Goal: Feedback & Contribution: Leave review/rating

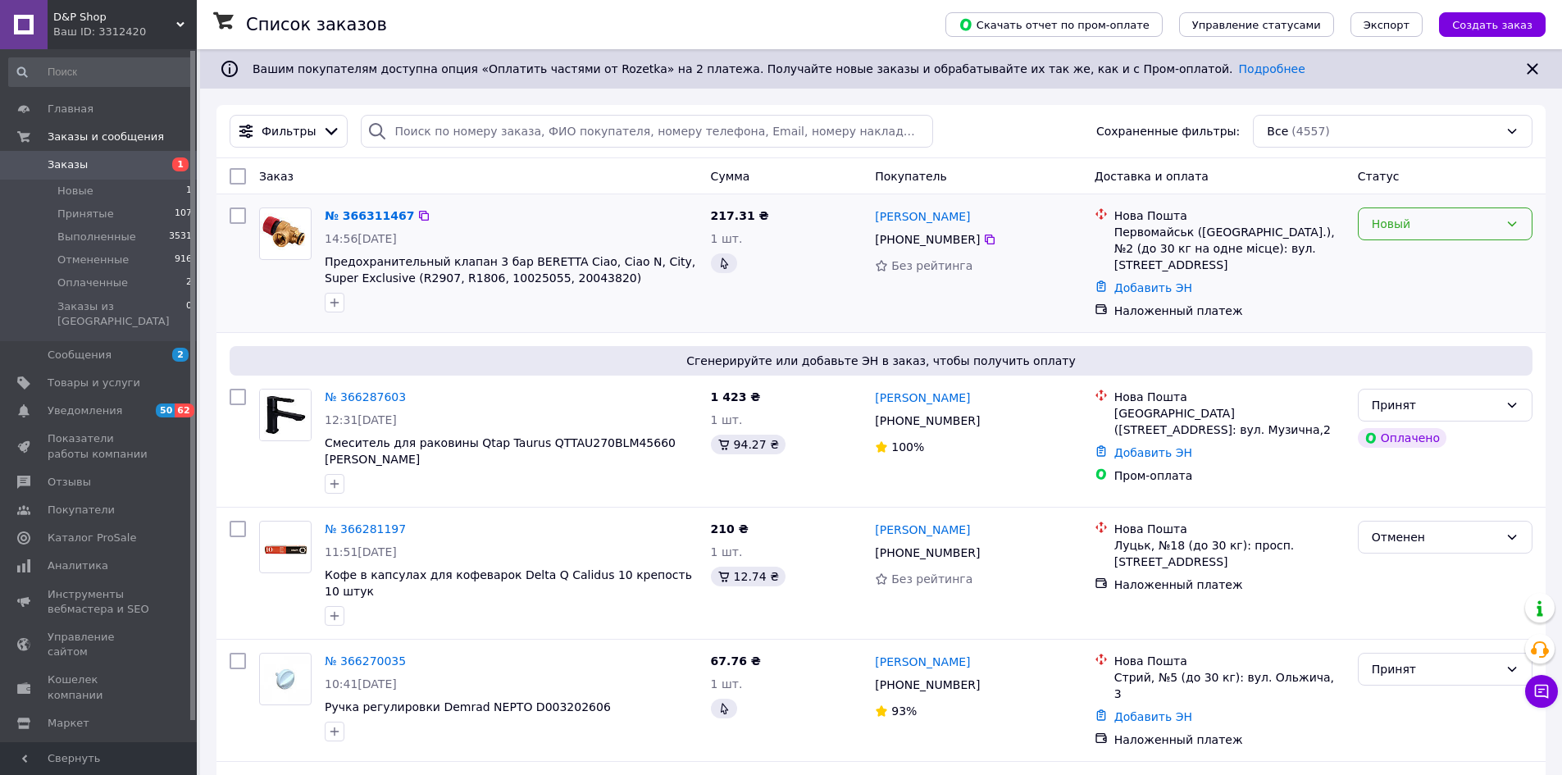
click at [1453, 214] on div "Новый" at bounding box center [1445, 223] width 175 height 33
click at [1402, 260] on li "Принят" at bounding box center [1445, 260] width 173 height 30
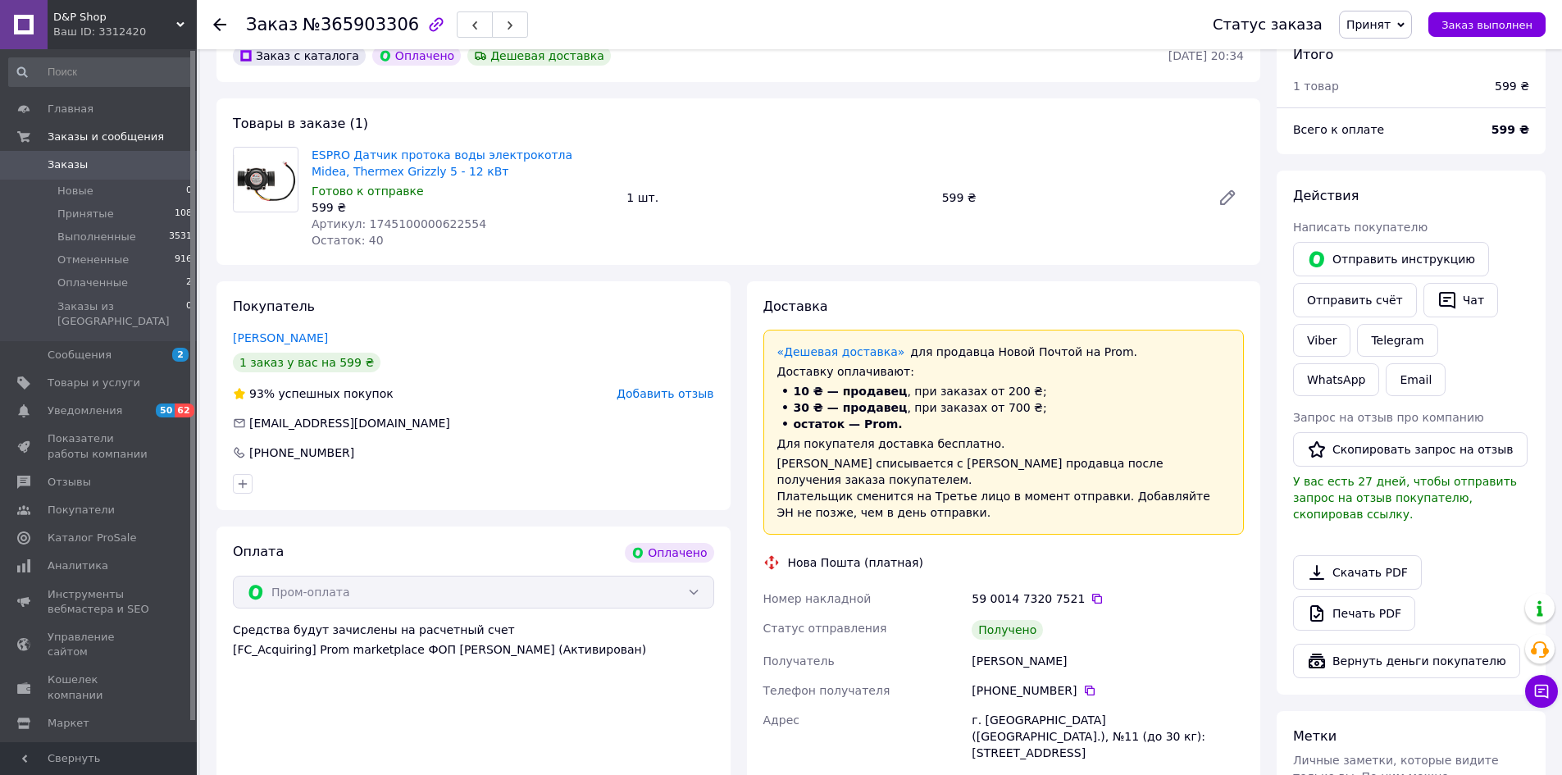
scroll to position [574, 0]
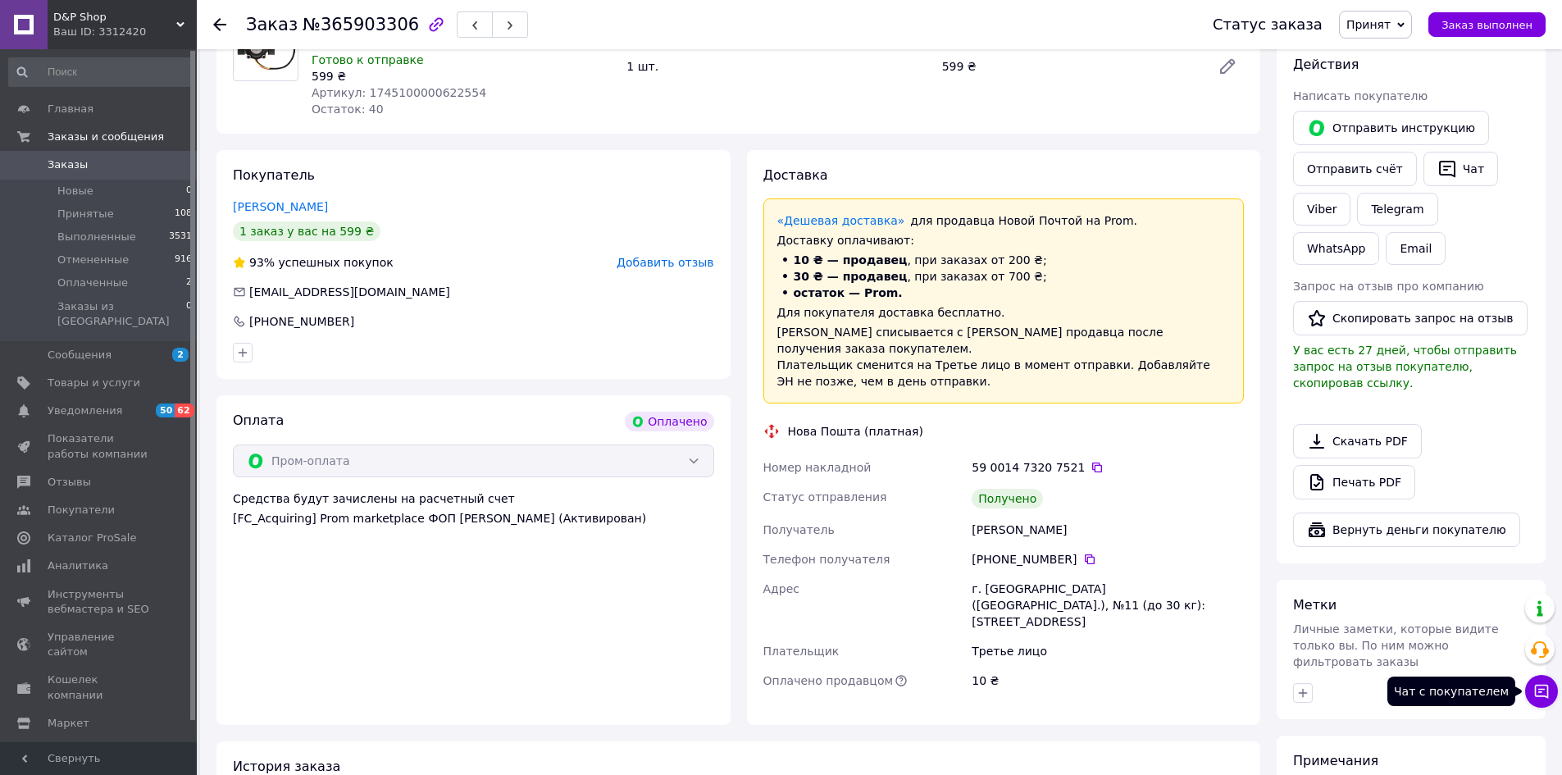
click at [1550, 693] on button "Чат с покупателем" at bounding box center [1541, 691] width 33 height 33
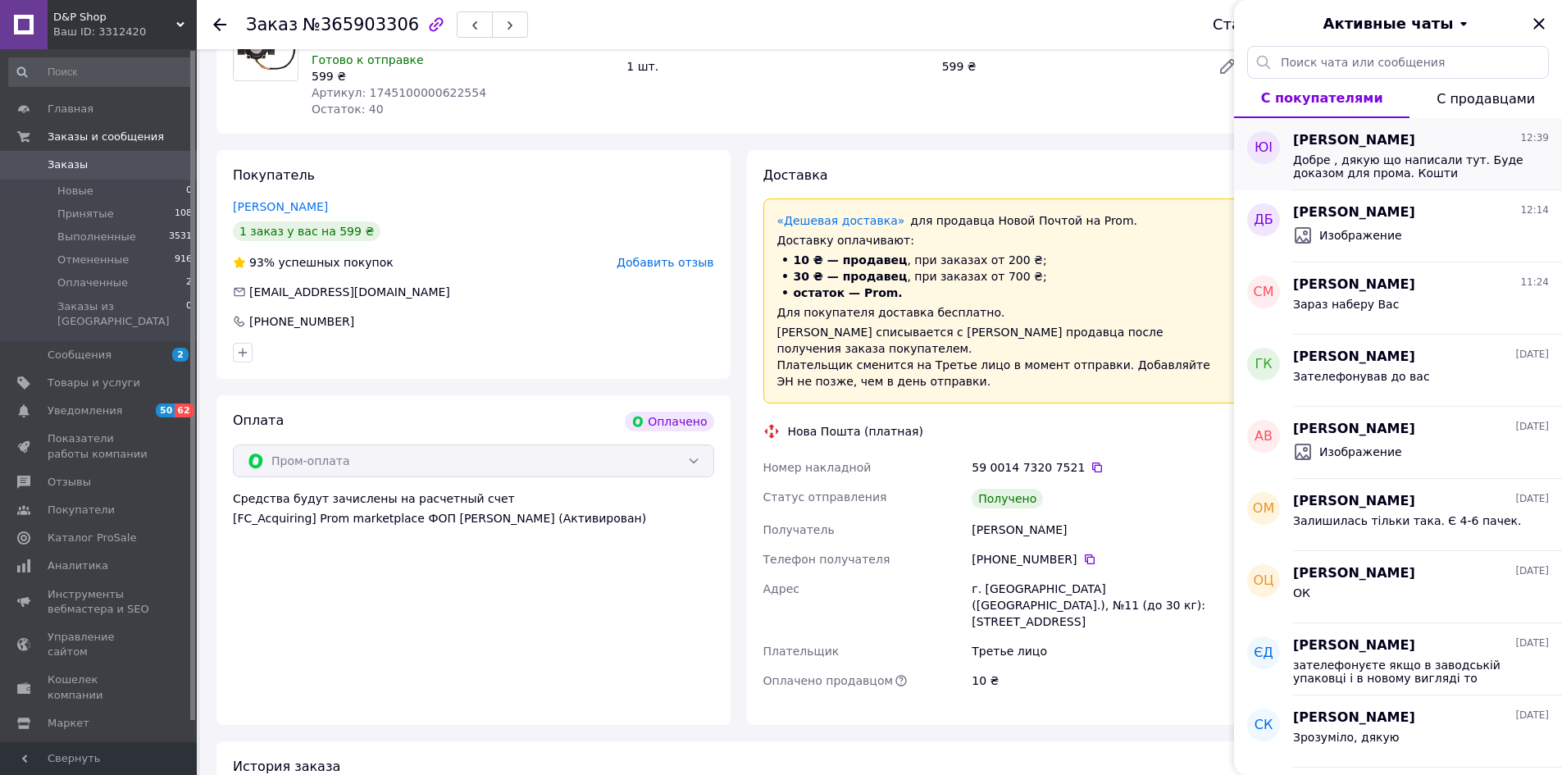
click at [1443, 162] on span "Добре , дякую що написали тут. Буде доказом для прома. Кошти повернемо за доста…" at bounding box center [1409, 166] width 233 height 26
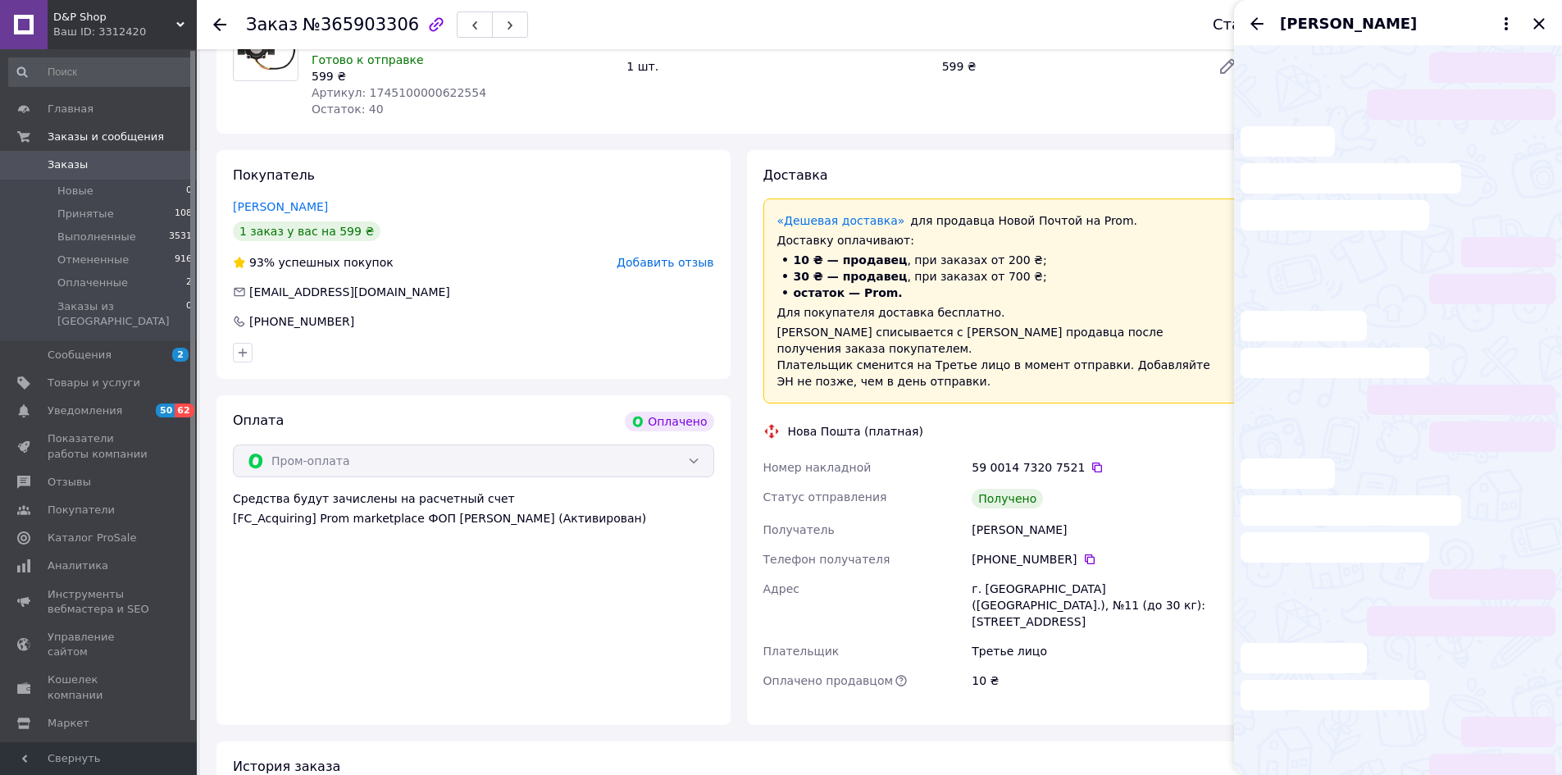
scroll to position [74, 0]
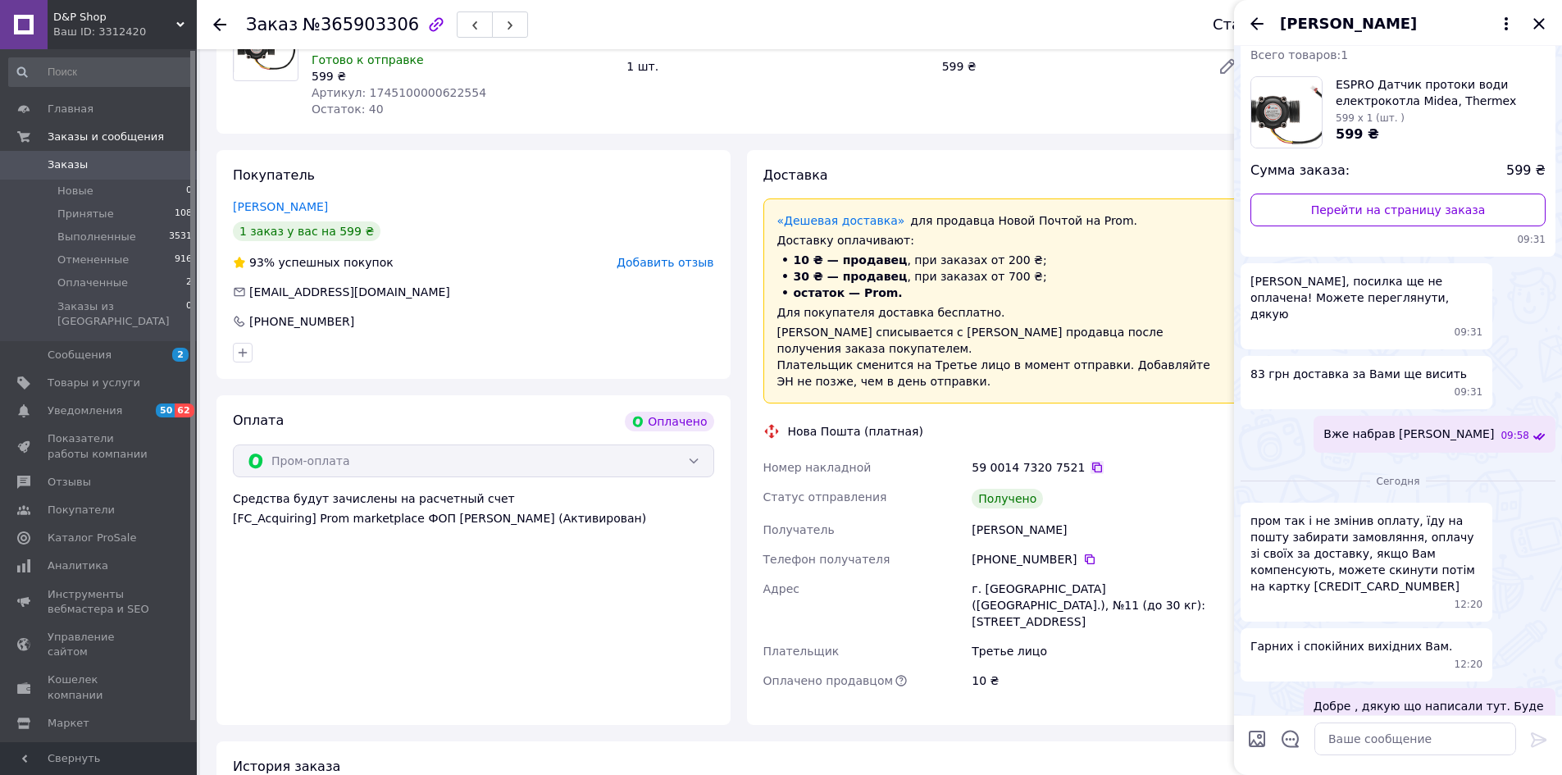
click at [1091, 461] on icon at bounding box center [1097, 467] width 13 height 13
click at [1388, 740] on textarea at bounding box center [1415, 738] width 202 height 33
paste textarea "https://check.monobank.ua/p/x5iPM_5Nt8ZTTKcXf2hC"
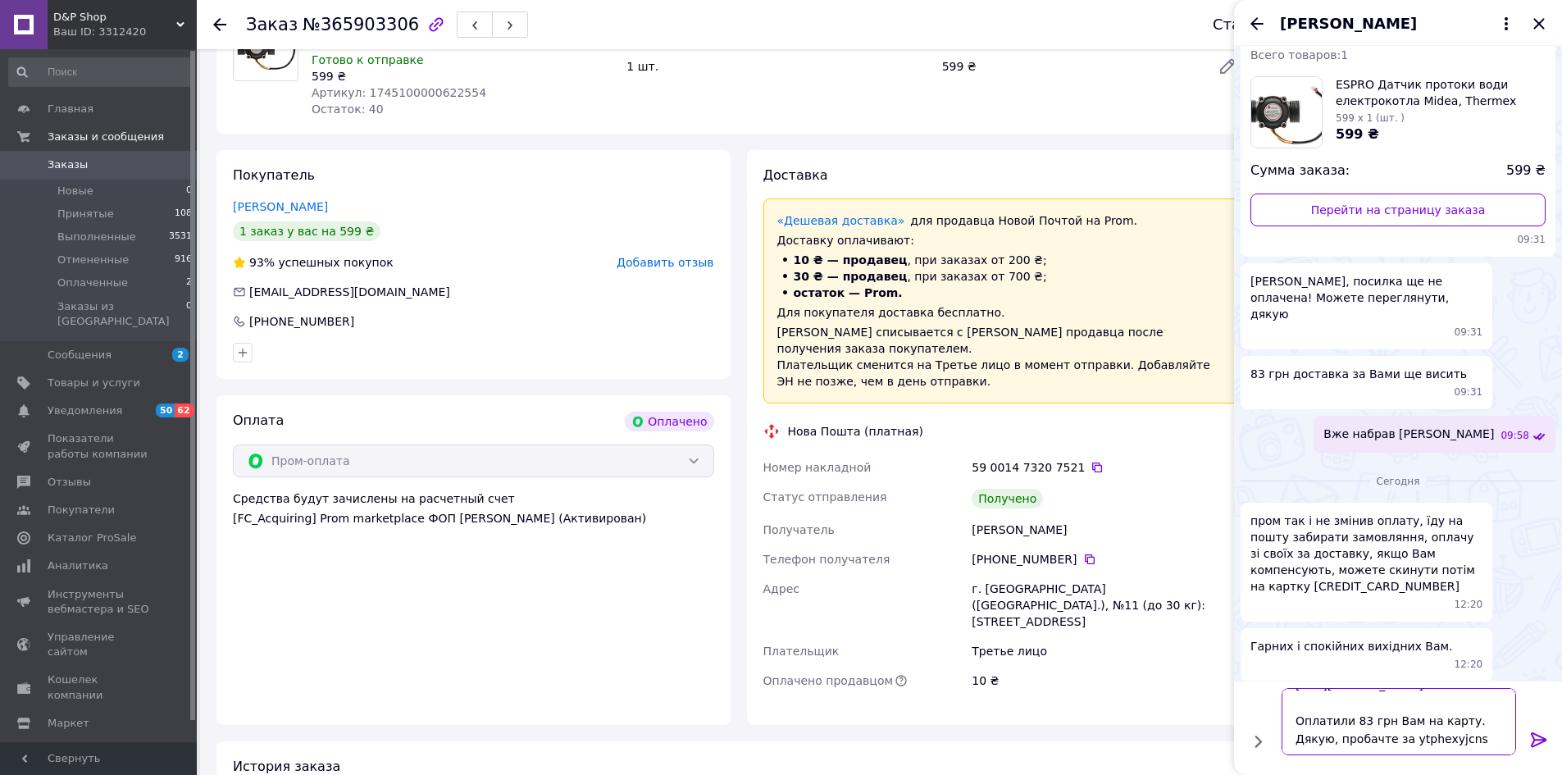
scroll to position [30, 0]
type textarea "https://check.monobank.ua/p/x5iPM_5Nt8ZTTKcXf2hC Оплатили 83 грн Вам на карту. …"
click at [1546, 731] on icon at bounding box center [1539, 740] width 20 height 20
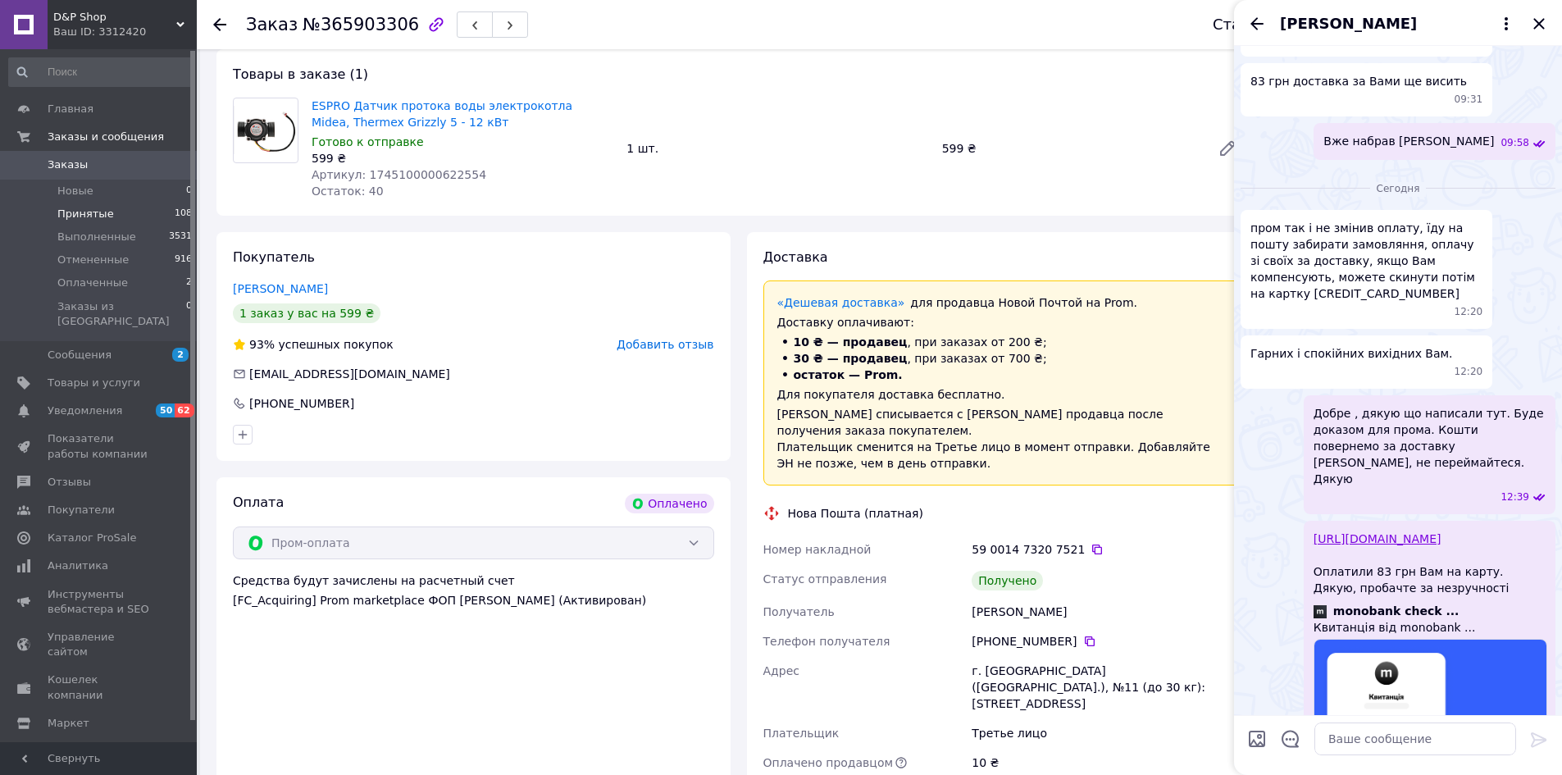
scroll to position [82, 0]
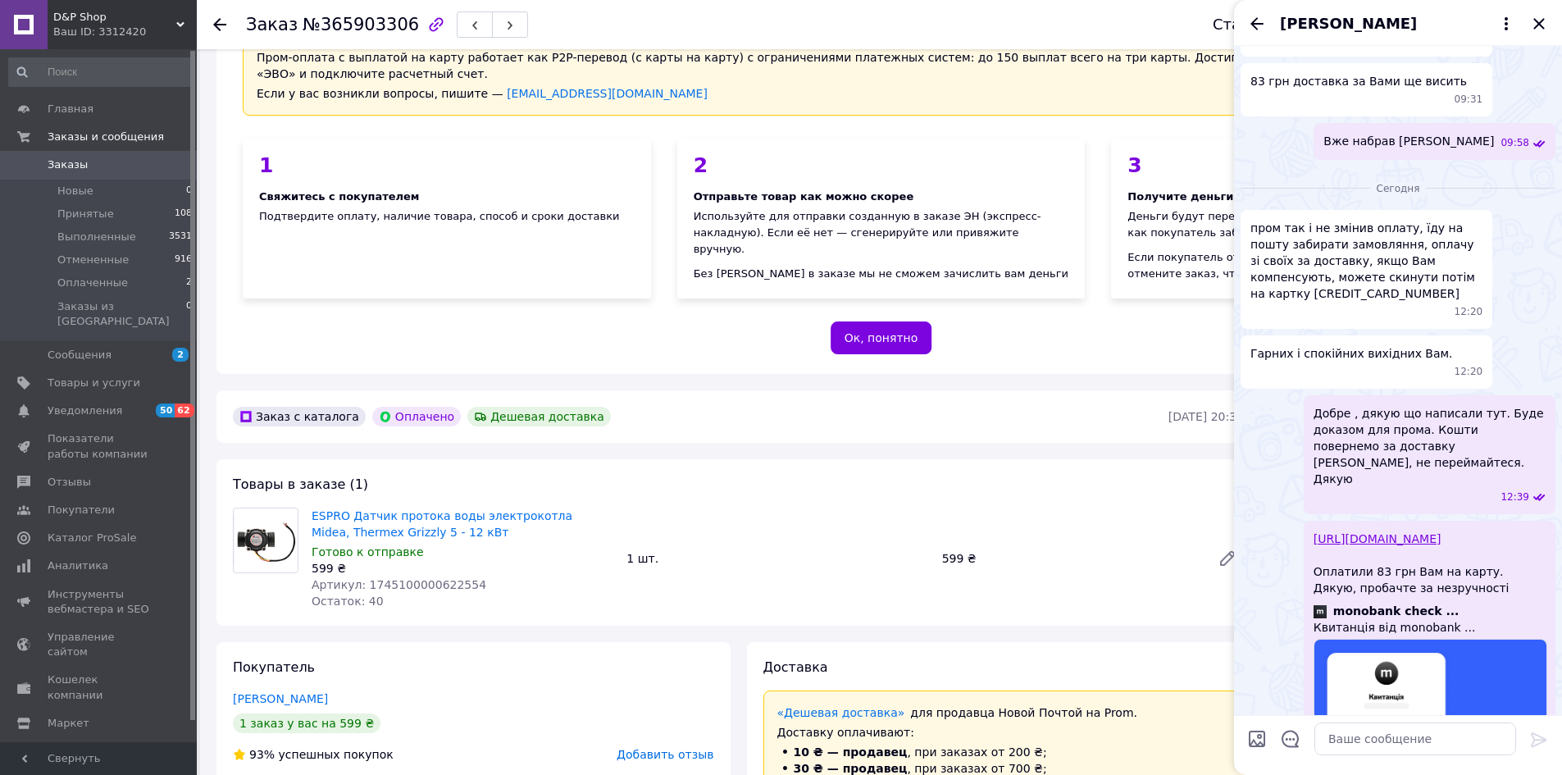
click at [107, 160] on span "Заказы" at bounding box center [100, 164] width 104 height 15
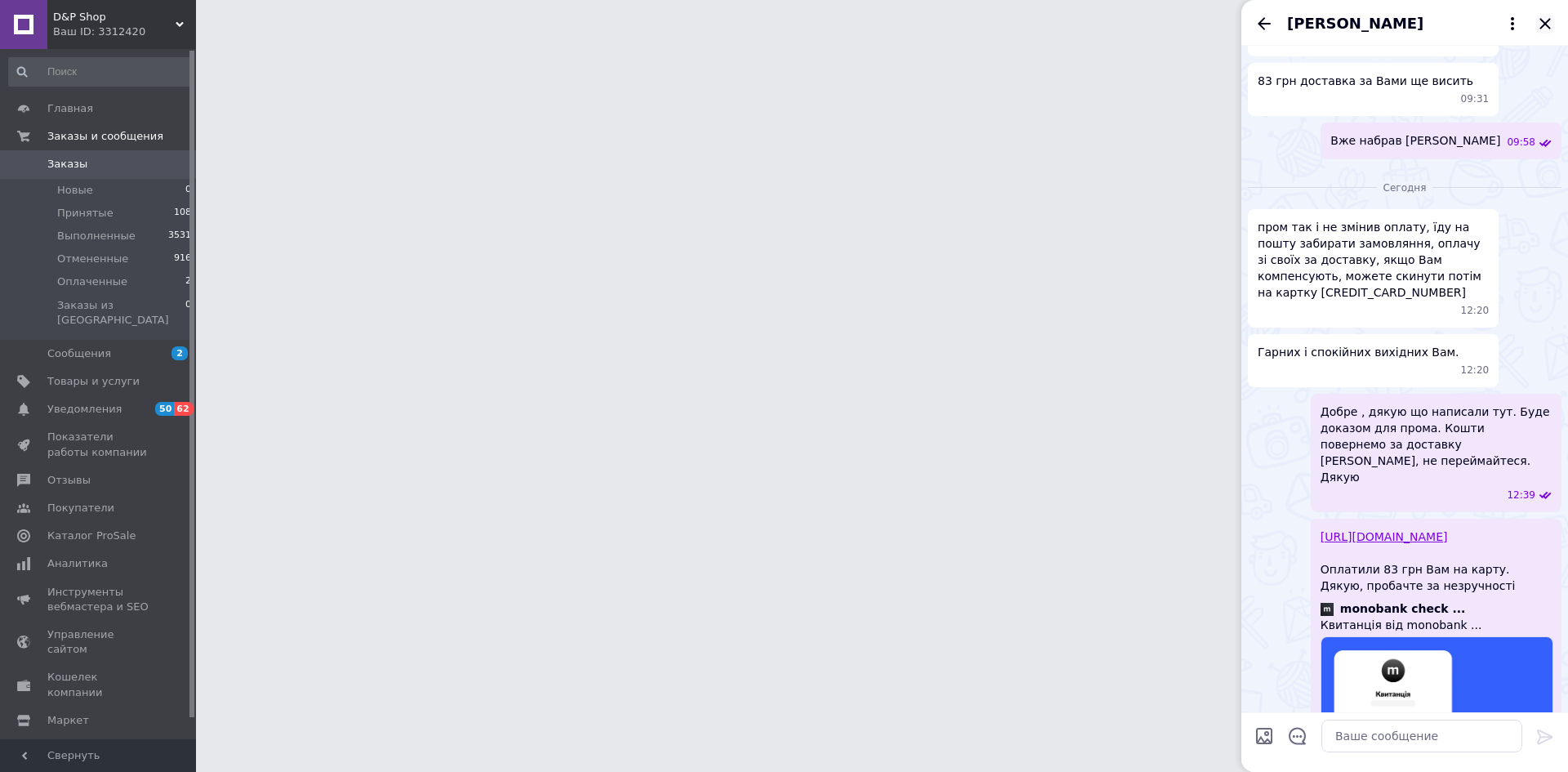
click at [1542, 27] on icon "Закрыть" at bounding box center [1545, 23] width 11 height 11
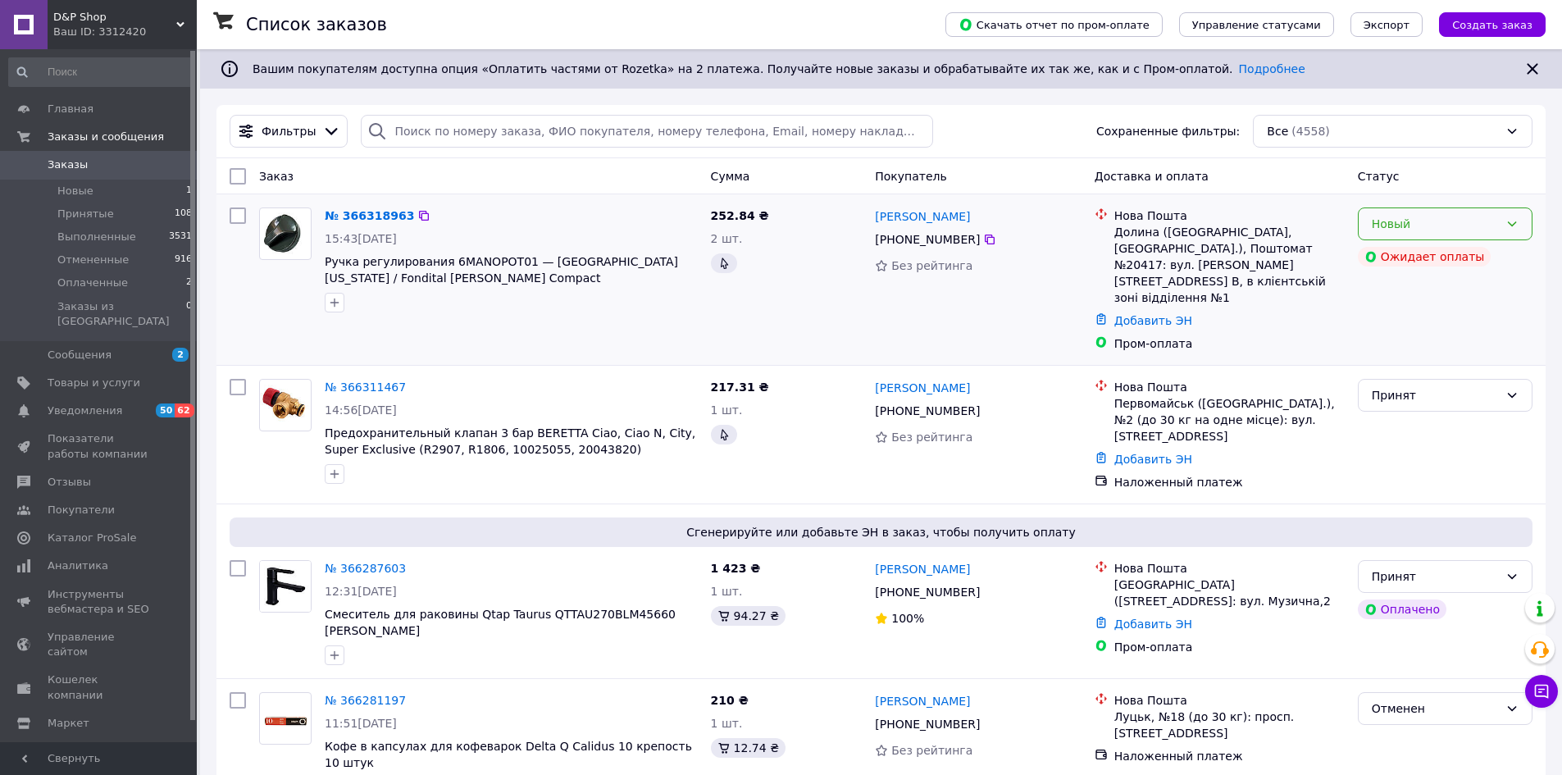
click at [1426, 224] on div "Новый" at bounding box center [1435, 224] width 127 height 18
click at [1396, 258] on li "Принят" at bounding box center [1445, 260] width 173 height 30
click at [455, 129] on input "search" at bounding box center [647, 131] width 572 height 33
paste input "+380684340948"
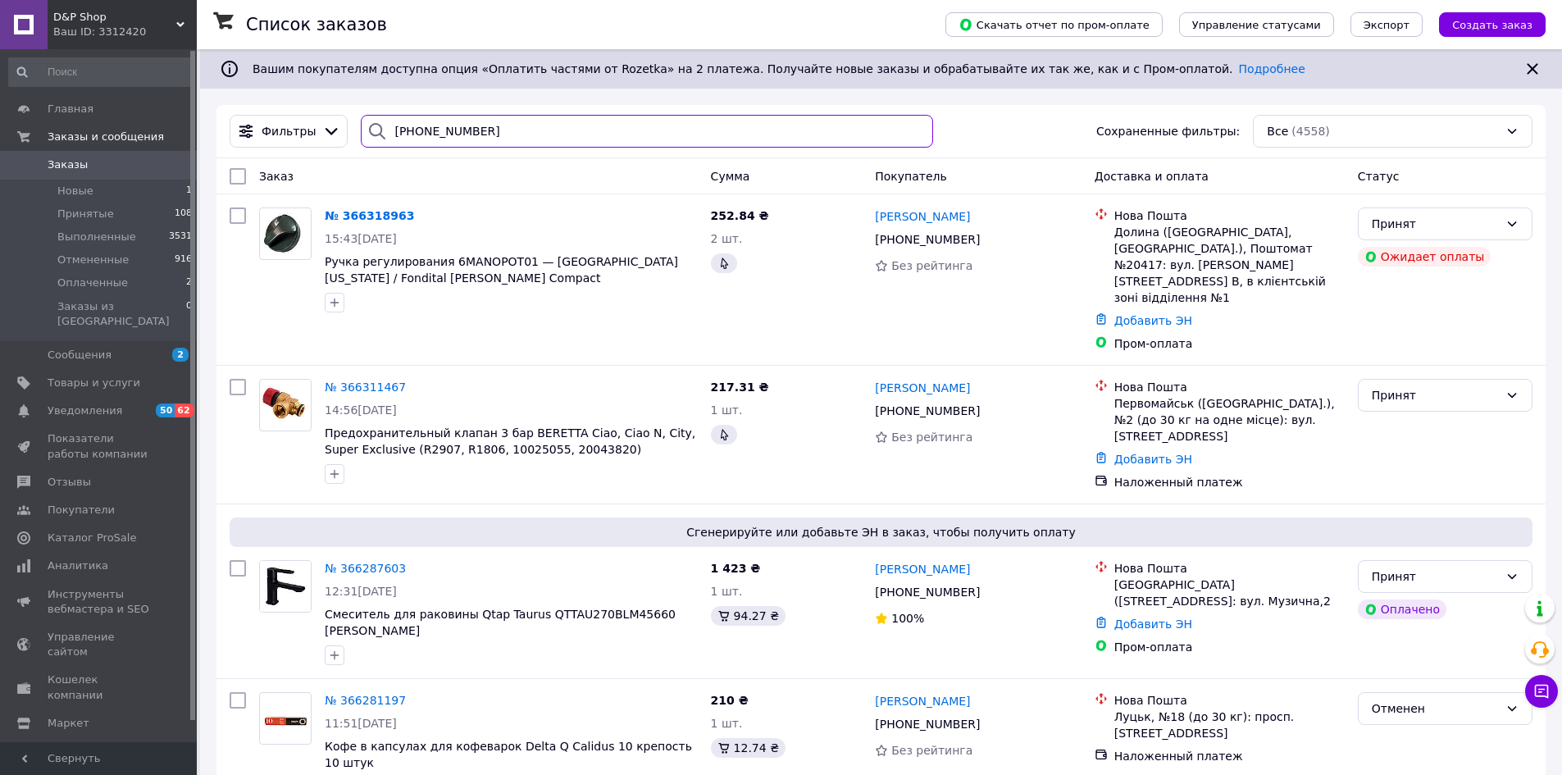
type input "+380684340948"
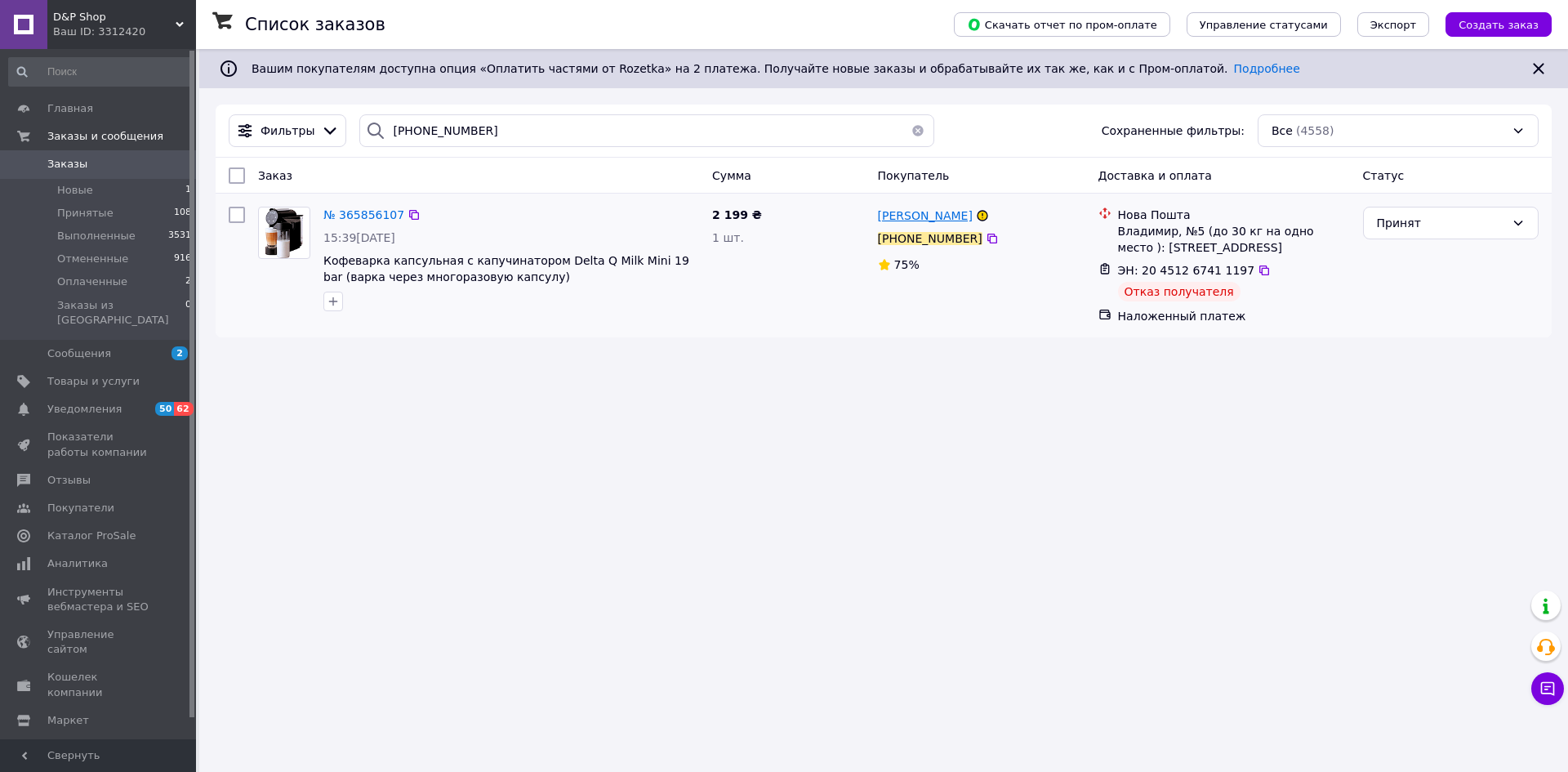
click at [936, 221] on span "[PERSON_NAME]" at bounding box center [924, 215] width 95 height 13
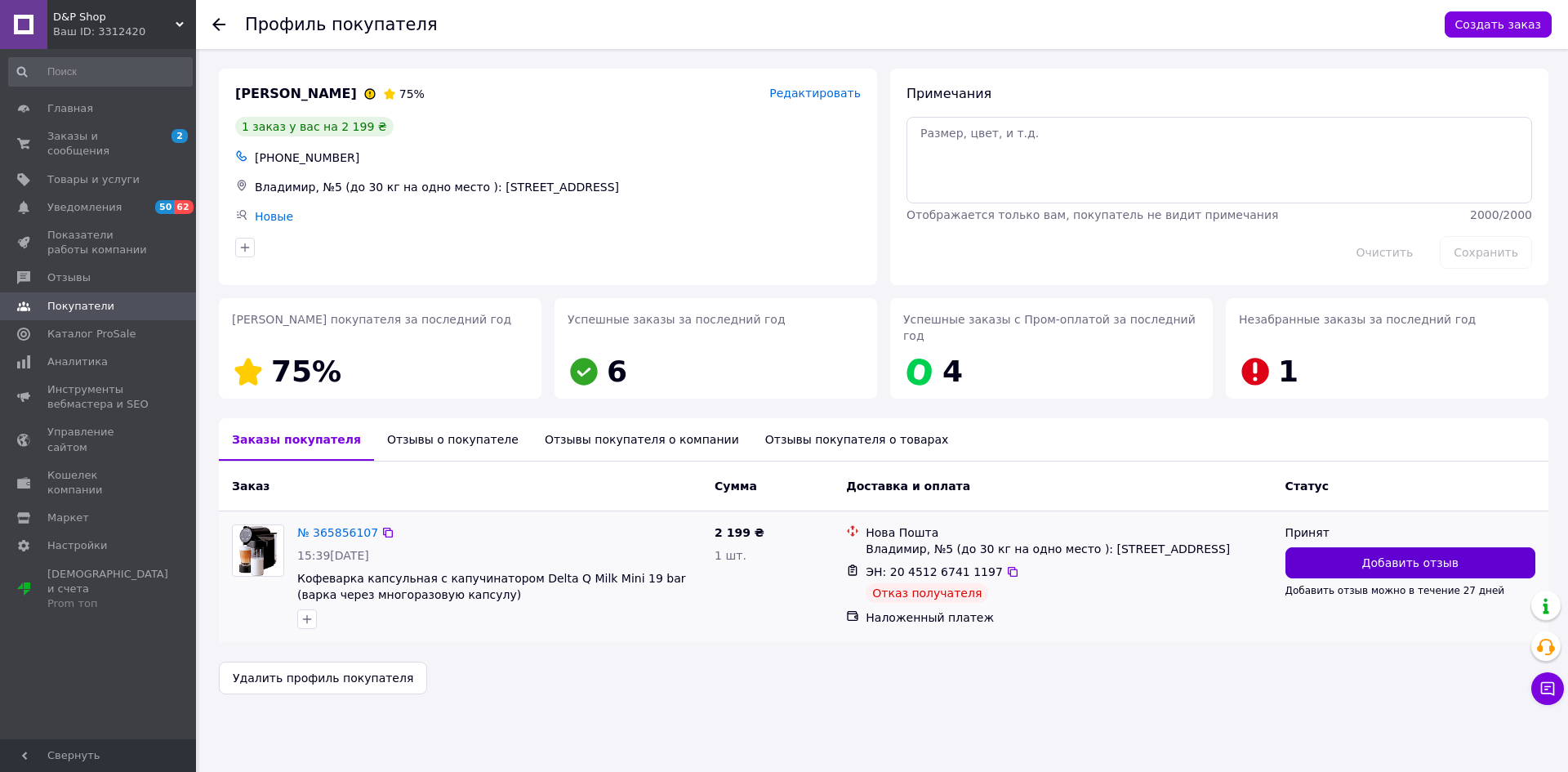
click at [1415, 555] on span "Добавить отзыв" at bounding box center [1411, 563] width 97 height 16
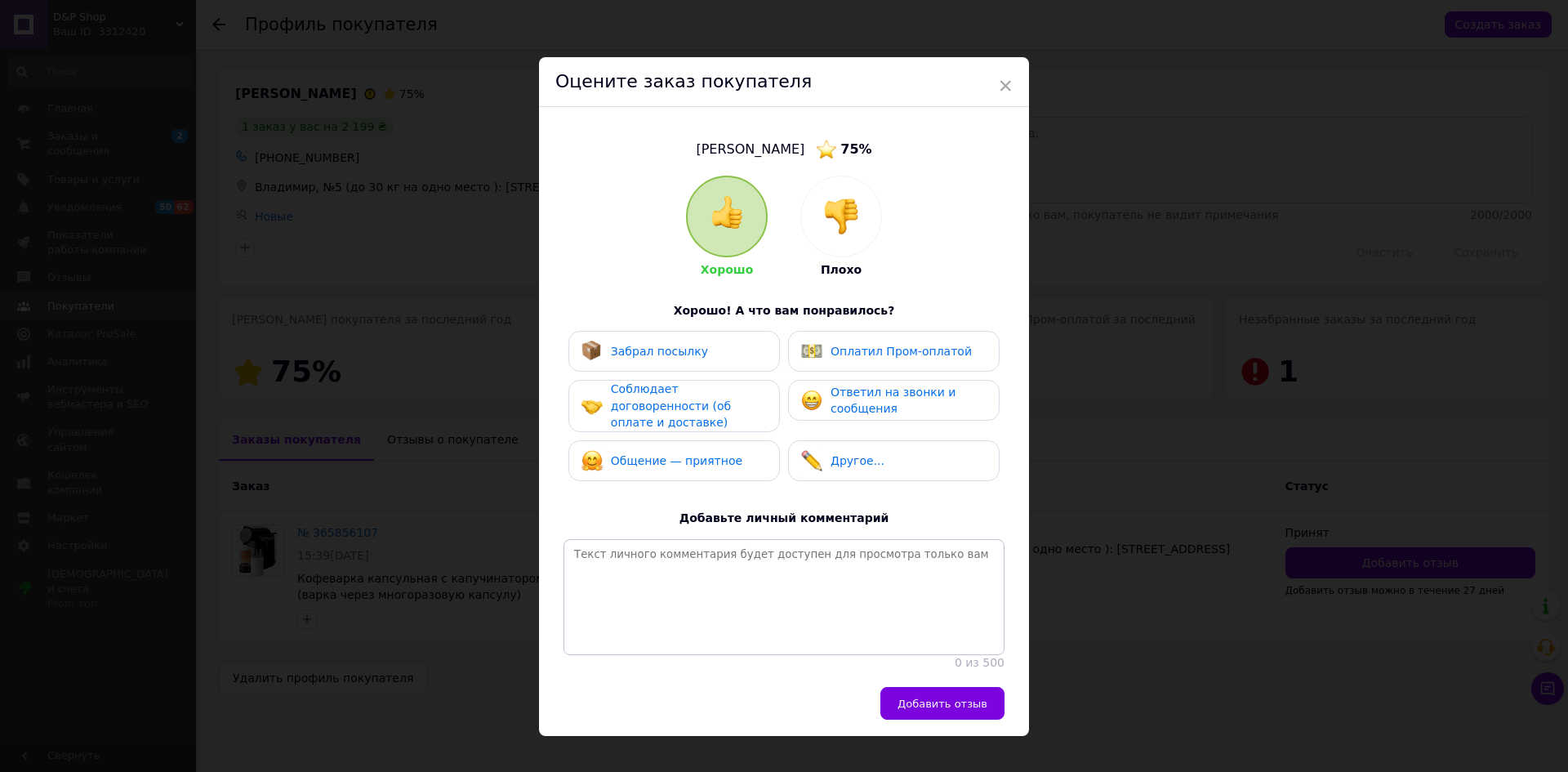
click at [851, 234] on img at bounding box center [842, 216] width 36 height 36
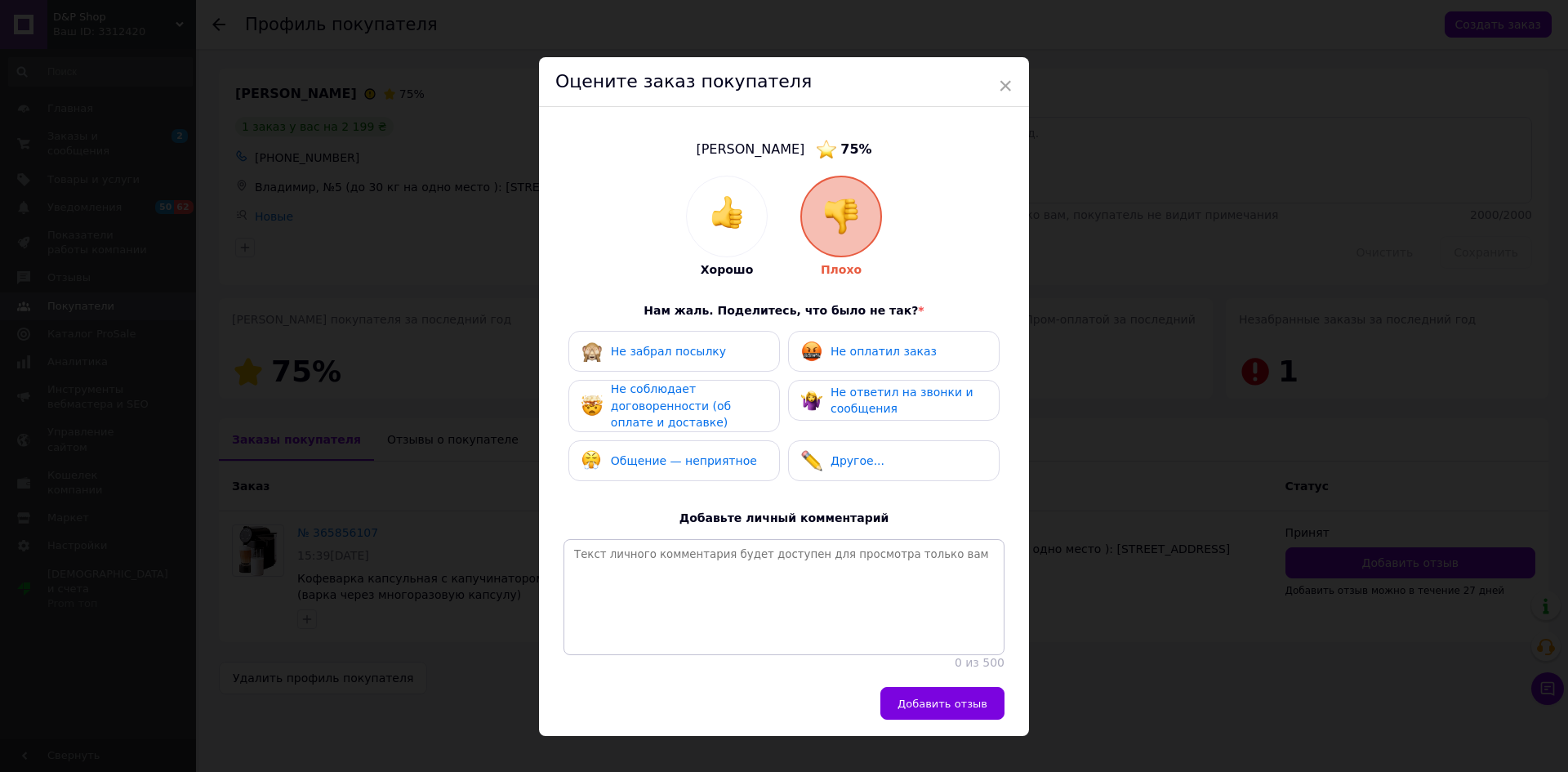
click at [889, 348] on span "Не оплатил заказ" at bounding box center [884, 351] width 107 height 13
click at [706, 357] on span "Не забрал посылку" at bounding box center [668, 351] width 116 height 13
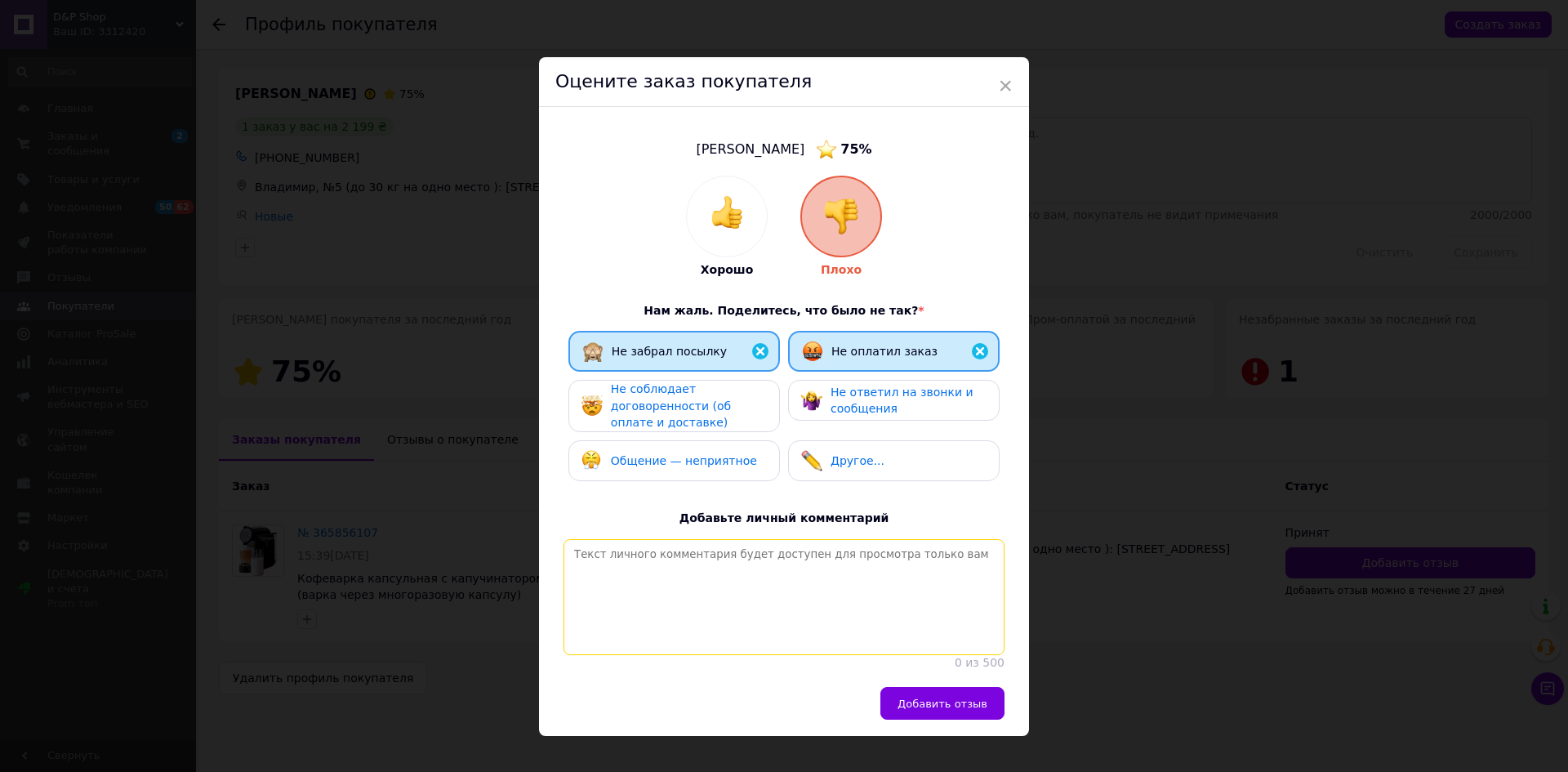
click at [749, 604] on textarea at bounding box center [784, 597] width 441 height 116
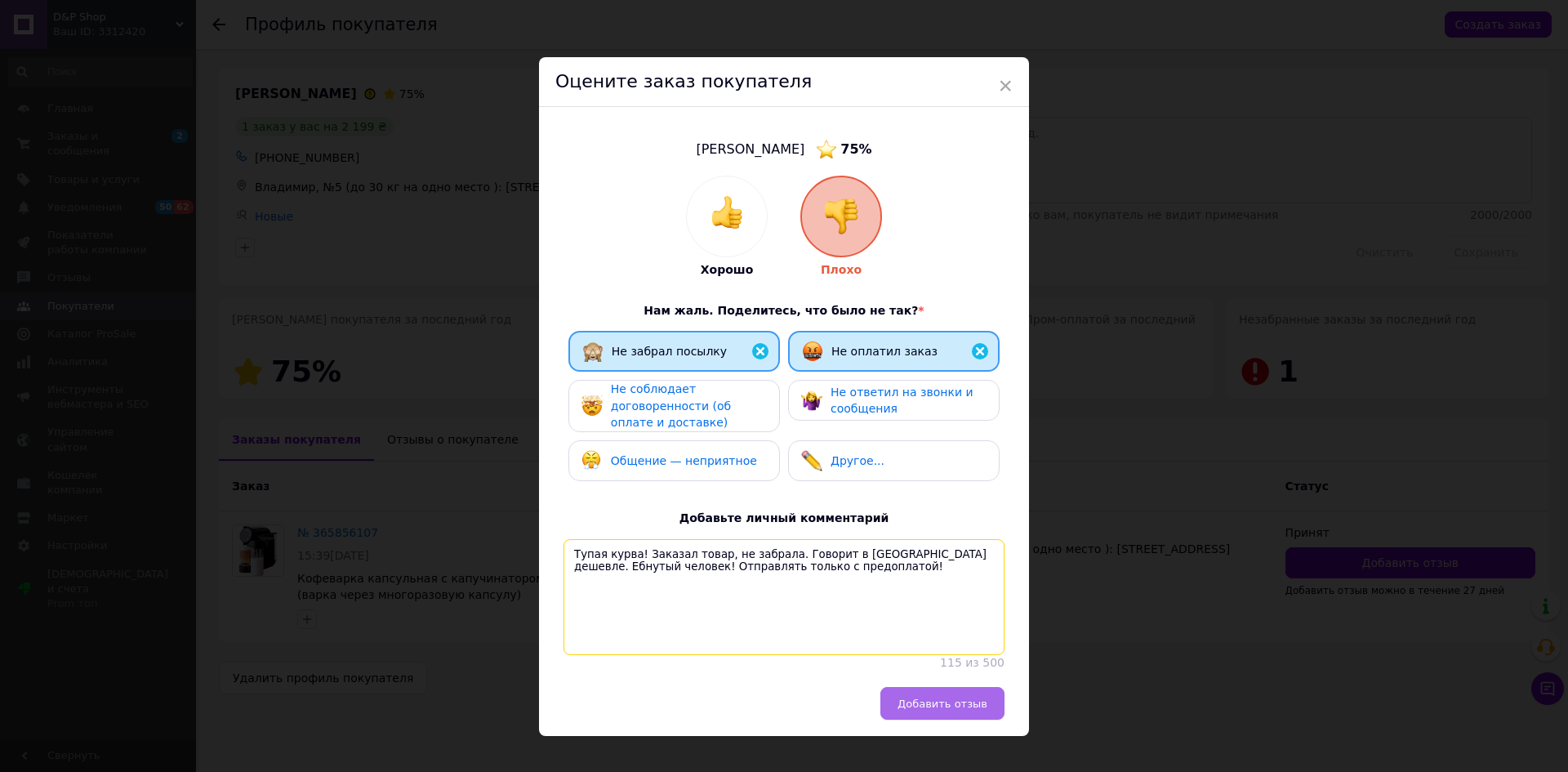
type textarea "Тупая курва! Заказал товар, не забрала. Говорит в Польше дешевле. Ебнутый челов…"
click at [914, 703] on button "Добавить отзыв" at bounding box center [942, 703] width 125 height 33
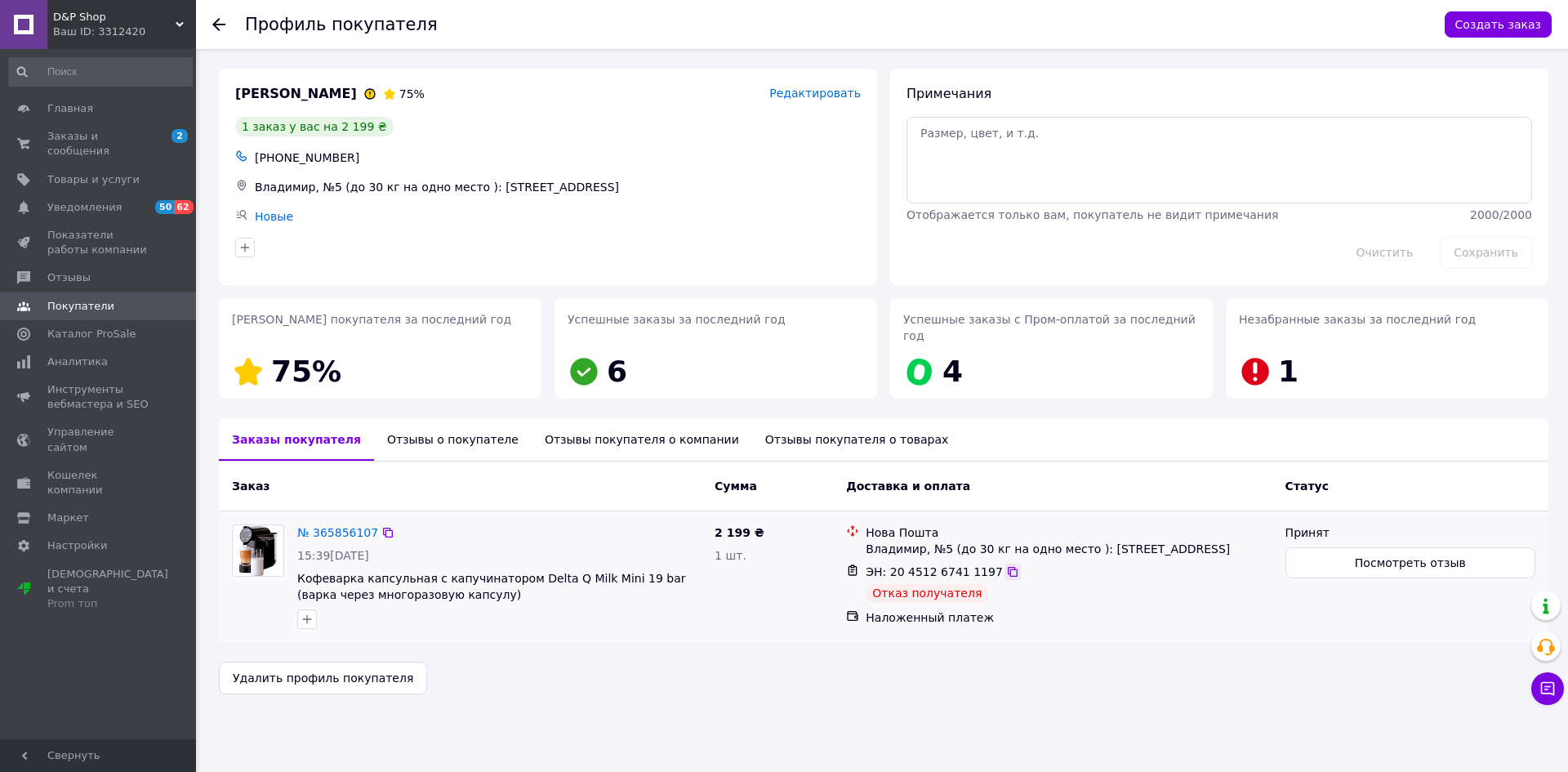
click at [1006, 565] on icon at bounding box center [1012, 571] width 13 height 13
click at [92, 140] on span "Заказы и сообщения" at bounding box center [100, 144] width 104 height 30
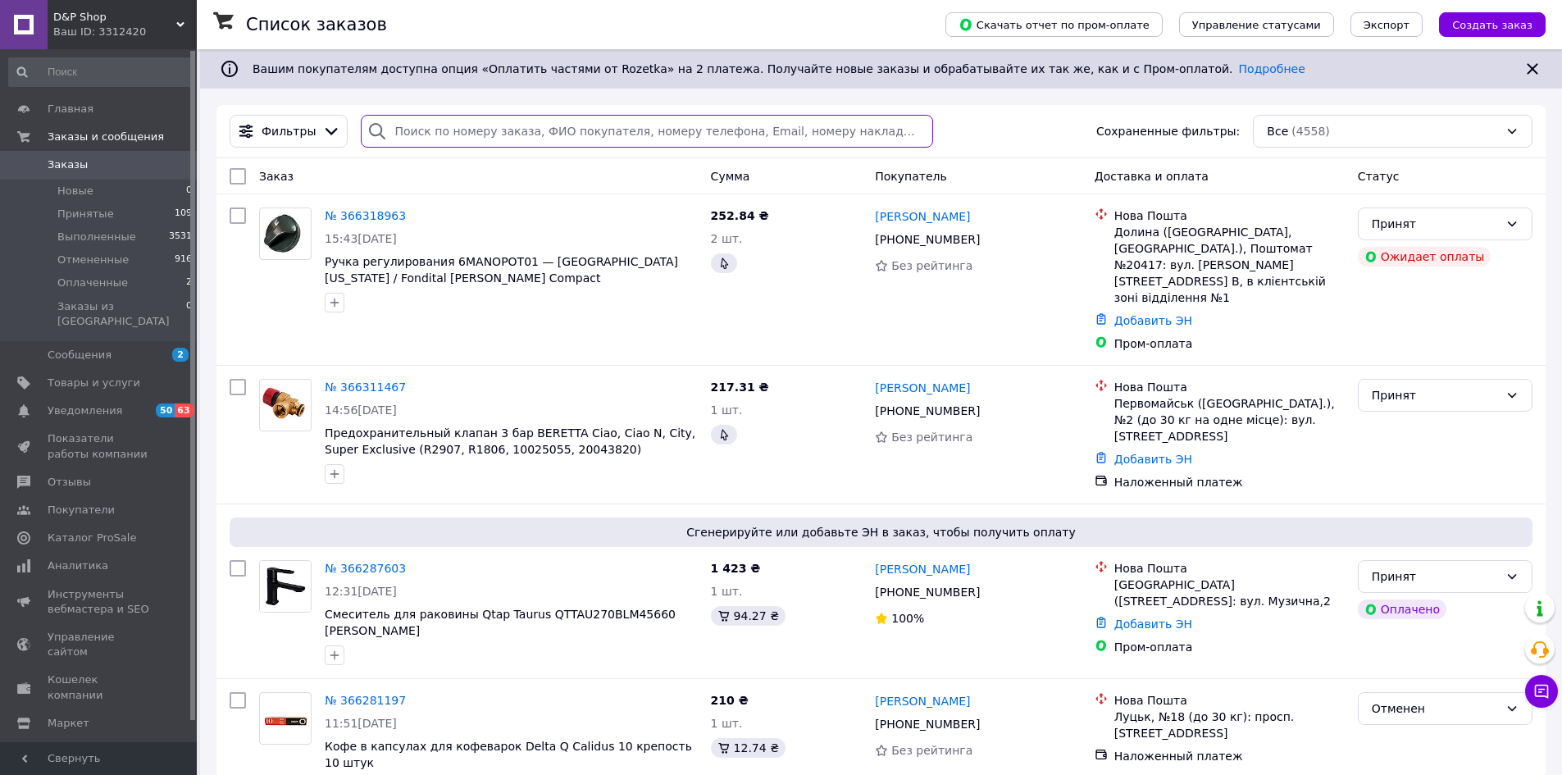
click at [615, 134] on input "search" at bounding box center [647, 131] width 572 height 33
paste input "20451267411197"
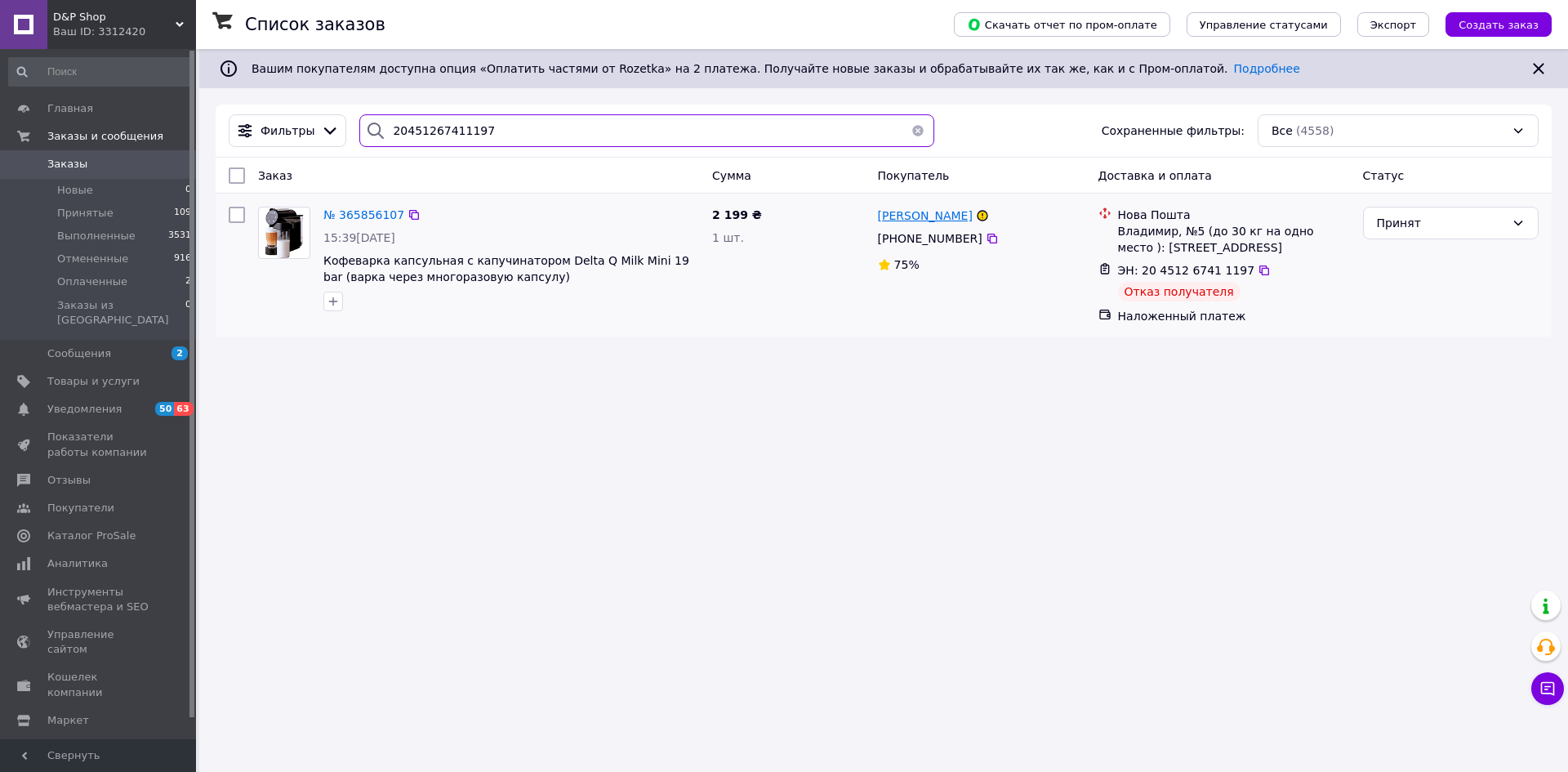
type input "20451267411197"
click at [929, 212] on span "[PERSON_NAME]" at bounding box center [924, 215] width 95 height 13
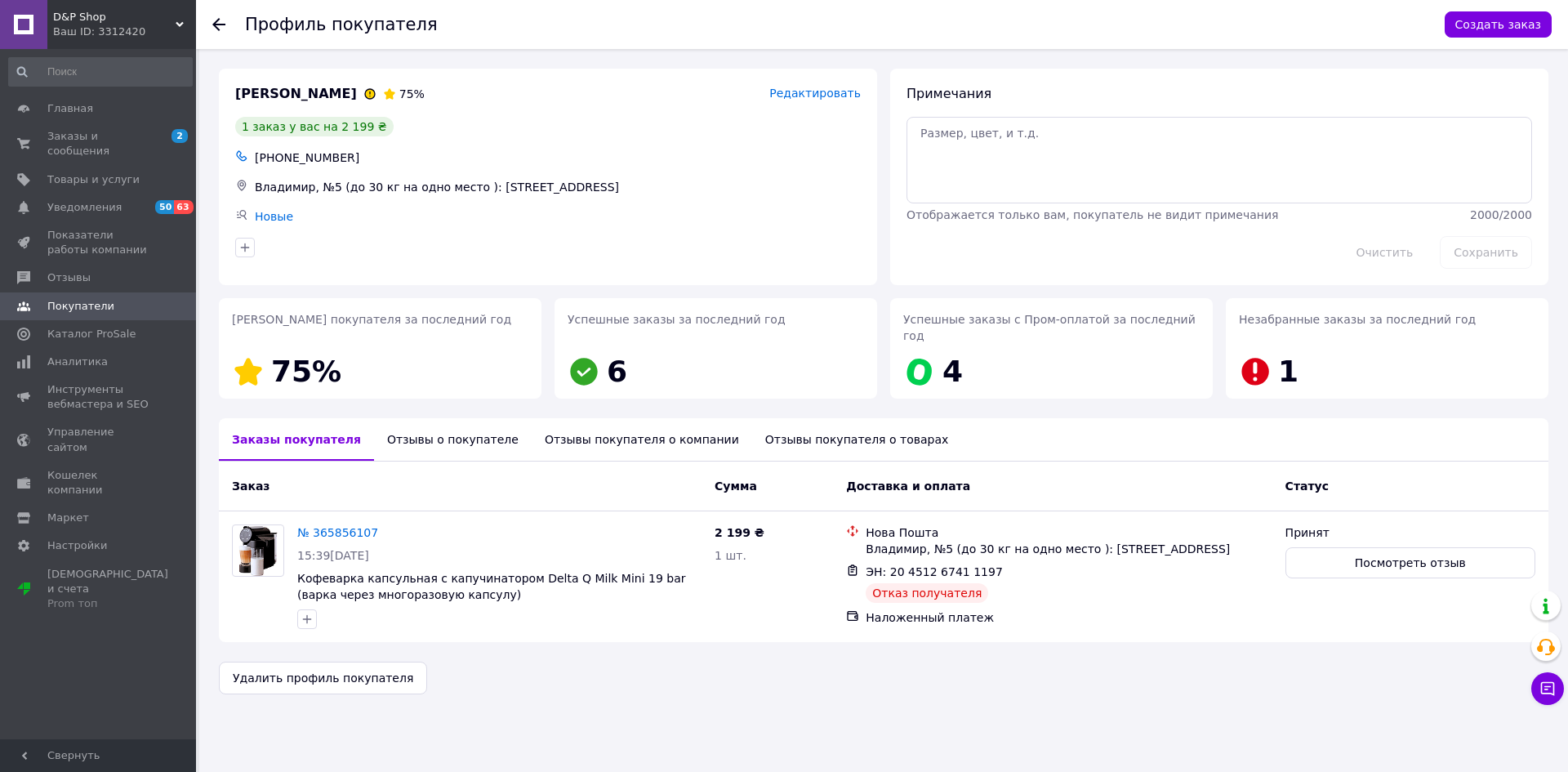
click at [443, 419] on div "Отзывы о покупателе" at bounding box center [453, 439] width 157 height 43
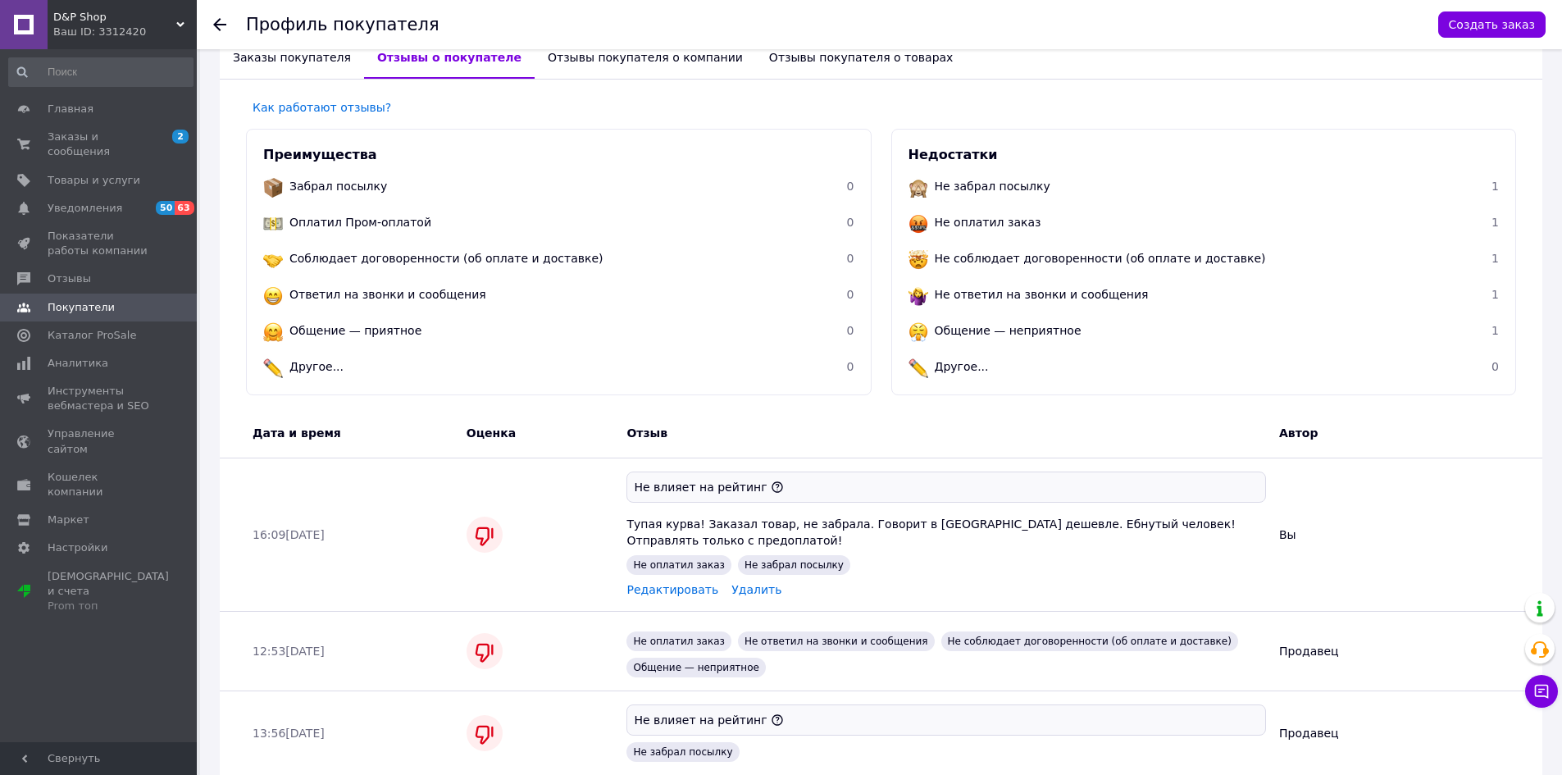
scroll to position [406, 0]
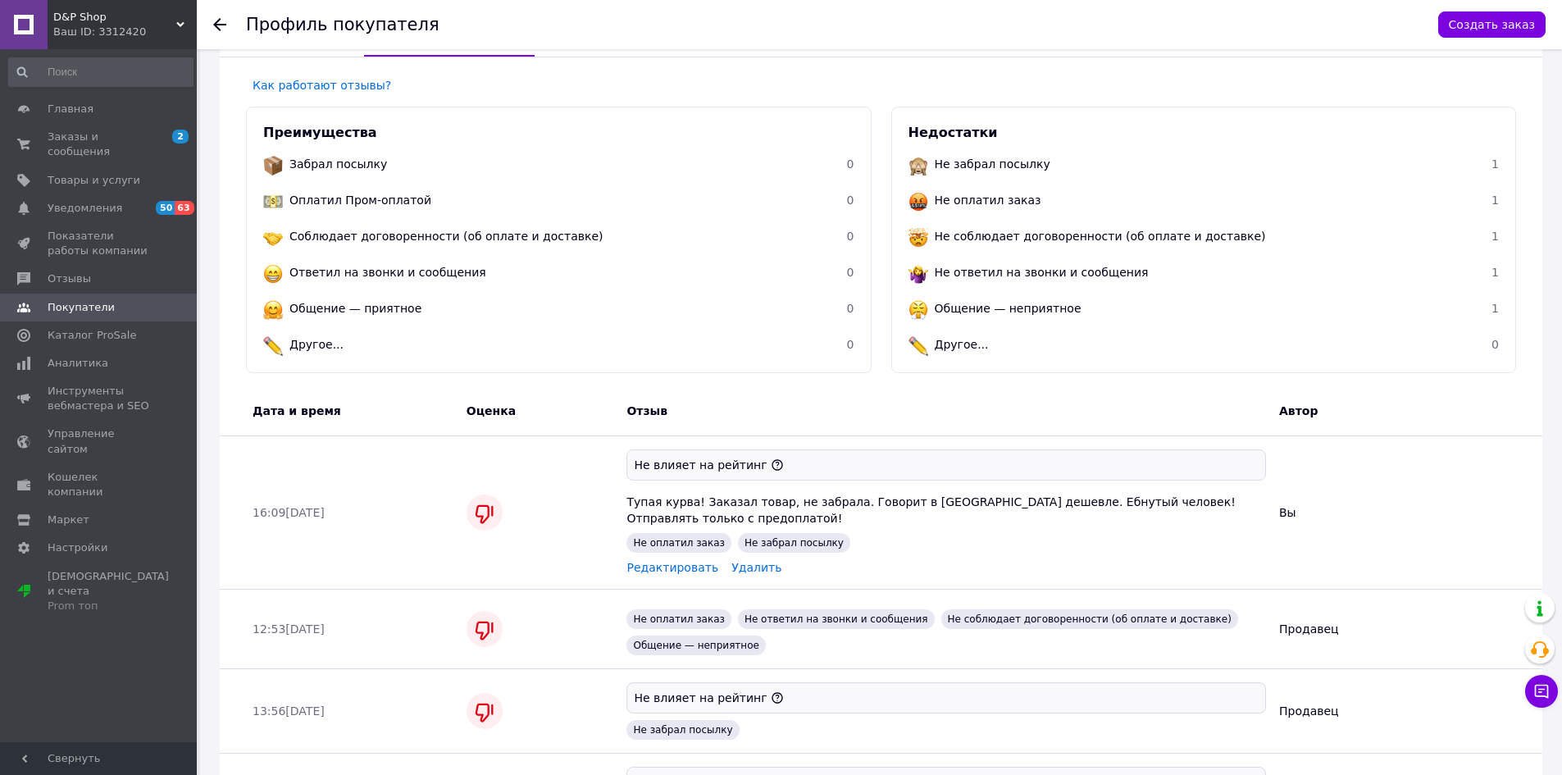
click at [681, 561] on span "Редактировать" at bounding box center [672, 567] width 92 height 13
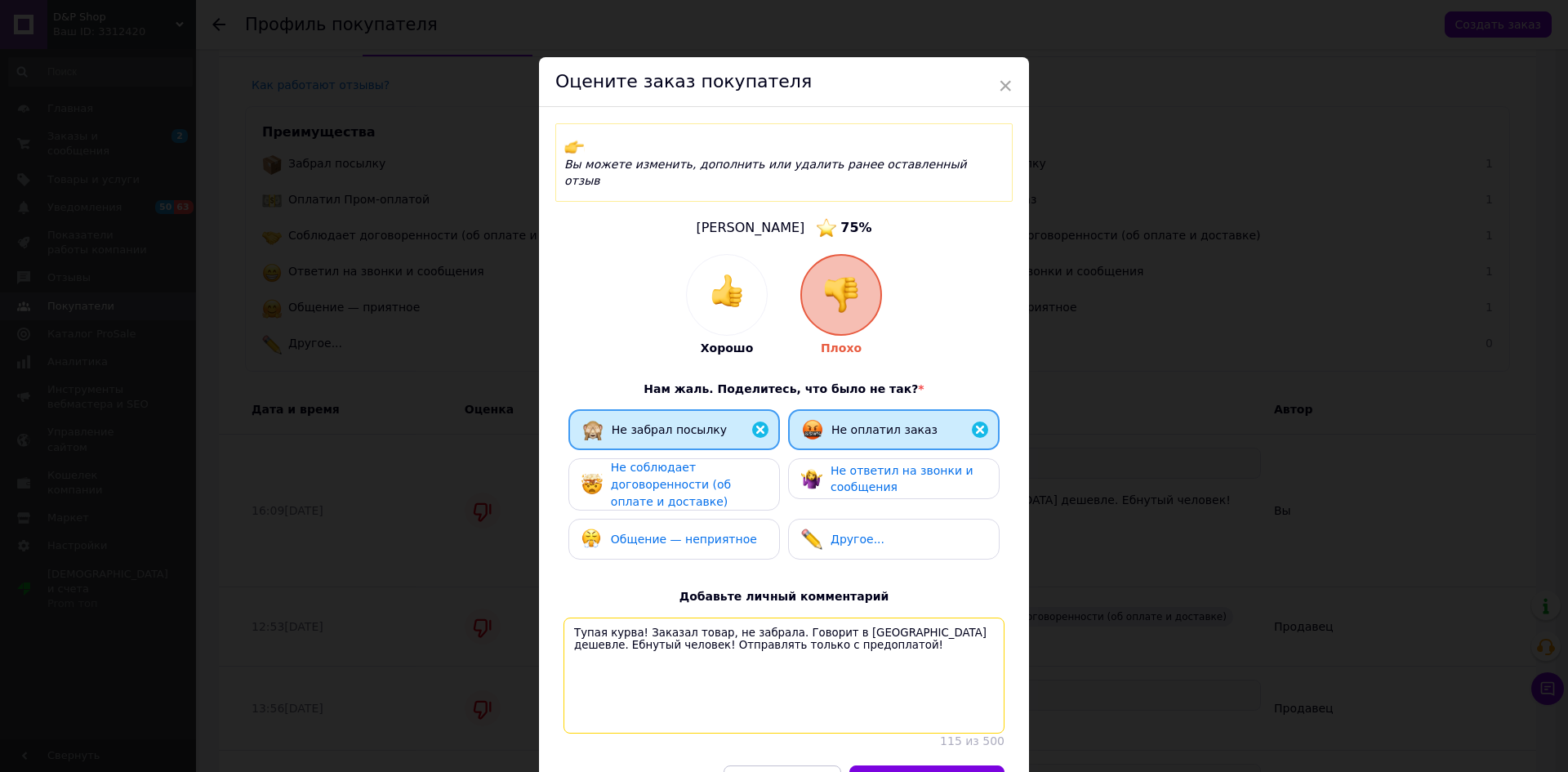
drag, startPoint x: 673, startPoint y: 600, endPoint x: 718, endPoint y: 603, distance: 45.1
click at [675, 618] on textarea "Тупая курва! Заказал товар, не забрала. Говорит в Польше дешевле. Ебнутый челов…" at bounding box center [784, 675] width 441 height 116
type textarea "Тупая курва! Заказала товар, не забрала. Говорит в Польше дешевле. Ебнутый чело…"
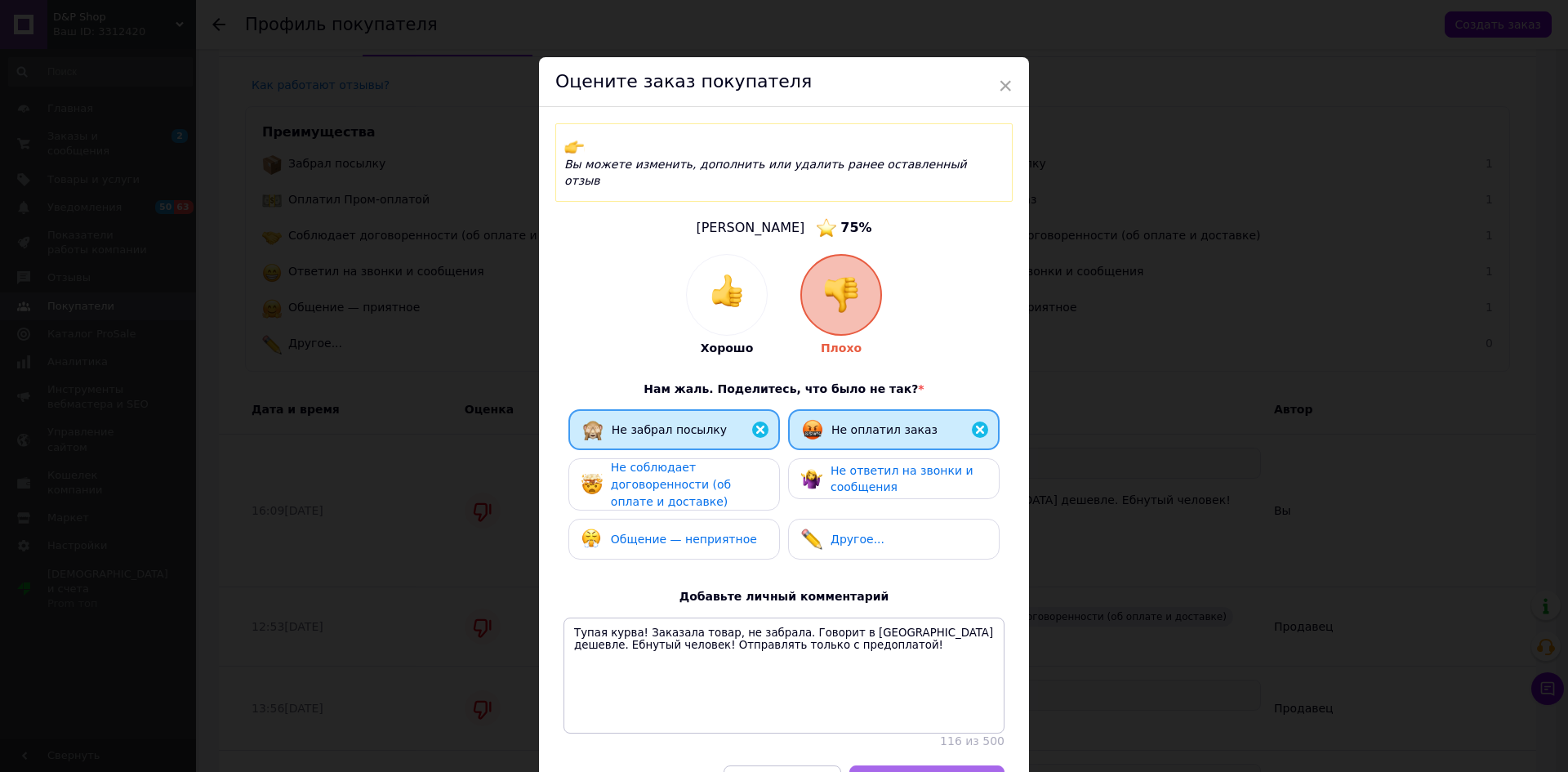
click at [932, 771] on span "Редактировать отзыв" at bounding box center [926, 782] width 121 height 12
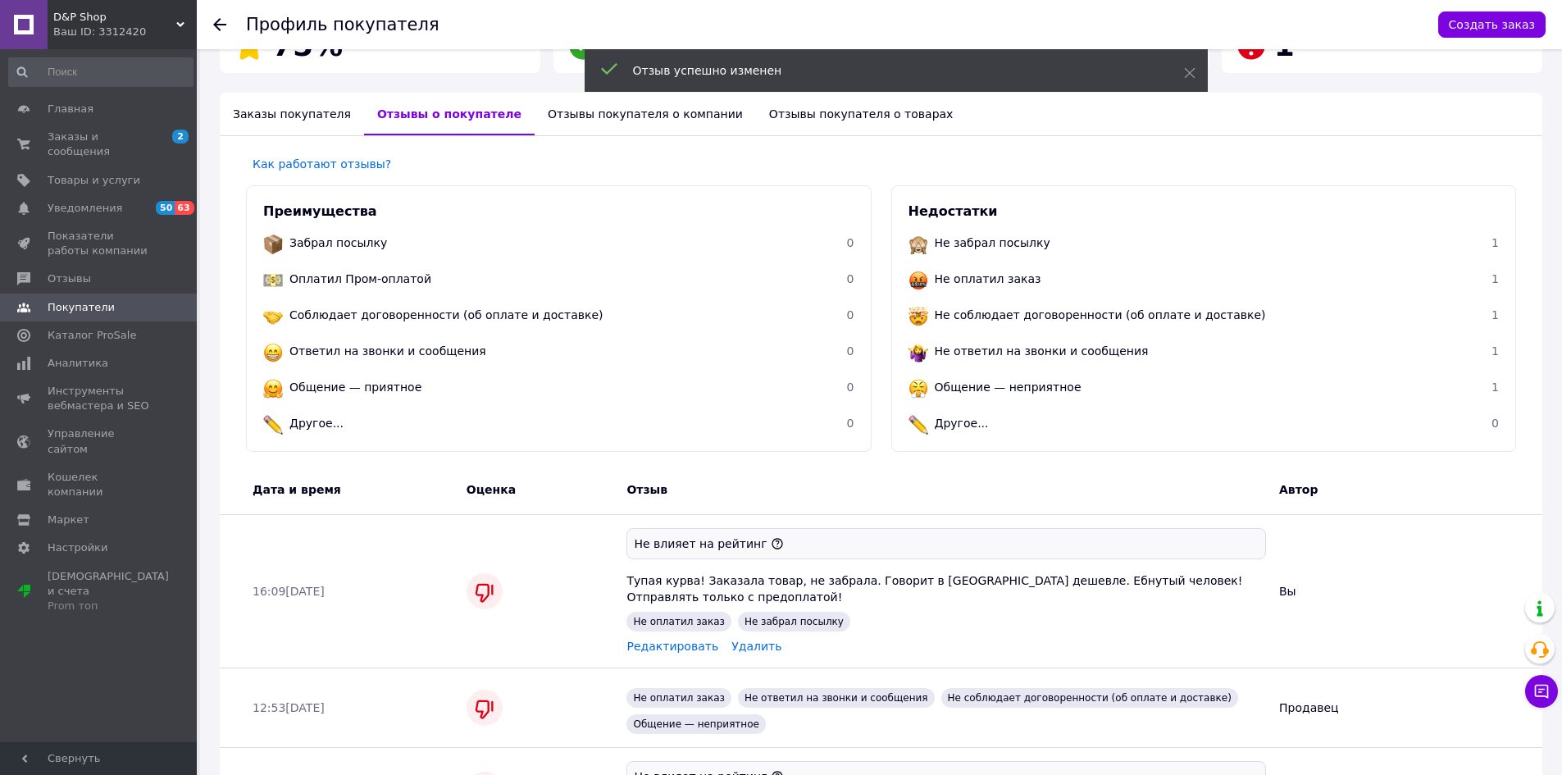
scroll to position [324, 0]
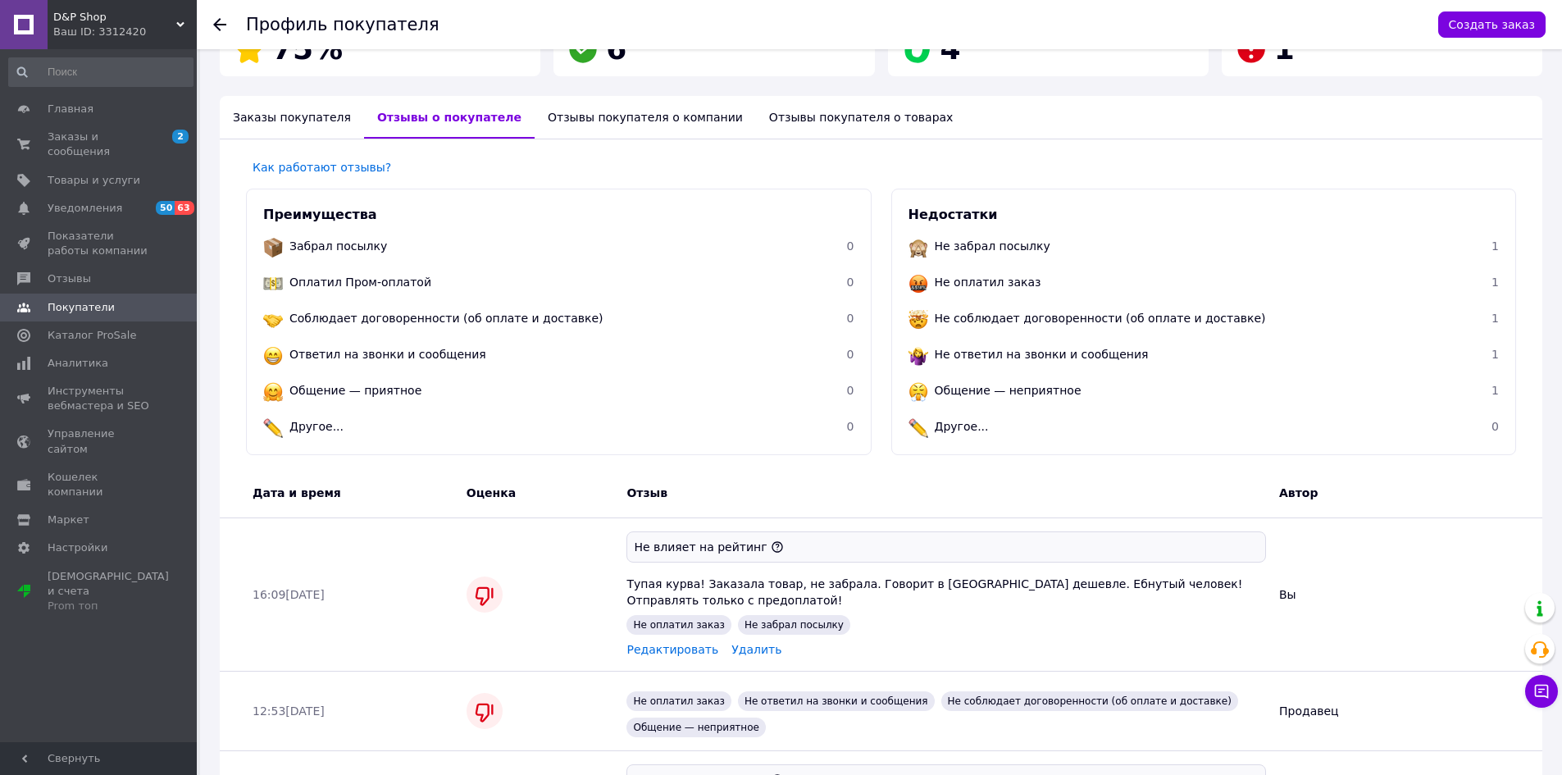
click at [667, 635] on div "Редактировать" at bounding box center [672, 650] width 105 height 30
click at [665, 643] on span "Редактировать" at bounding box center [672, 649] width 92 height 13
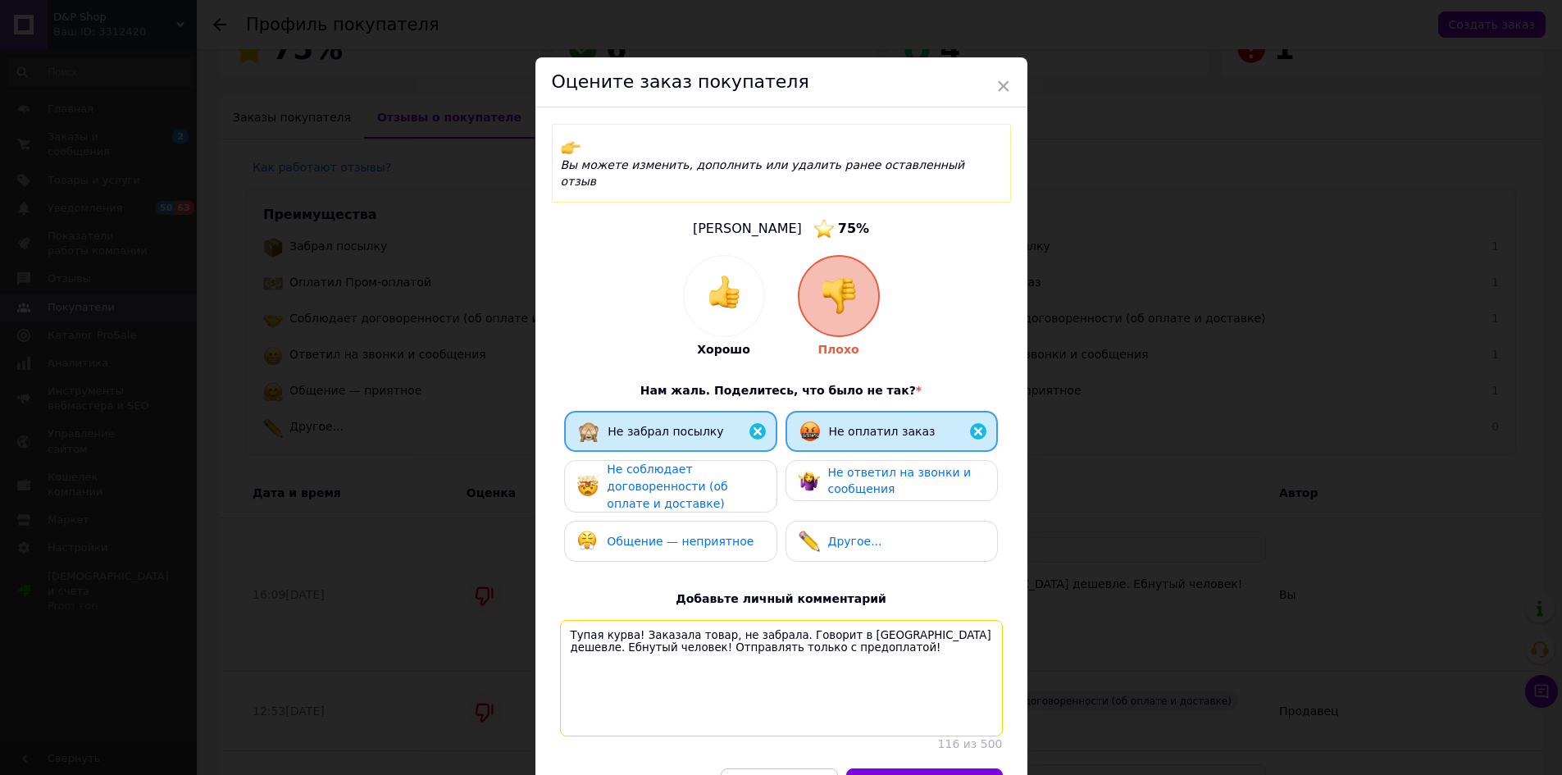
click at [919, 620] on textarea "Тупая курва! Заказала товар, не забрала. Говорит в Польше дешевле. Ебнутый чело…" at bounding box center [781, 678] width 443 height 116
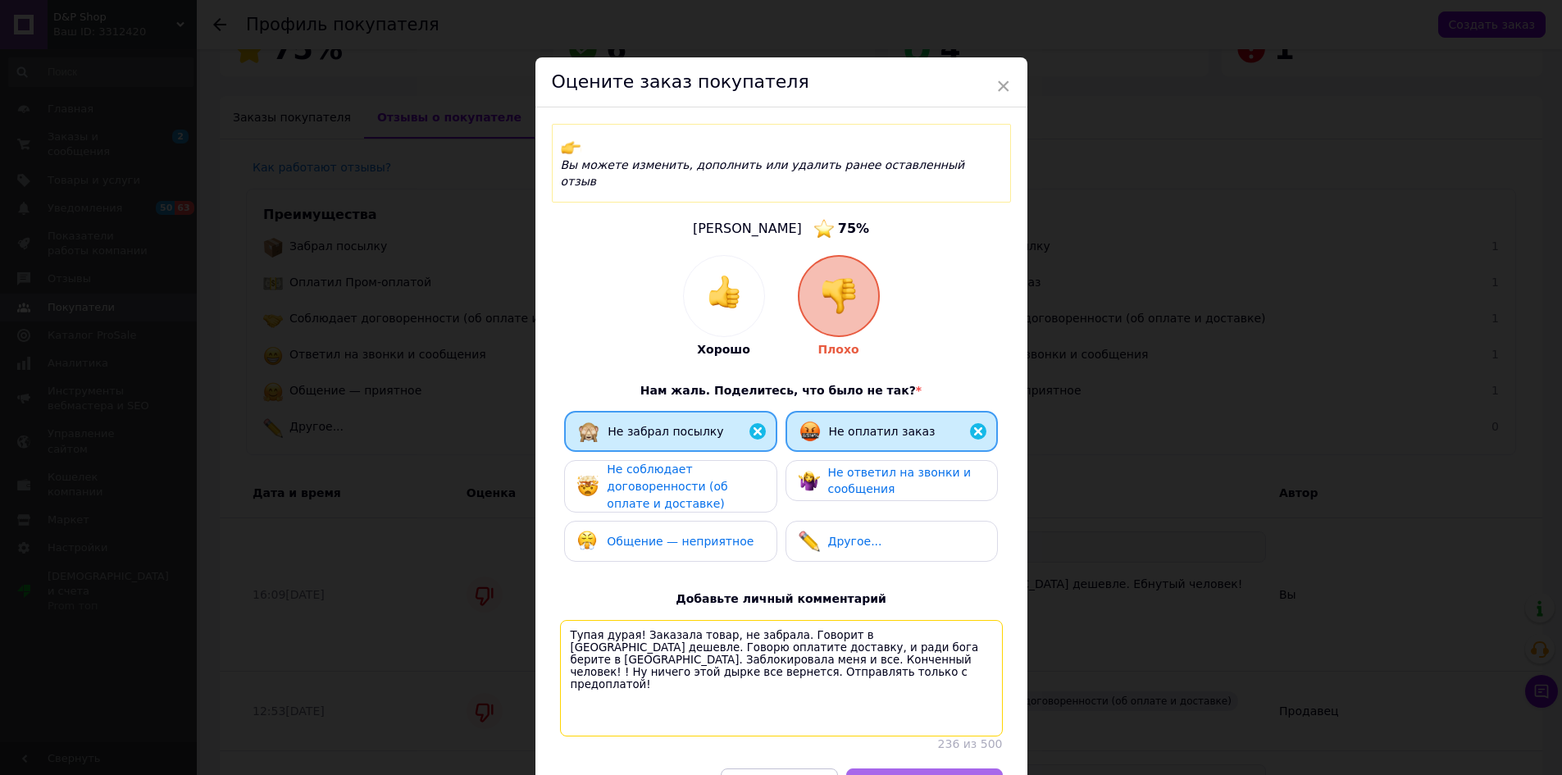
type textarea "Тупая дурая! Заказала товар, не забрала. Говорит в Польше дешевле. Говорю оплат…"
click at [922, 774] on span "Редактировать отзыв" at bounding box center [923, 785] width 121 height 12
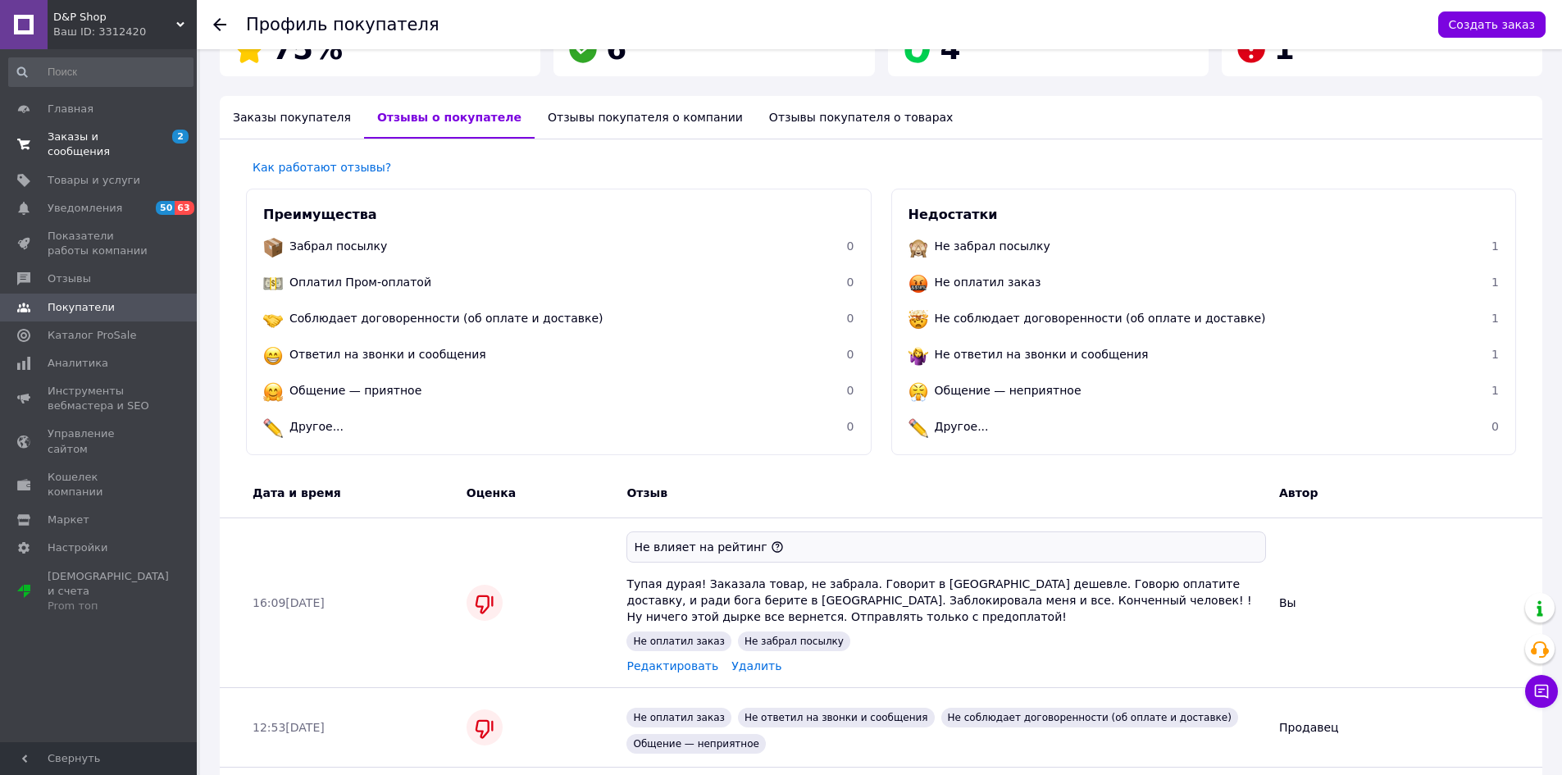
click at [122, 140] on span "Заказы и сообщения" at bounding box center [100, 145] width 104 height 30
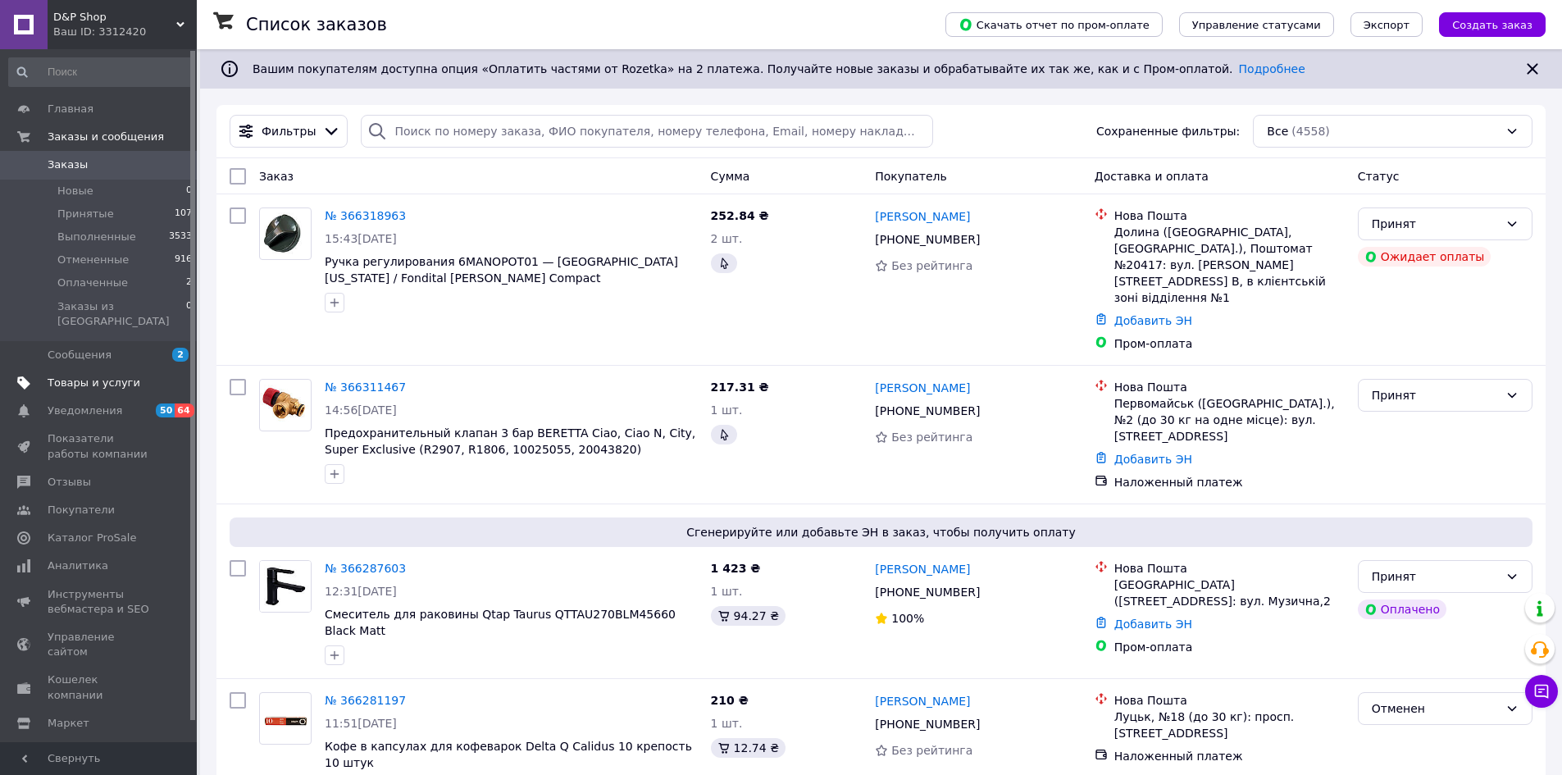
click at [88, 376] on span "Товары и услуги" at bounding box center [94, 383] width 93 height 15
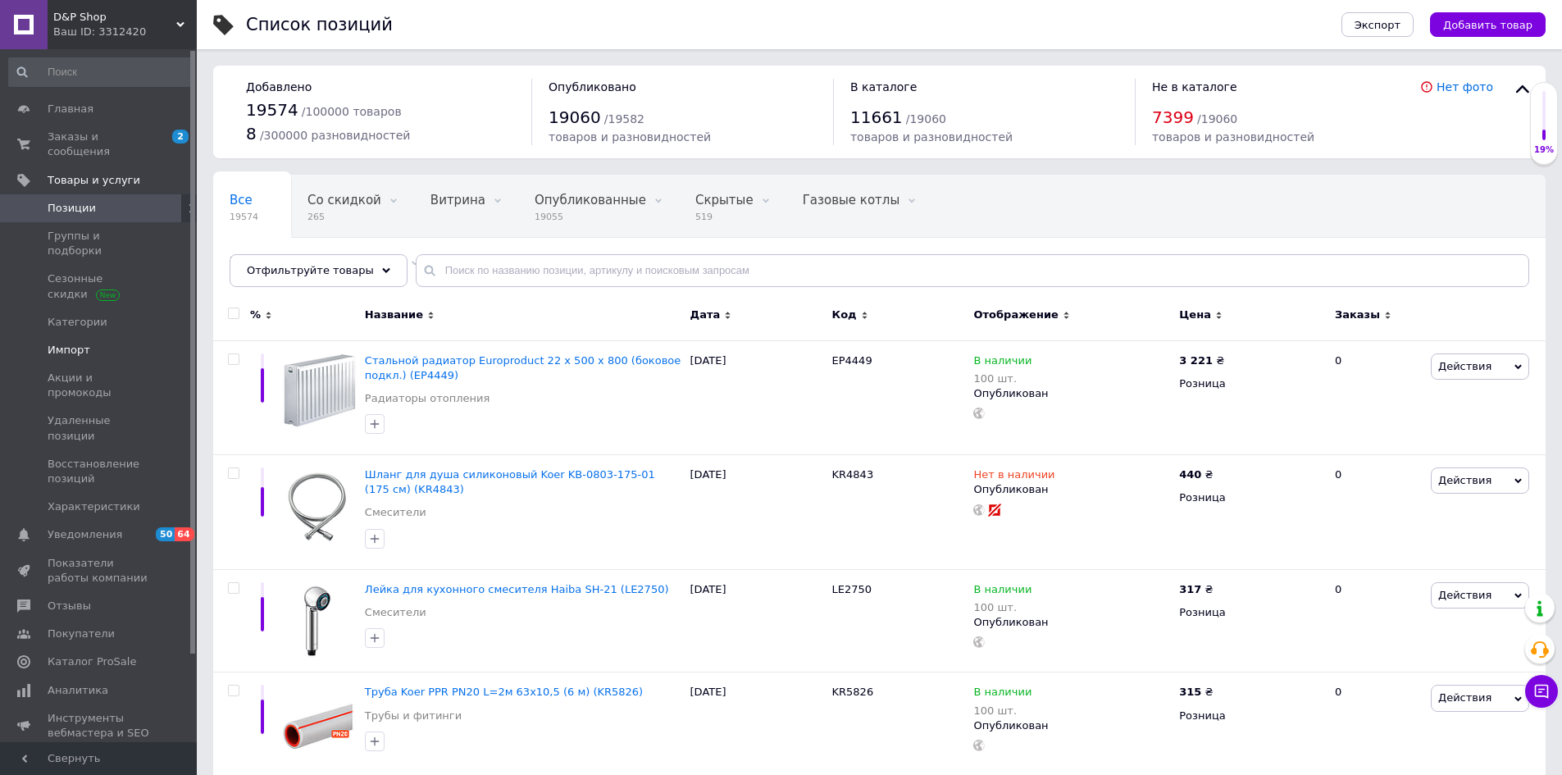
click at [98, 336] on link "Импорт" at bounding box center [101, 350] width 202 height 28
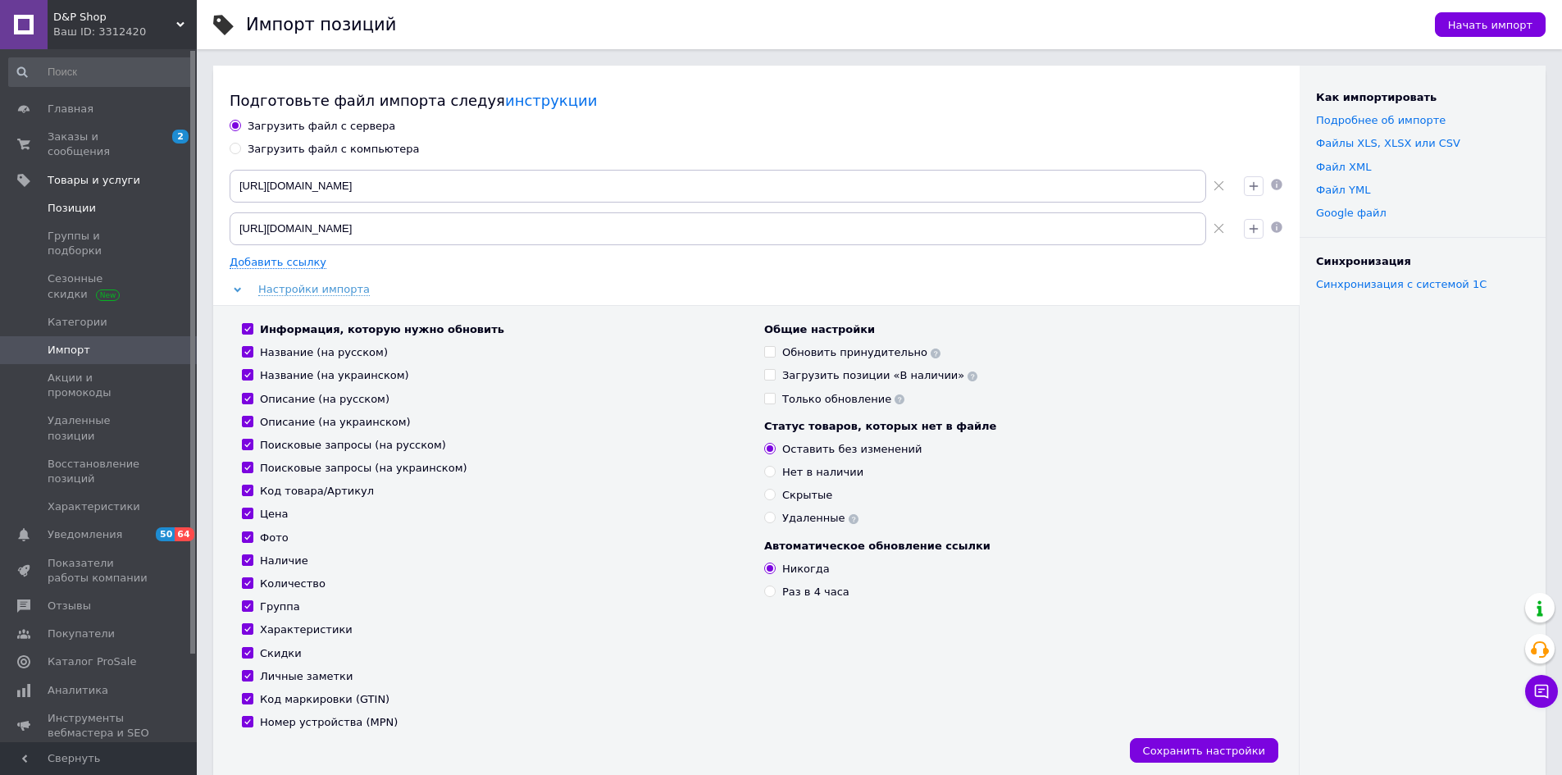
click at [83, 201] on span "Позиции" at bounding box center [72, 208] width 48 height 15
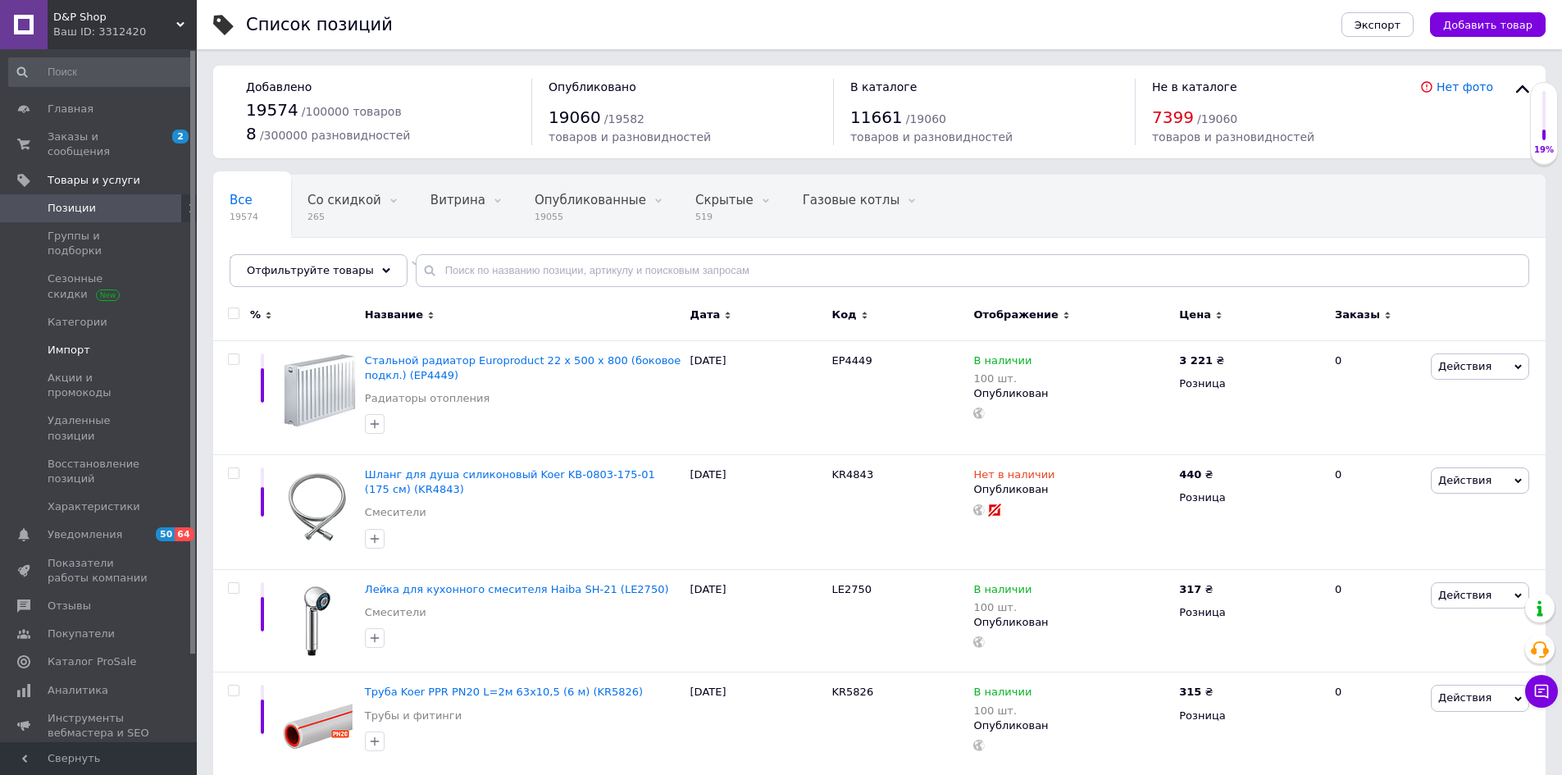
click at [69, 343] on span "Импорт" at bounding box center [69, 350] width 43 height 15
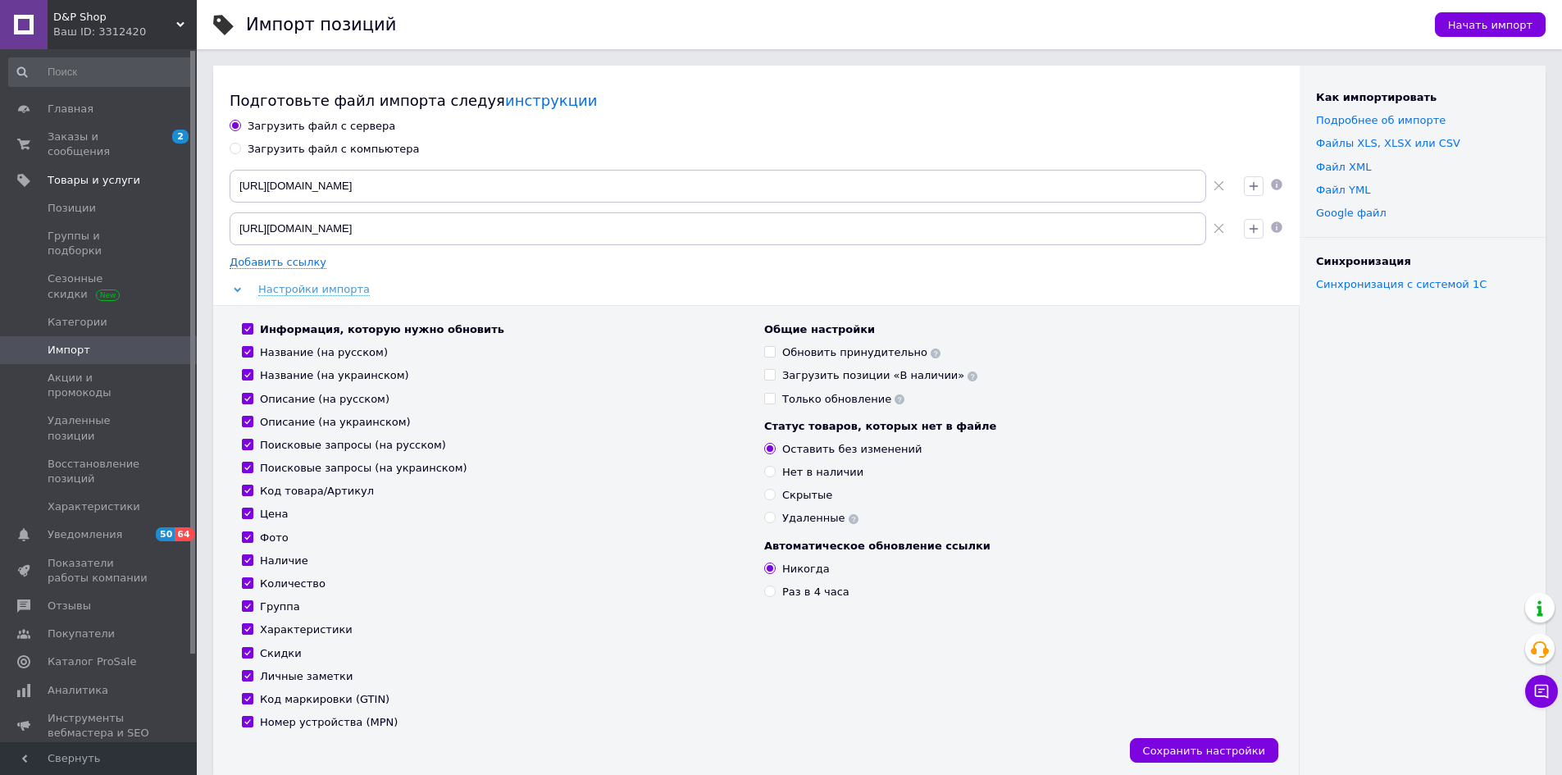
click at [339, 145] on div "Загрузить файл с компьютера" at bounding box center [334, 149] width 172 height 15
click at [240, 145] on input "Загрузить файл с компьютера" at bounding box center [235, 148] width 11 height 11
radio input "true"
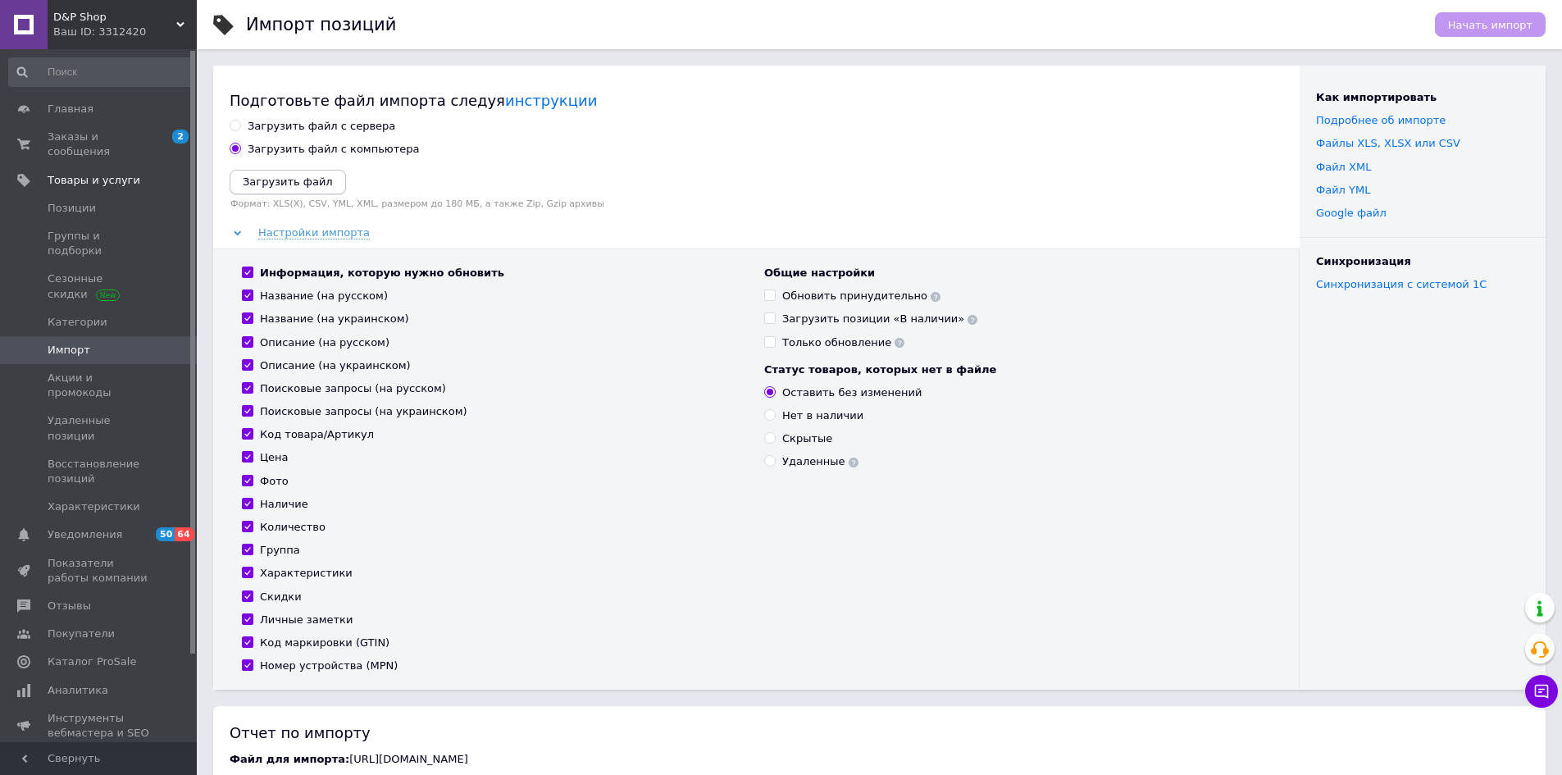
click at [304, 181] on icon "Загрузить файл" at bounding box center [288, 181] width 90 height 12
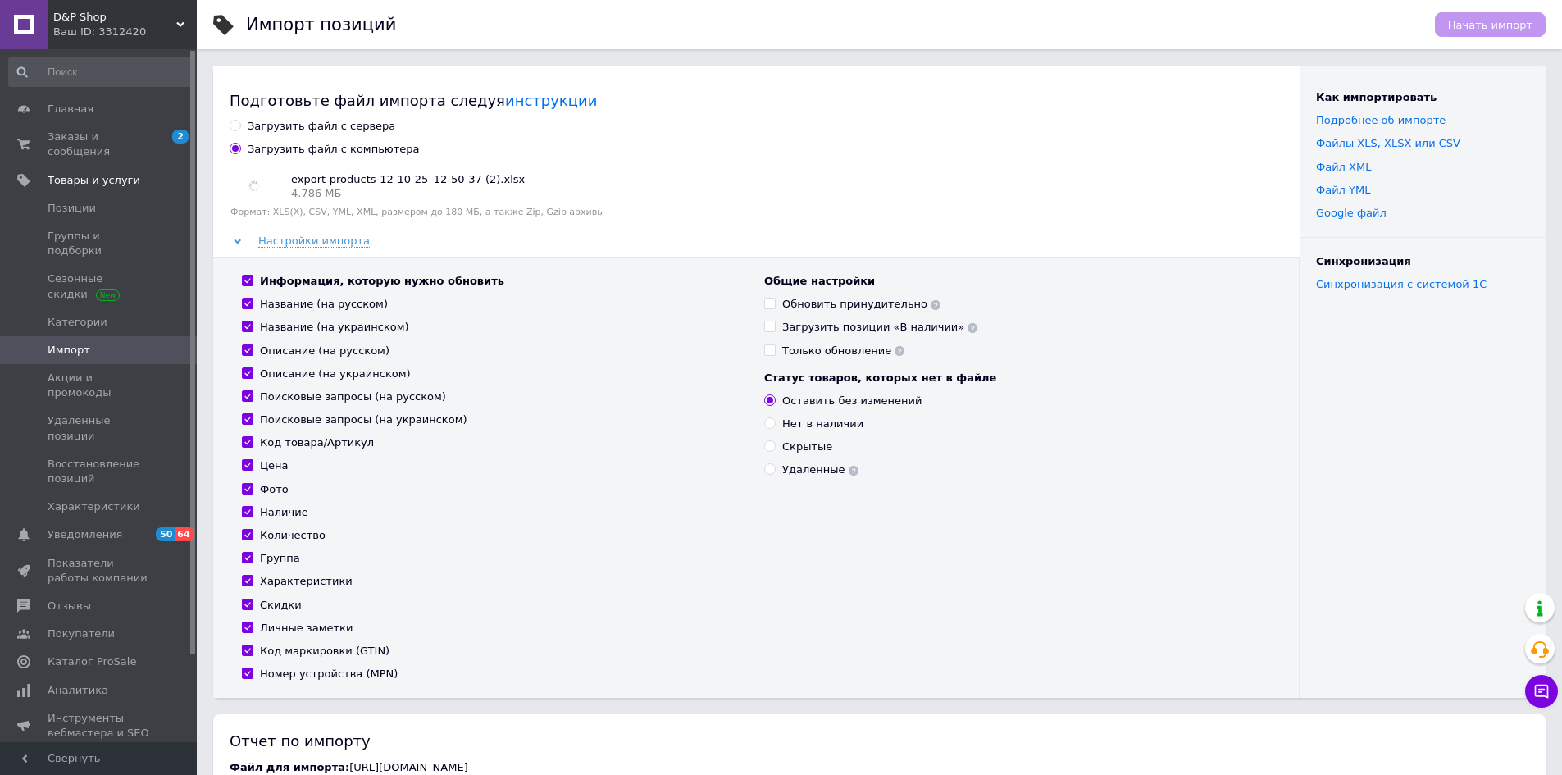
click at [772, 304] on input "Обновить принудительно" at bounding box center [769, 303] width 11 height 11
checkbox input "true"
click at [1501, 20] on span "Начать импорт" at bounding box center [1490, 25] width 84 height 12
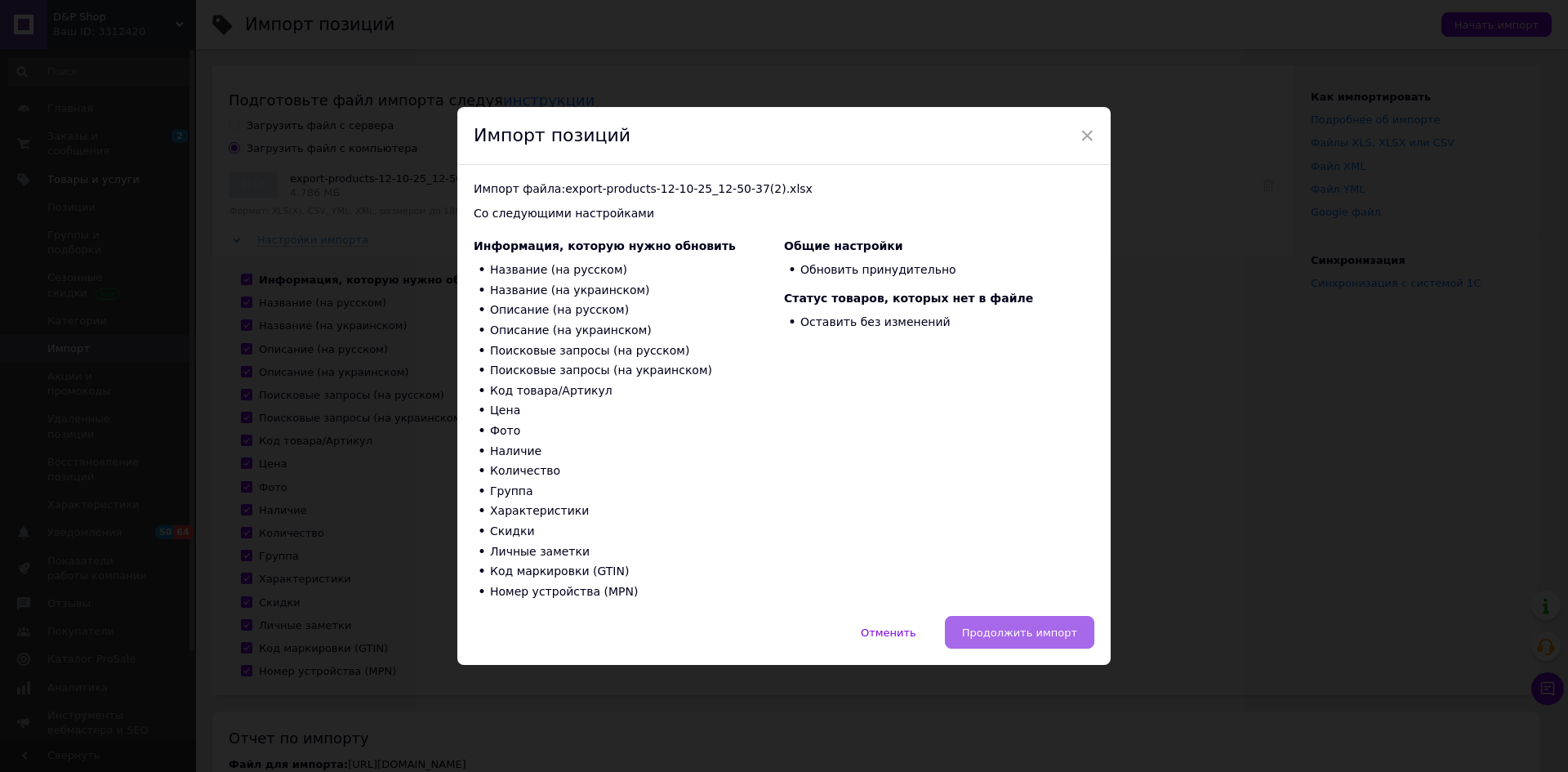
click at [1032, 641] on button "Продолжить импорт" at bounding box center [1020, 632] width 149 height 33
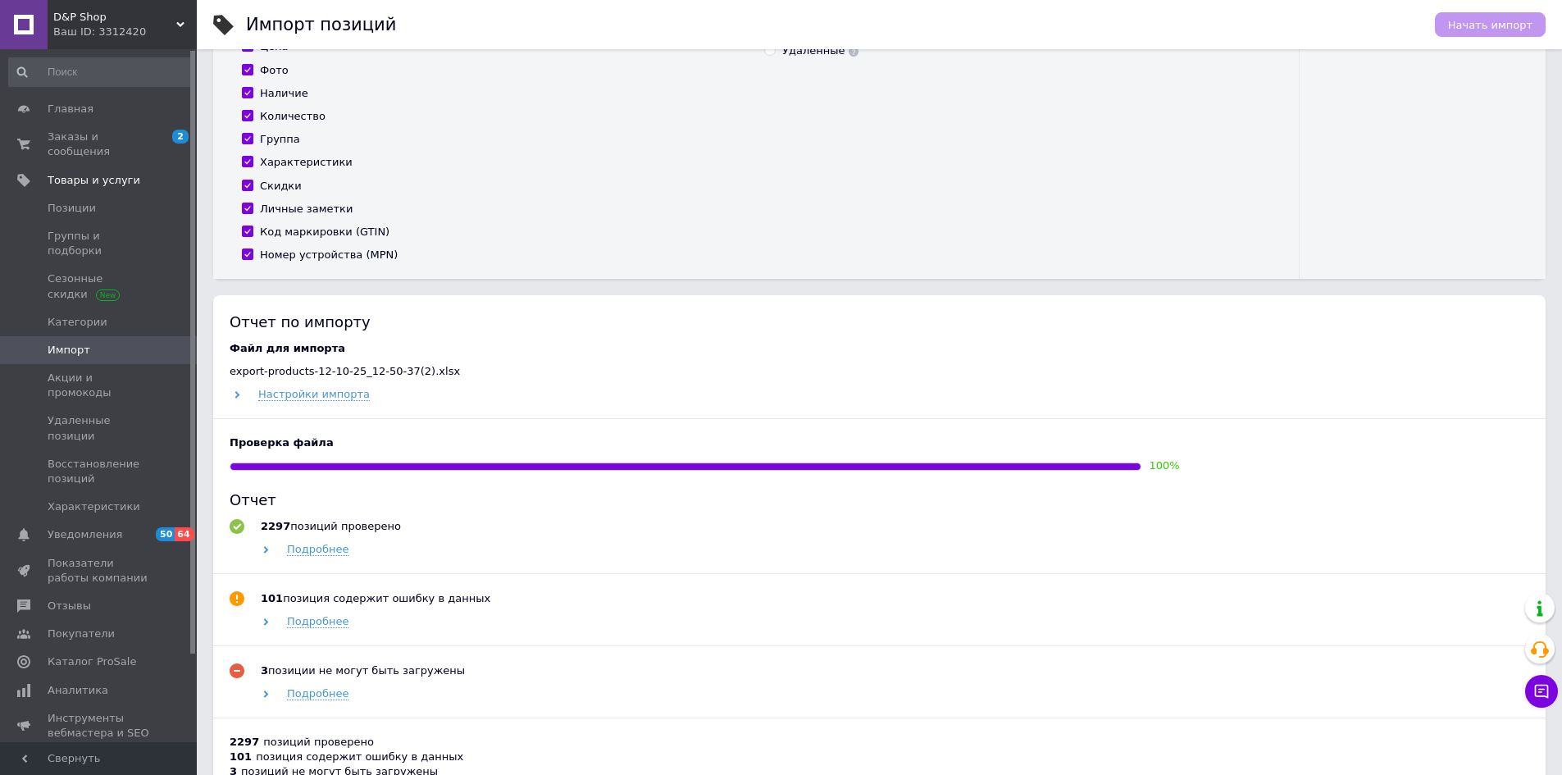
scroll to position [492, 0]
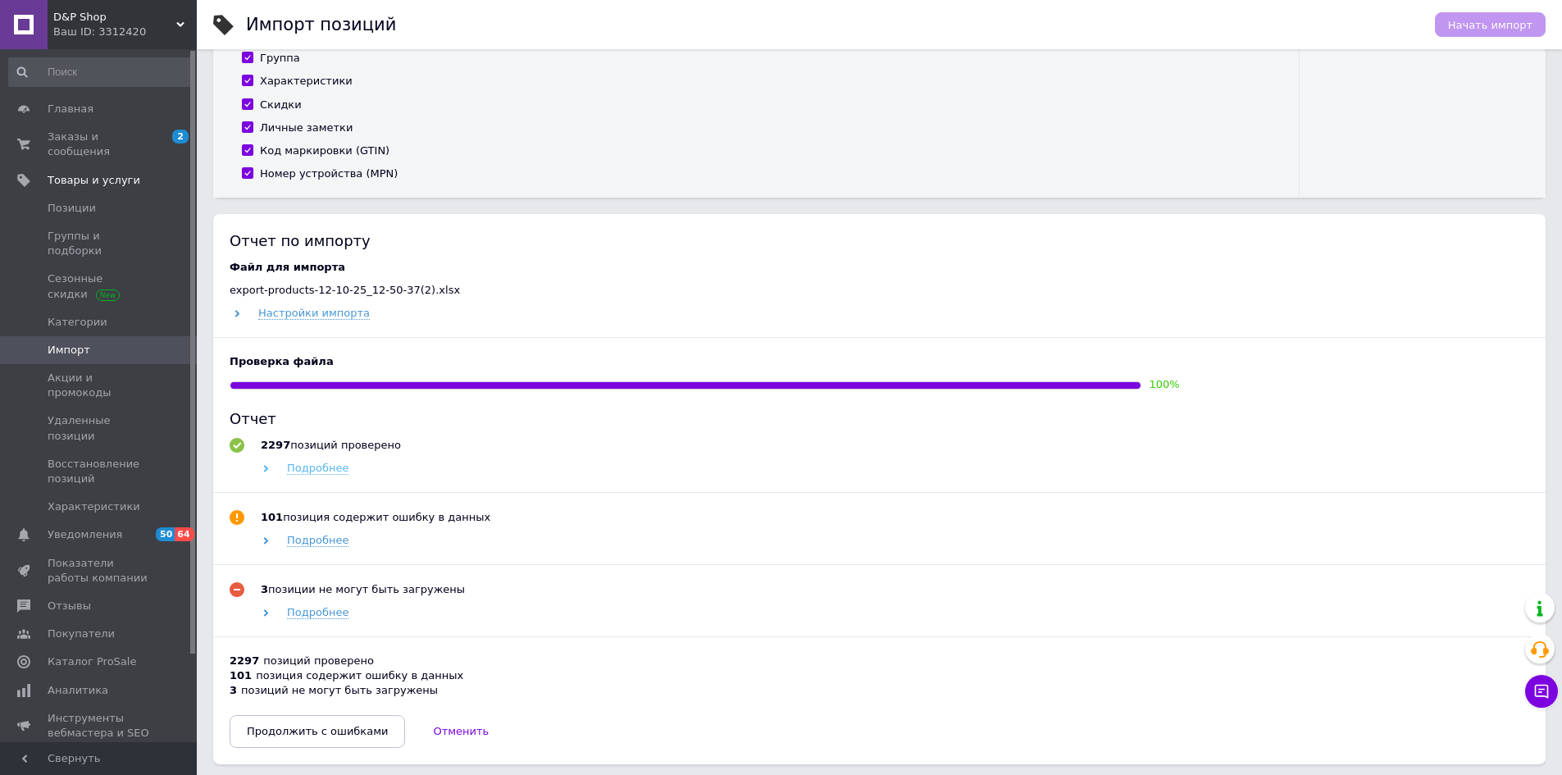
click at [326, 471] on span "Подробнее" at bounding box center [317, 468] width 61 height 13
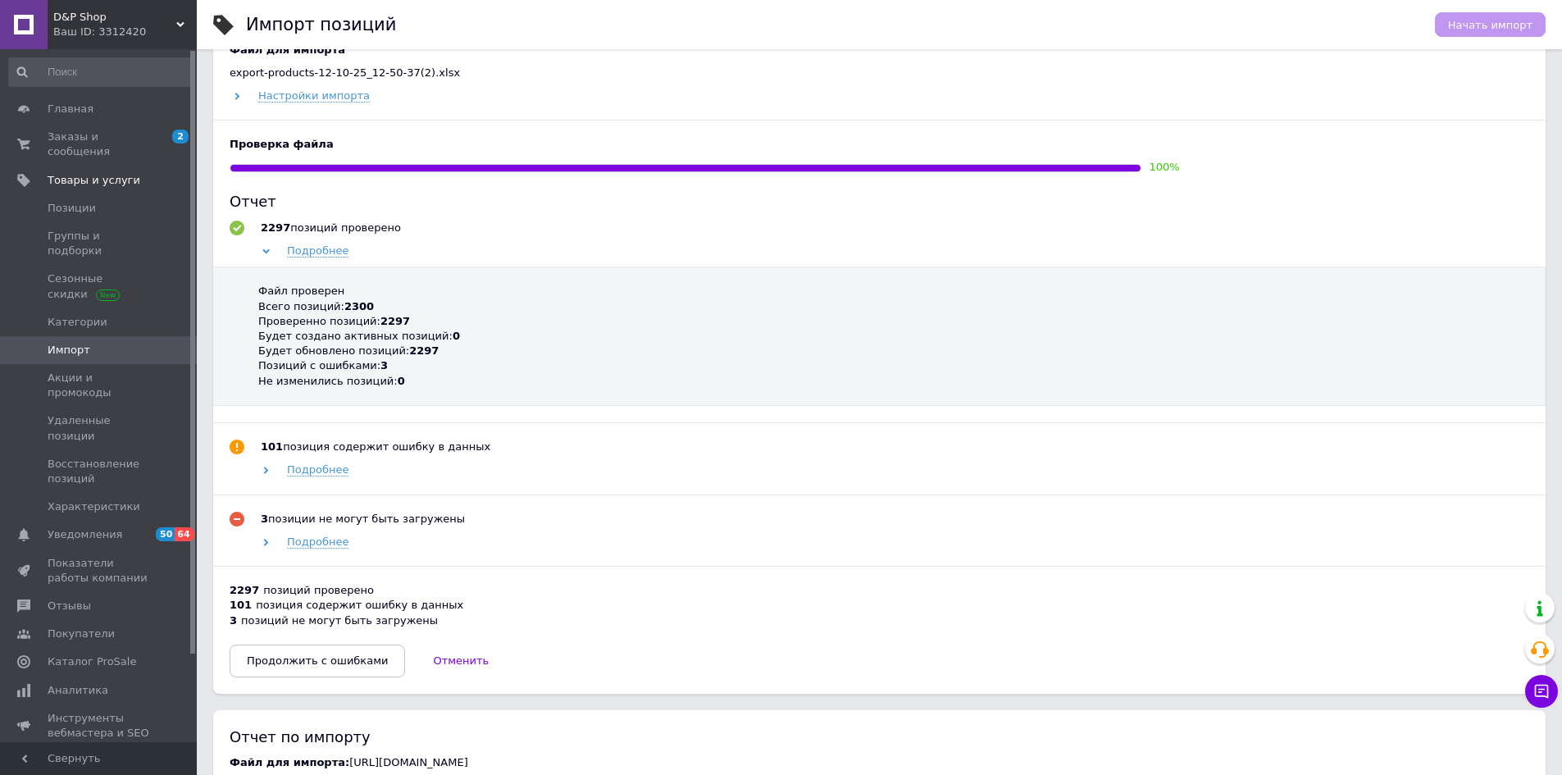
scroll to position [738, 0]
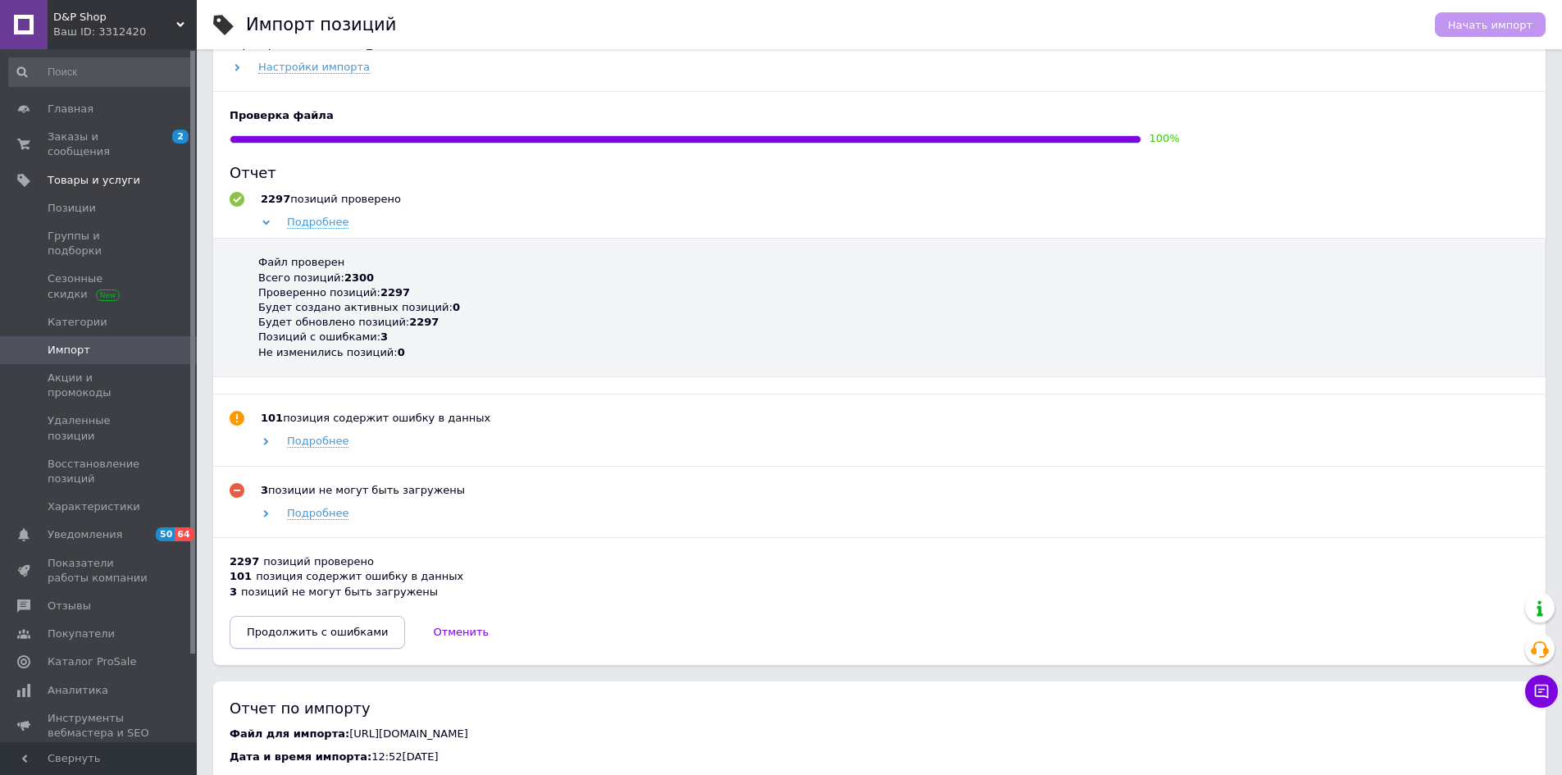
click at [334, 636] on span "Продолжить с ошибками" at bounding box center [317, 632] width 141 height 12
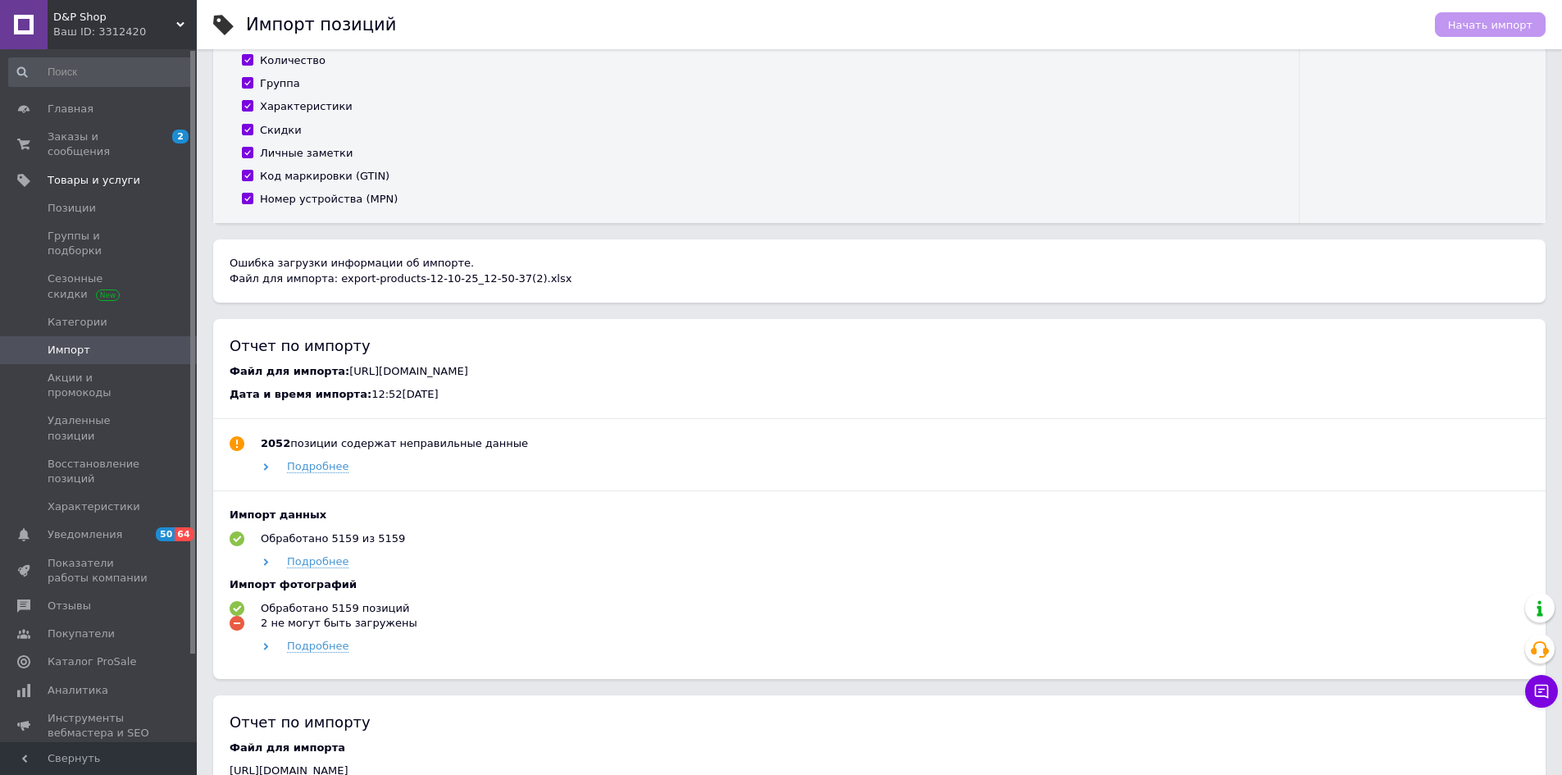
scroll to position [277, 0]
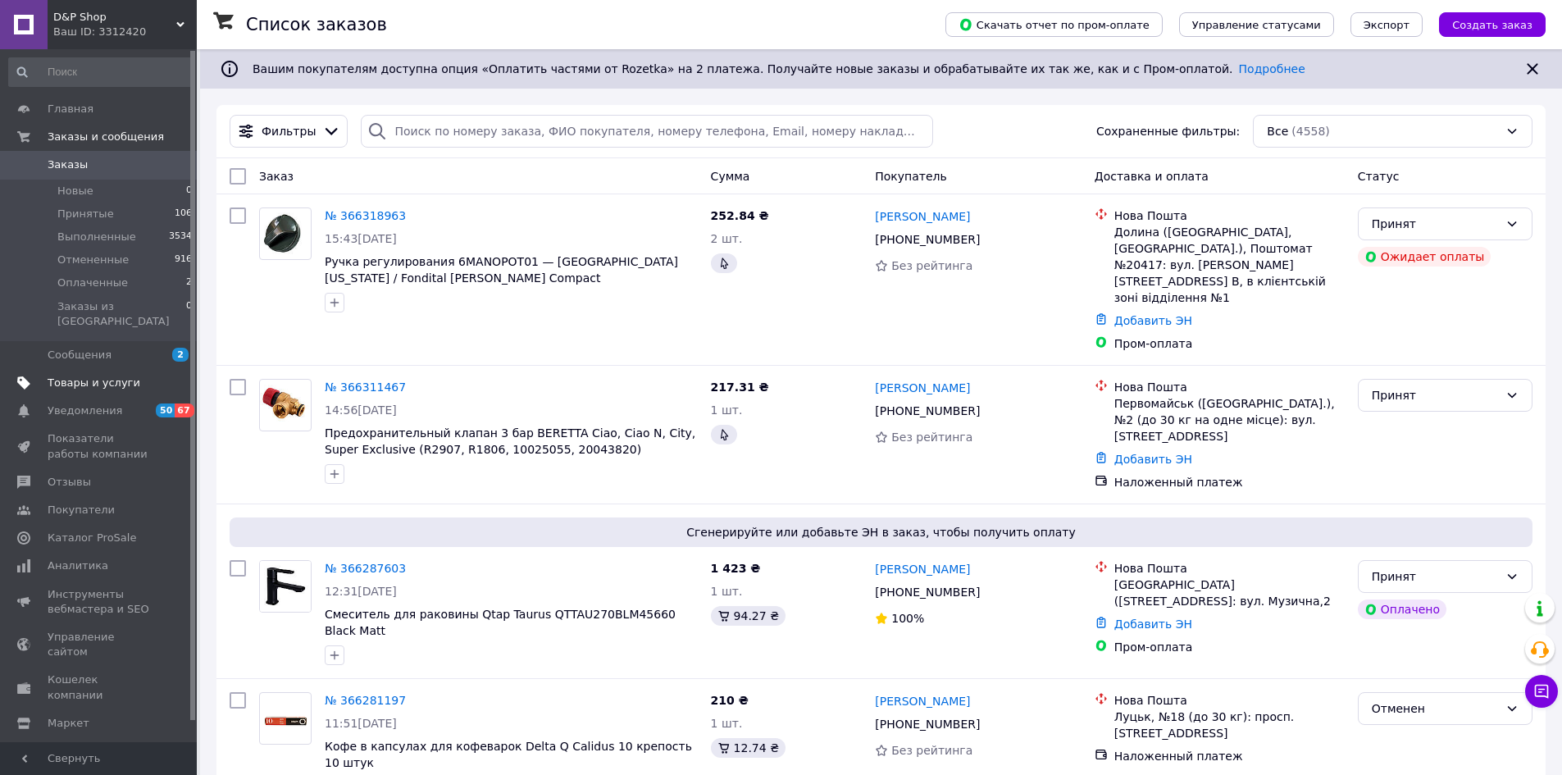
click at [125, 376] on span "Товары и услуги" at bounding box center [94, 383] width 93 height 15
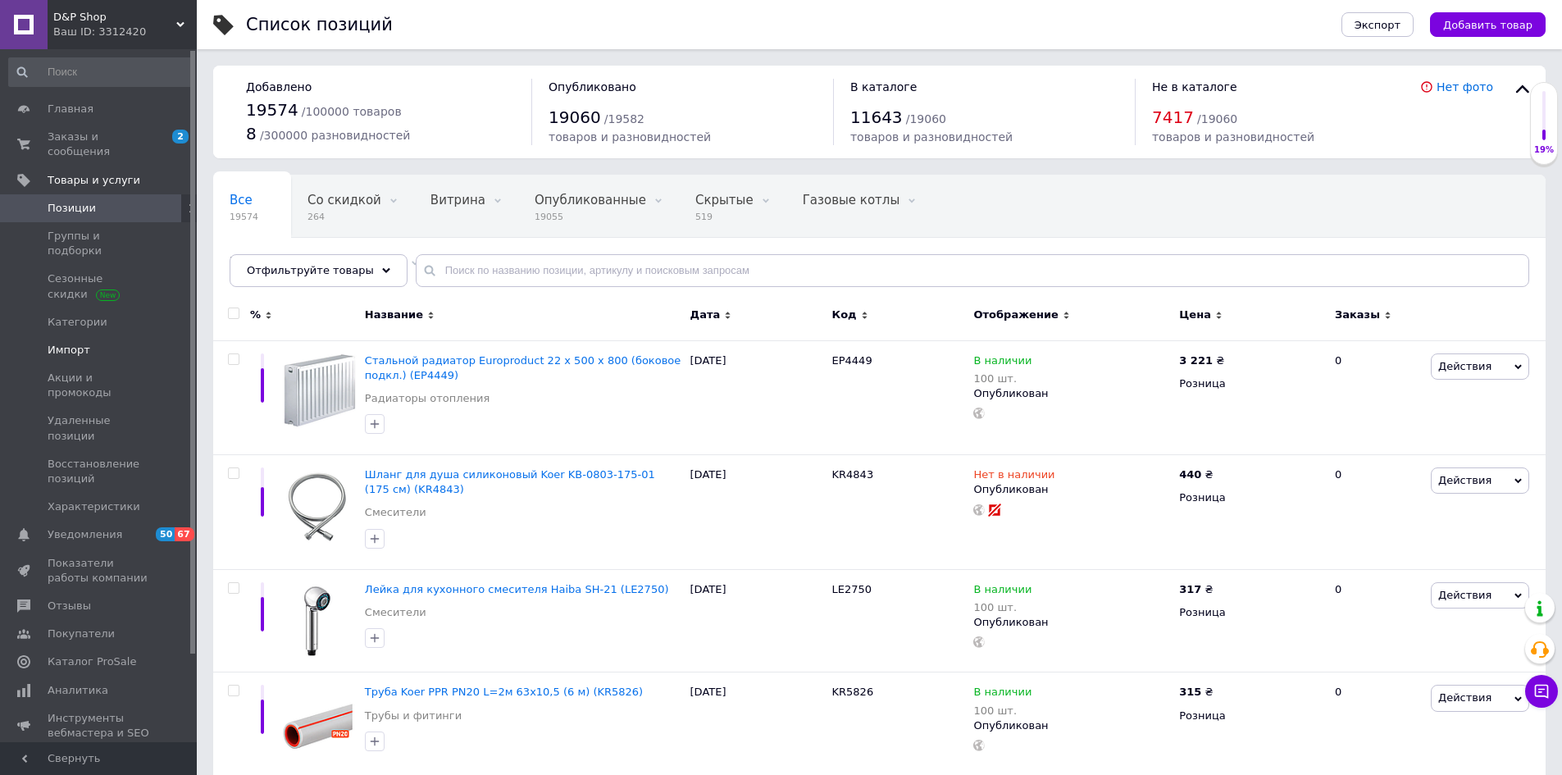
click at [63, 343] on span "Импорт" at bounding box center [69, 350] width 43 height 15
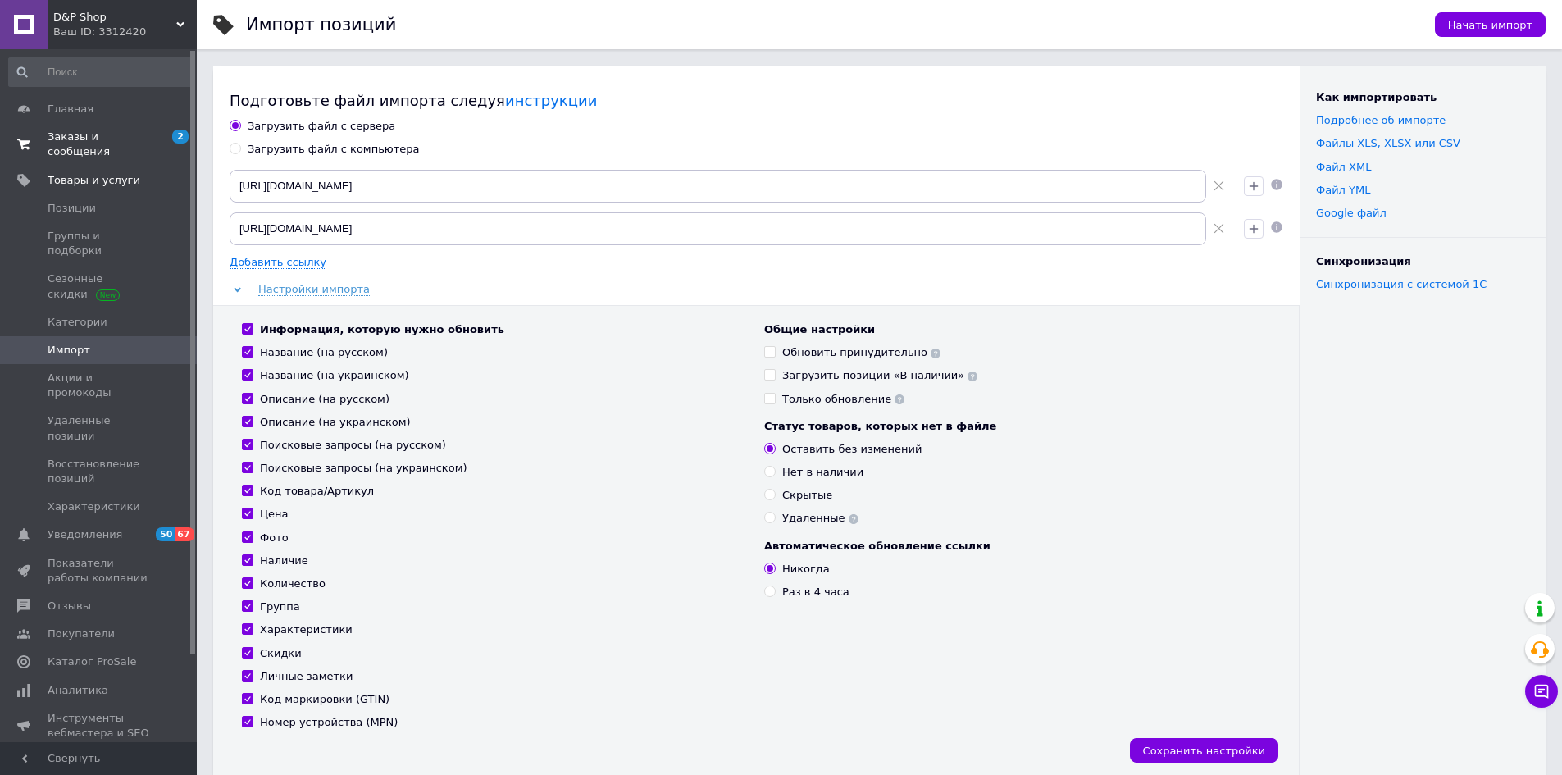
click at [110, 131] on span "Заказы и сообщения" at bounding box center [100, 145] width 104 height 30
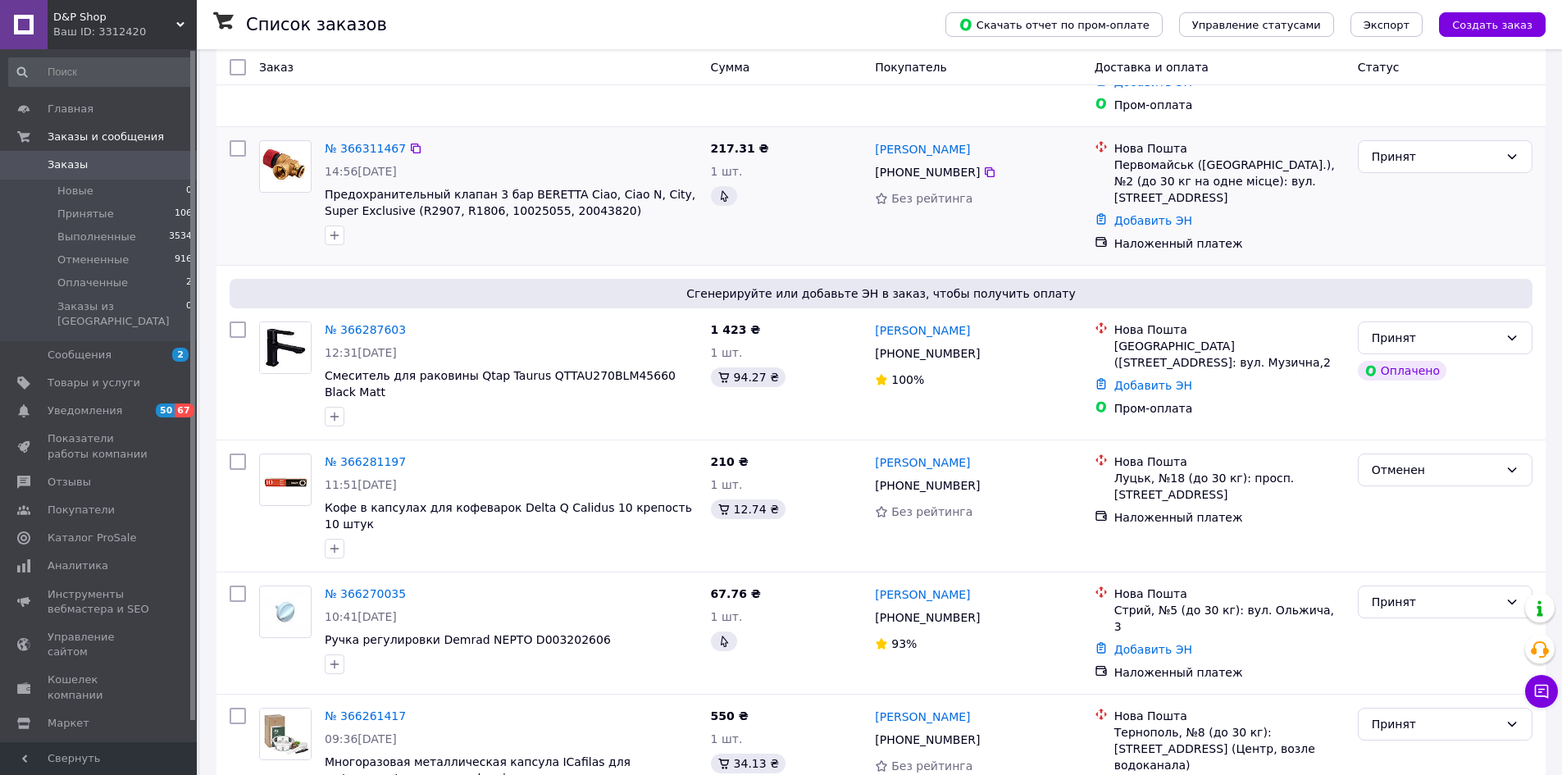
scroll to position [246, 0]
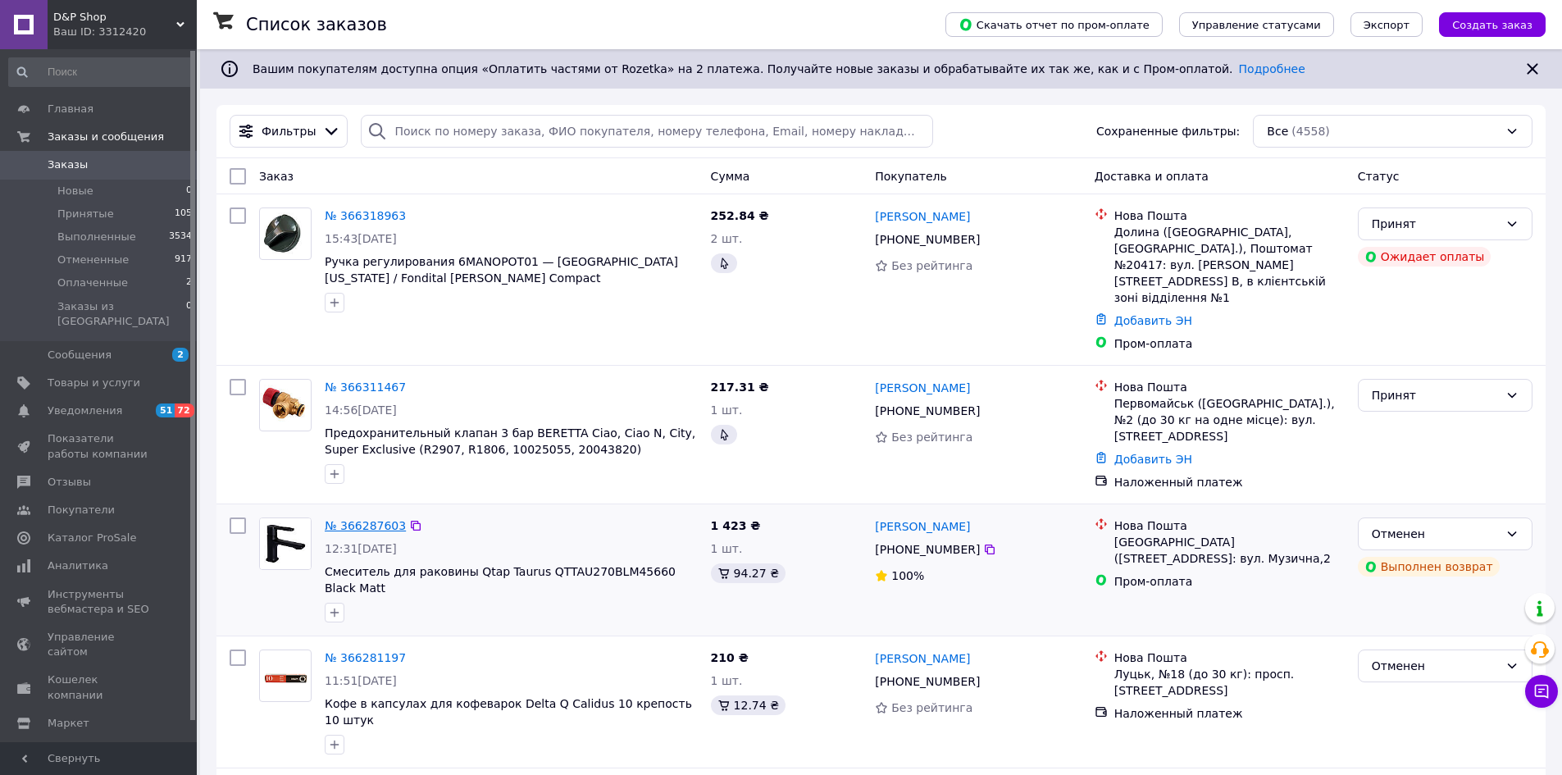
click at [367, 519] on link "№ 366287603" at bounding box center [365, 525] width 81 height 13
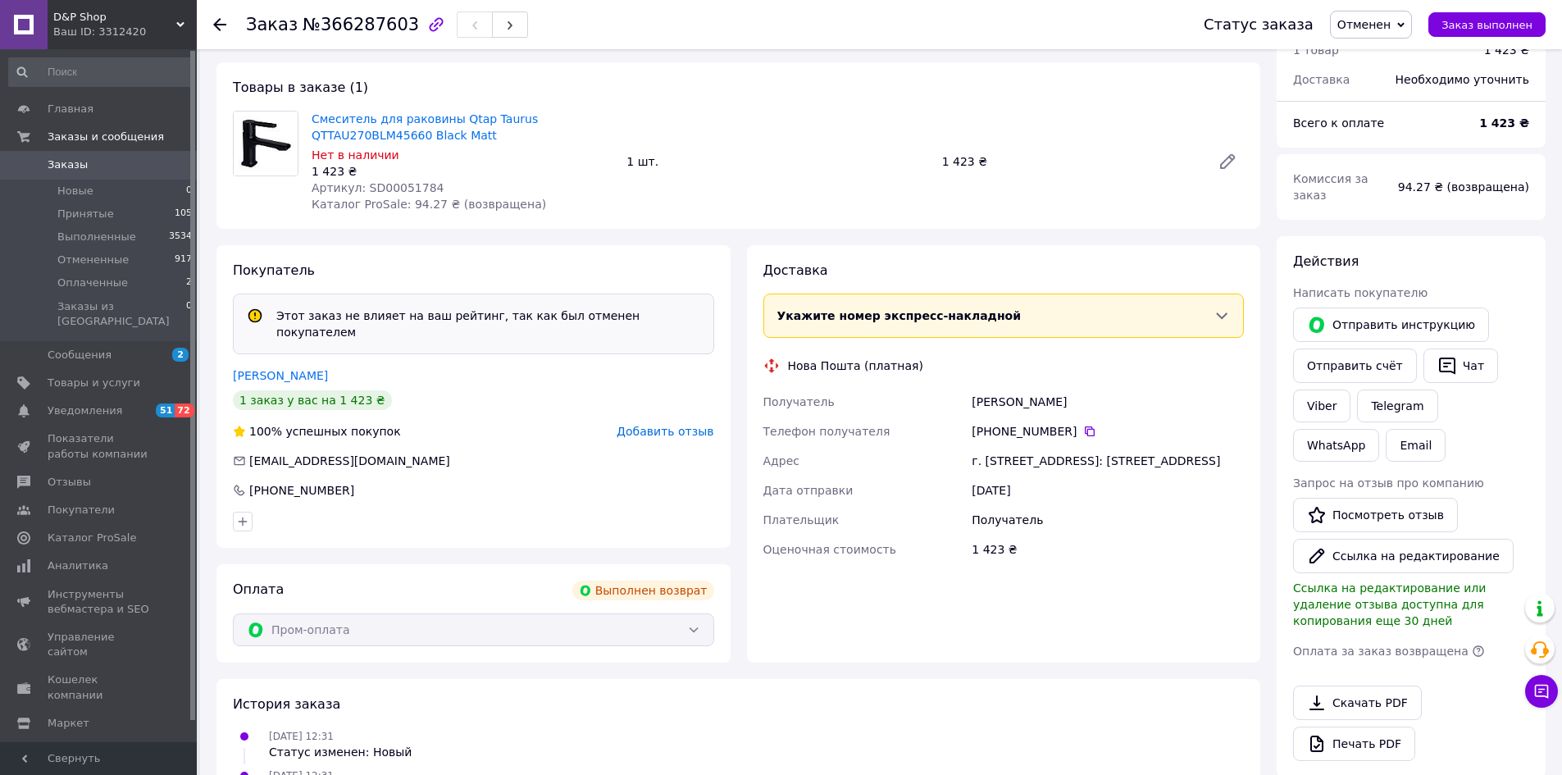
scroll to position [328, 0]
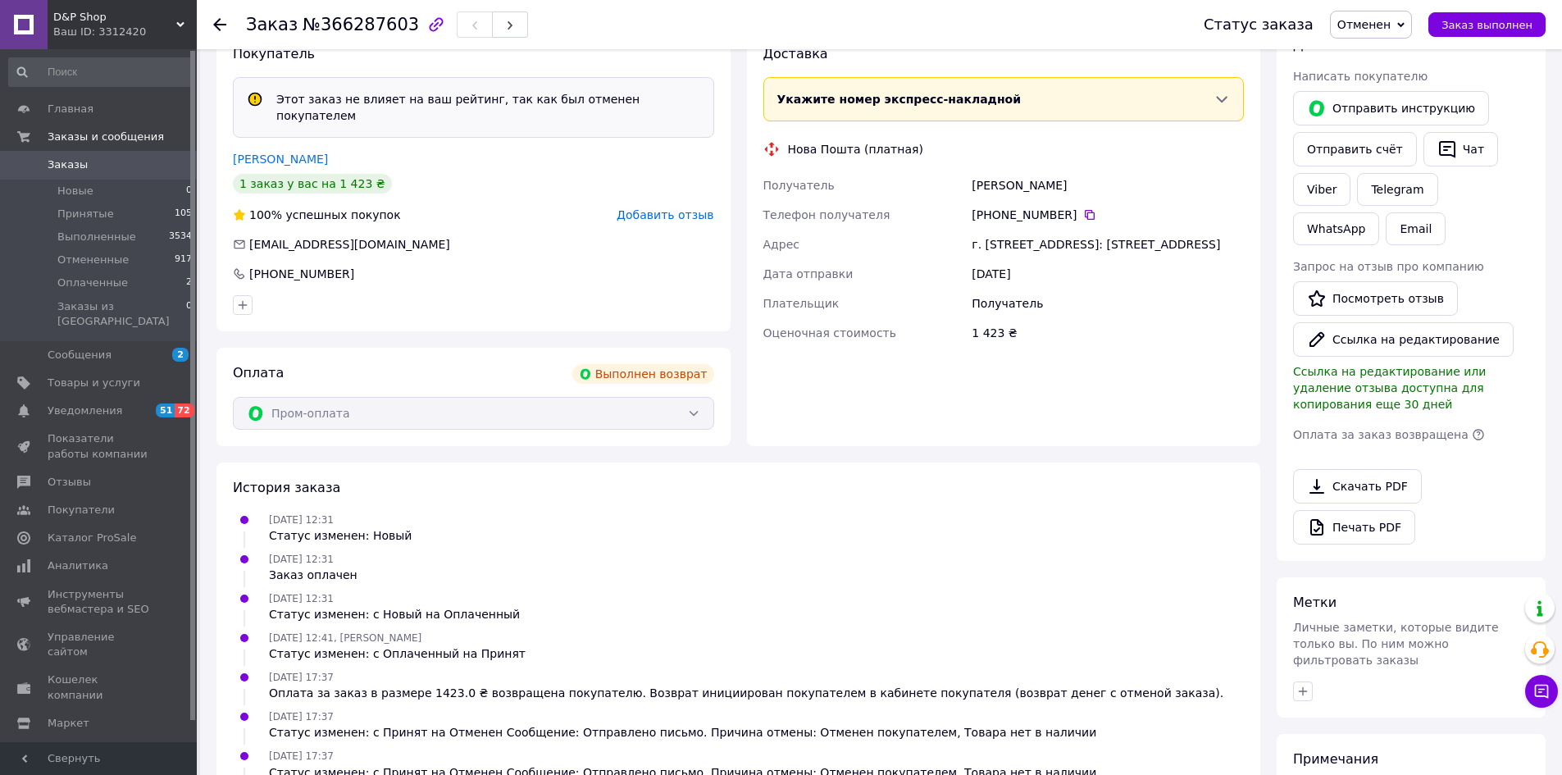
click at [658, 208] on span "Добавить отзыв" at bounding box center [665, 214] width 97 height 13
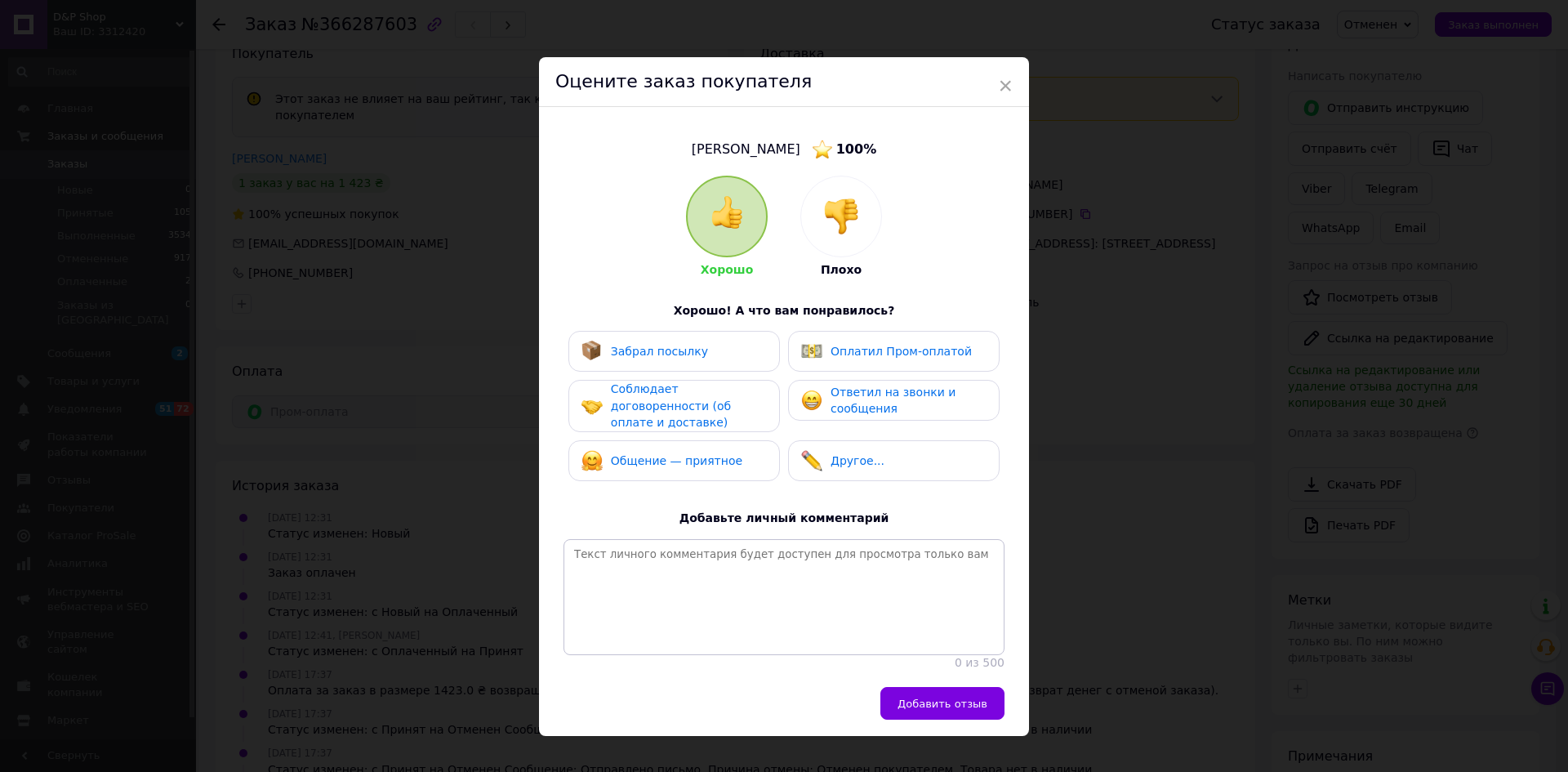
click at [833, 210] on img at bounding box center [842, 216] width 36 height 36
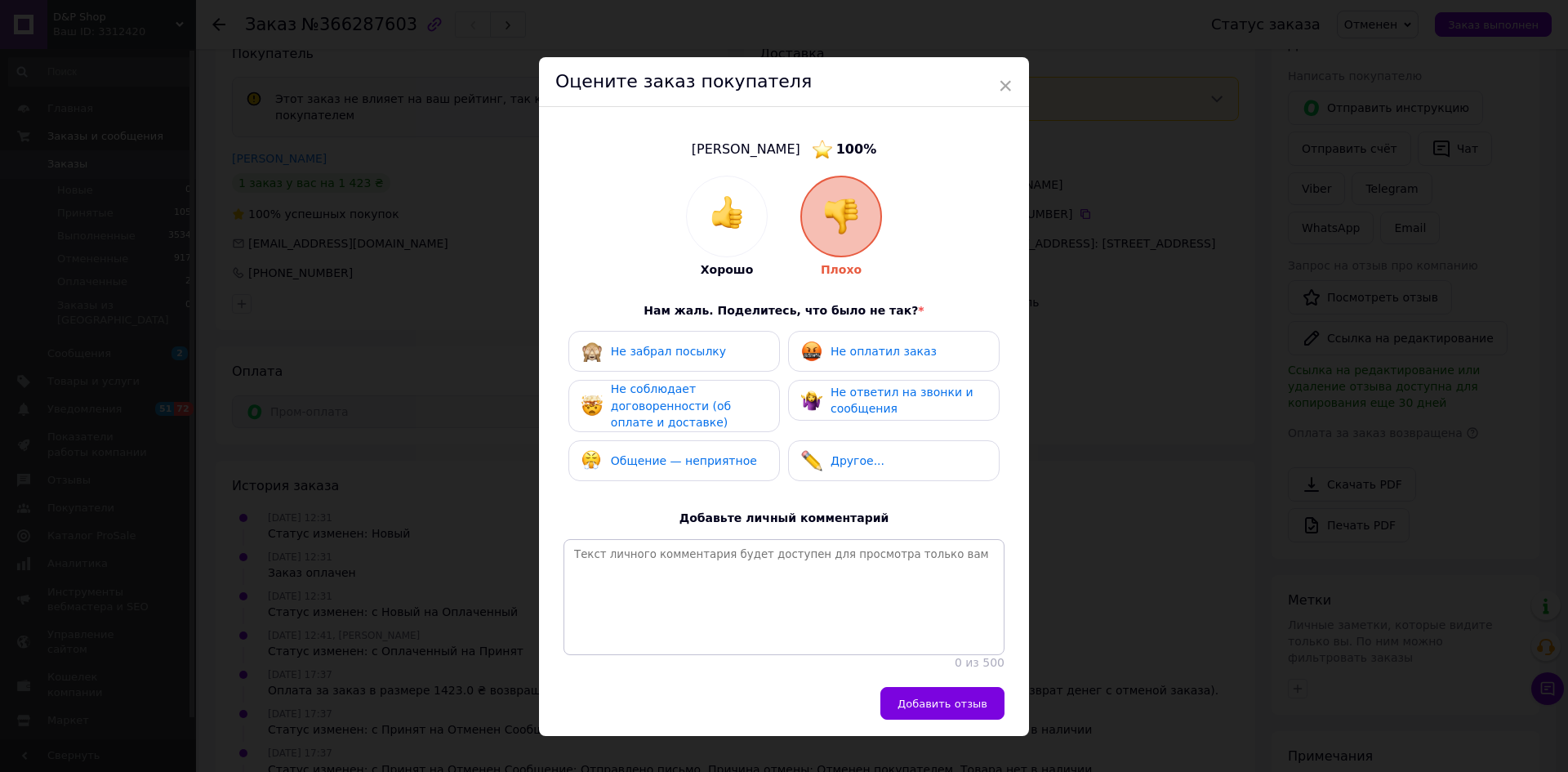
click at [866, 346] on span "Не оплатил заказ" at bounding box center [884, 351] width 107 height 13
click at [731, 346] on div "Не забрал посылку" at bounding box center [674, 351] width 185 height 21
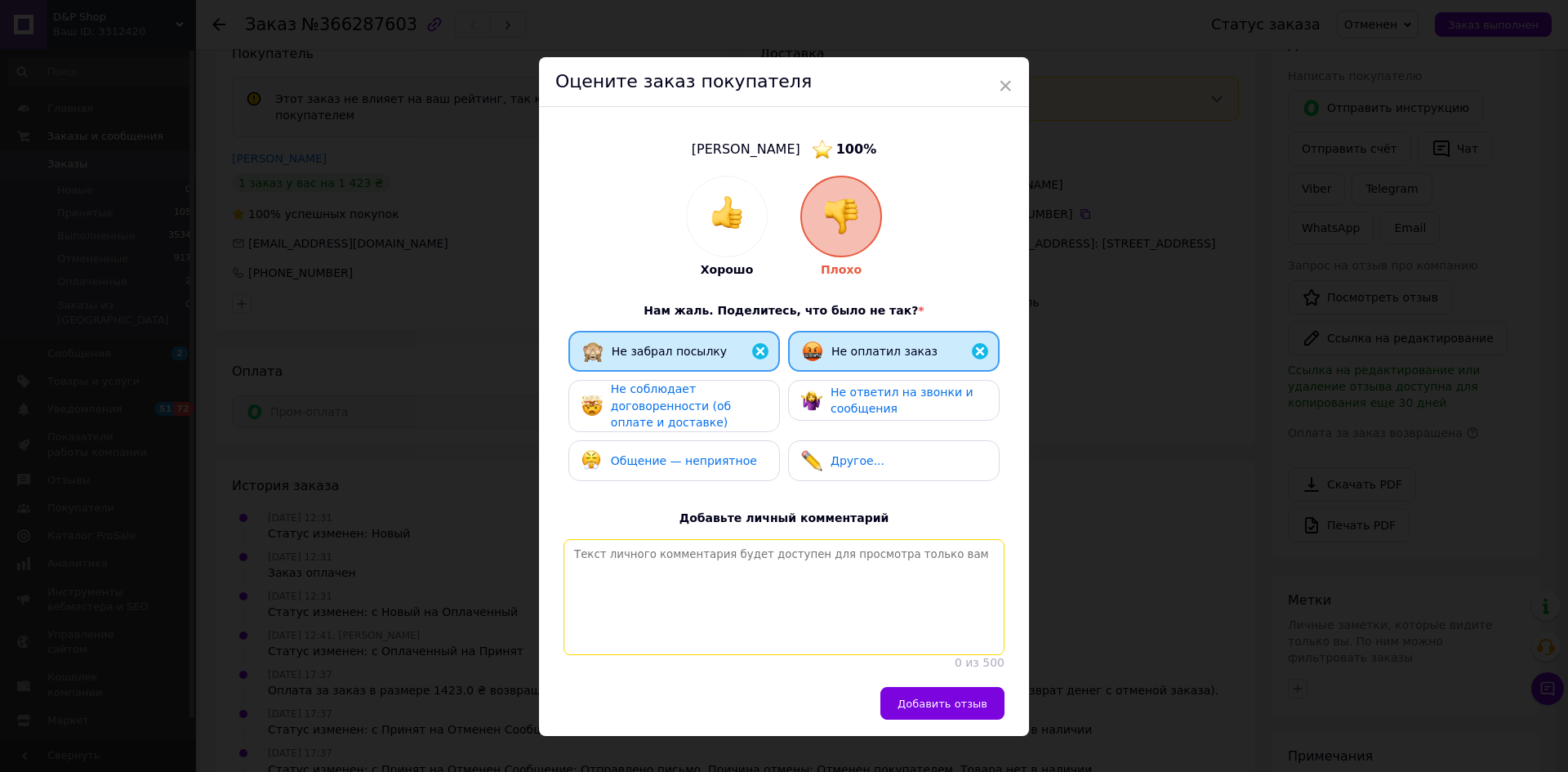
click at [852, 615] on textarea at bounding box center [784, 597] width 441 height 116
type textarea "Г"
type textarea "Сильно деловой. Что не по его , так ска"
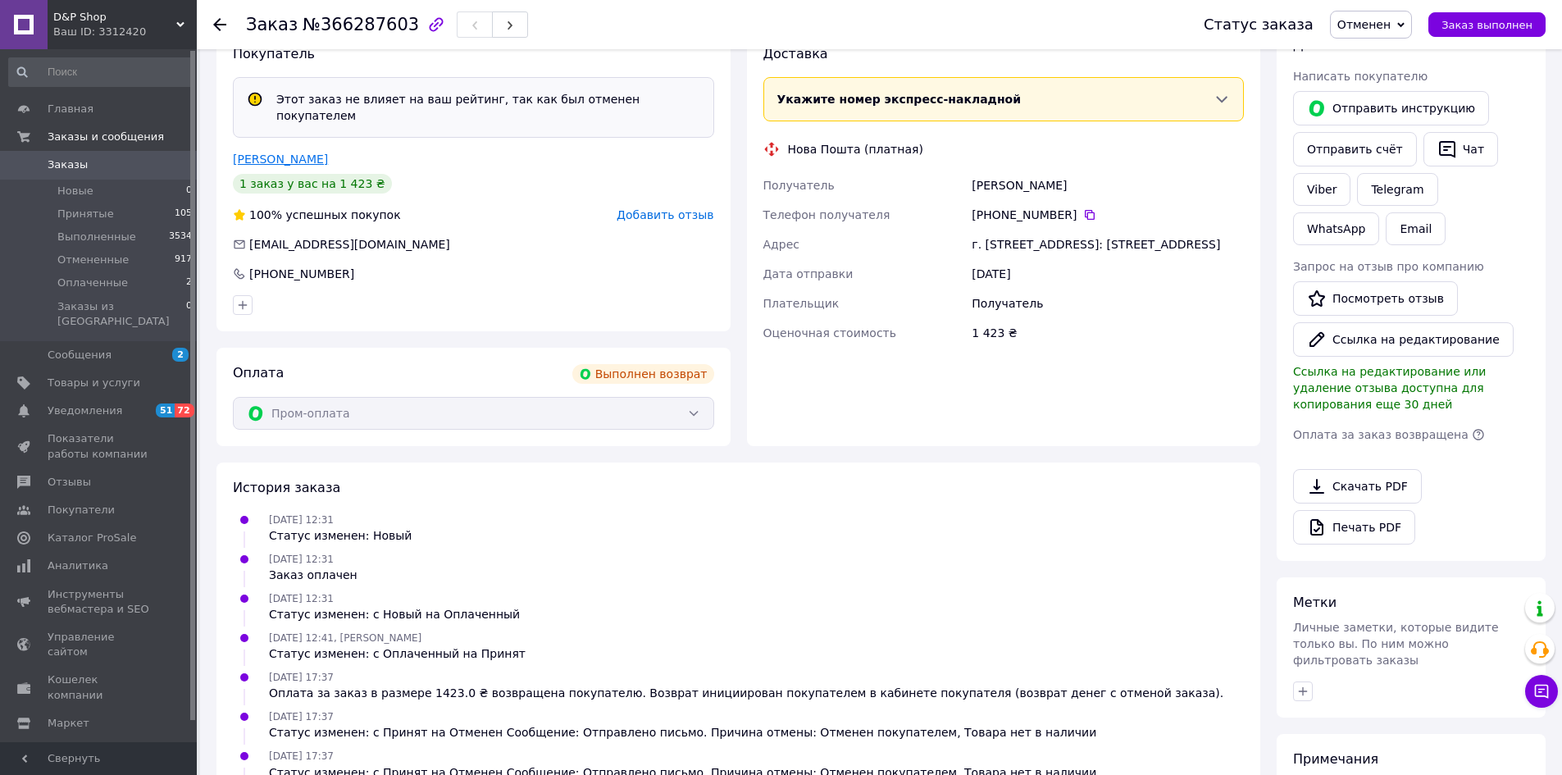
click at [275, 153] on link "[PERSON_NAME]" at bounding box center [280, 159] width 95 height 13
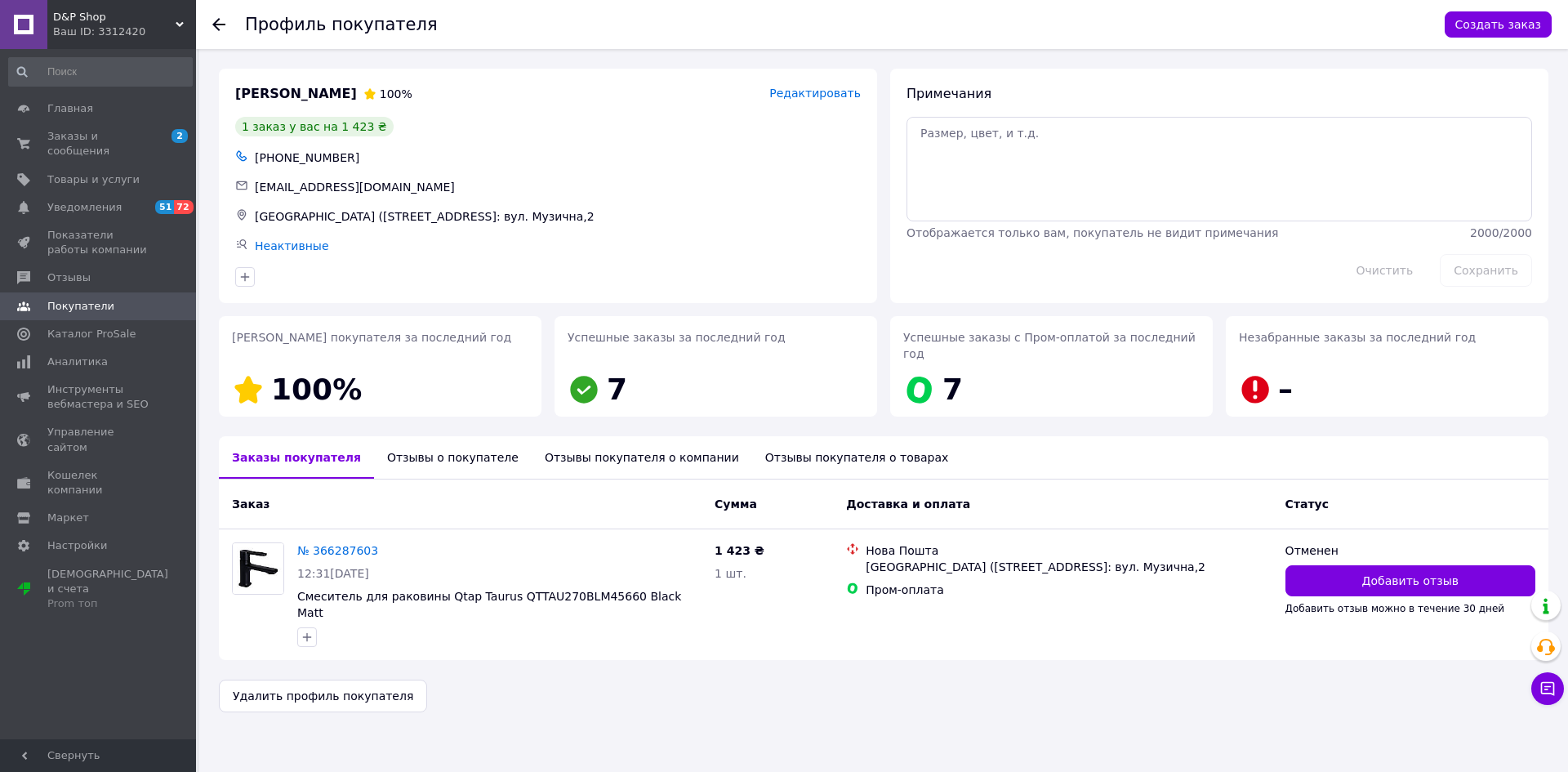
click at [829, 443] on div "Отзывы покупателя о товарах" at bounding box center [857, 457] width 210 height 43
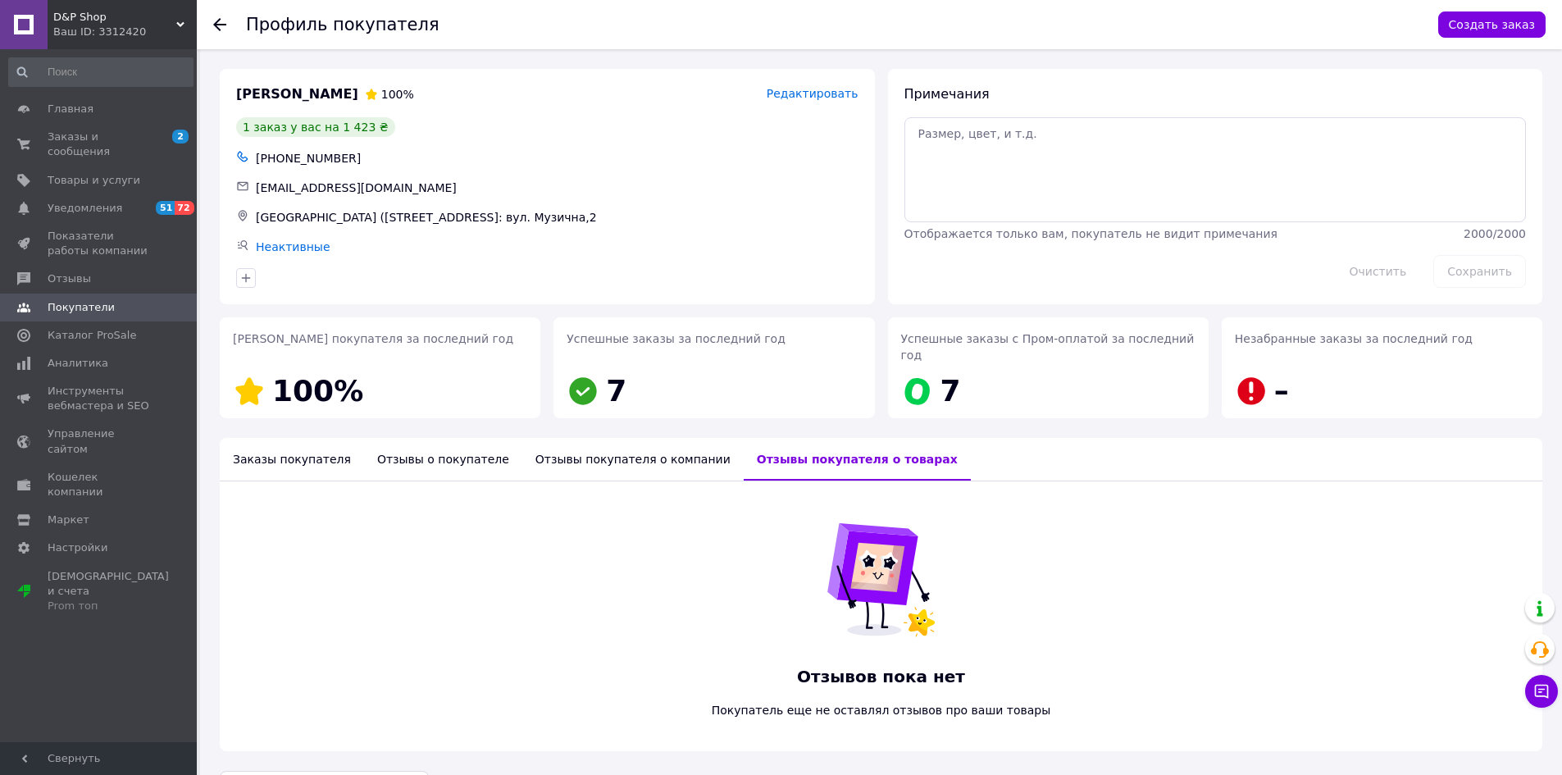
click at [628, 449] on div "Отзывы покупателя о компании" at bounding box center [632, 459] width 221 height 43
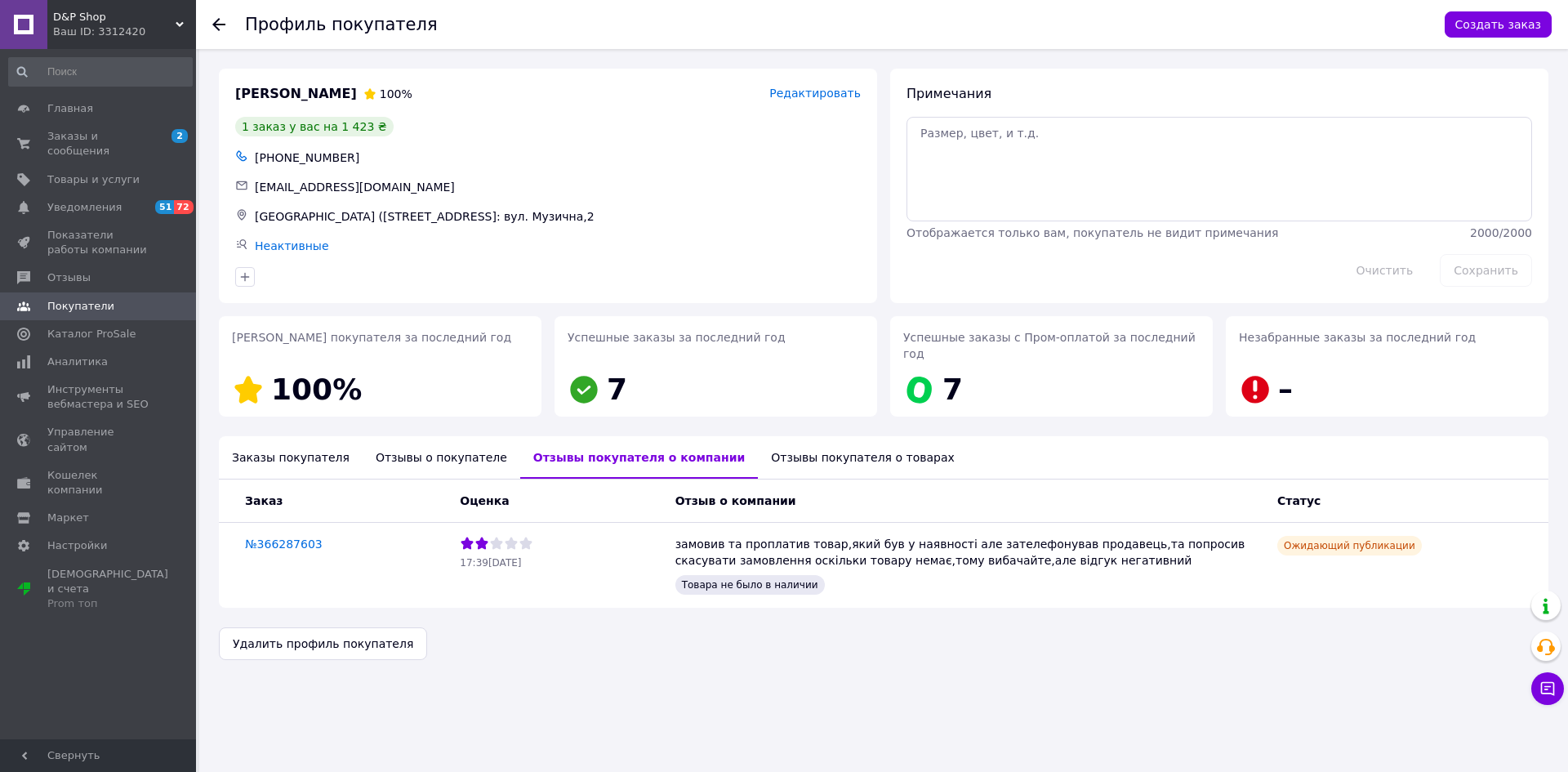
click at [427, 440] on div "Отзывы о покупателе" at bounding box center [441, 457] width 157 height 43
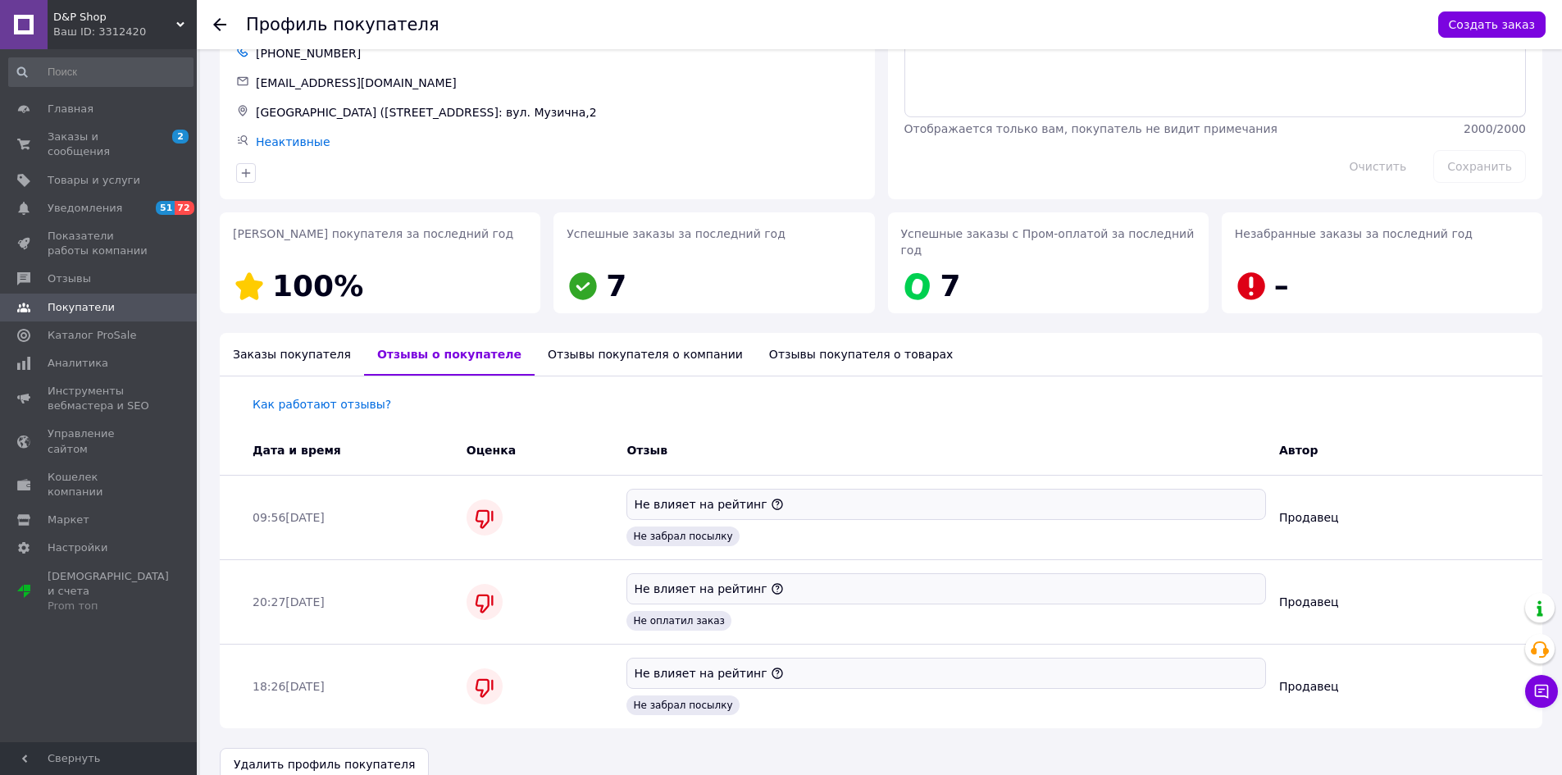
scroll to position [114, 0]
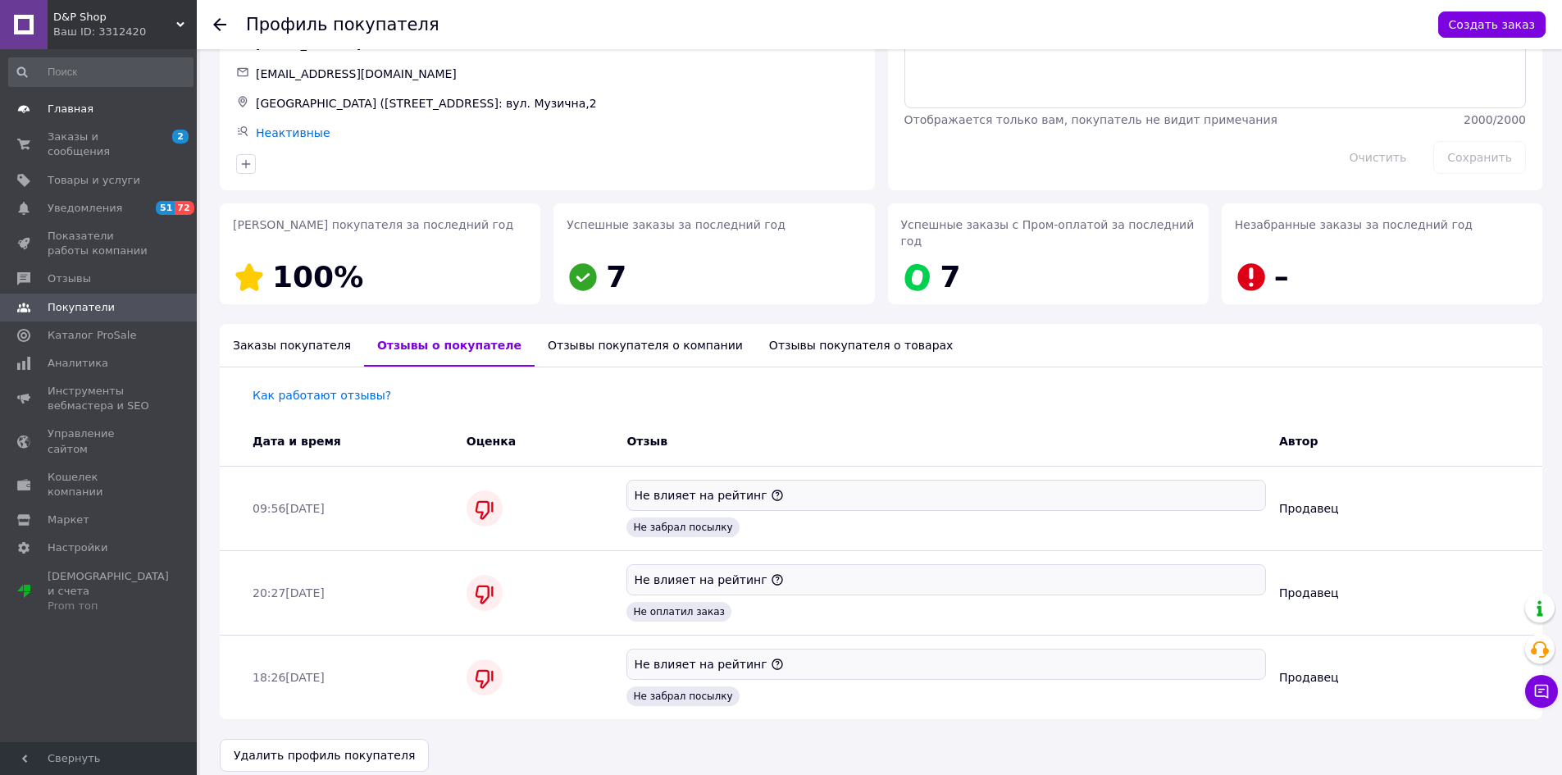
click at [89, 117] on link "Главная" at bounding box center [101, 109] width 202 height 28
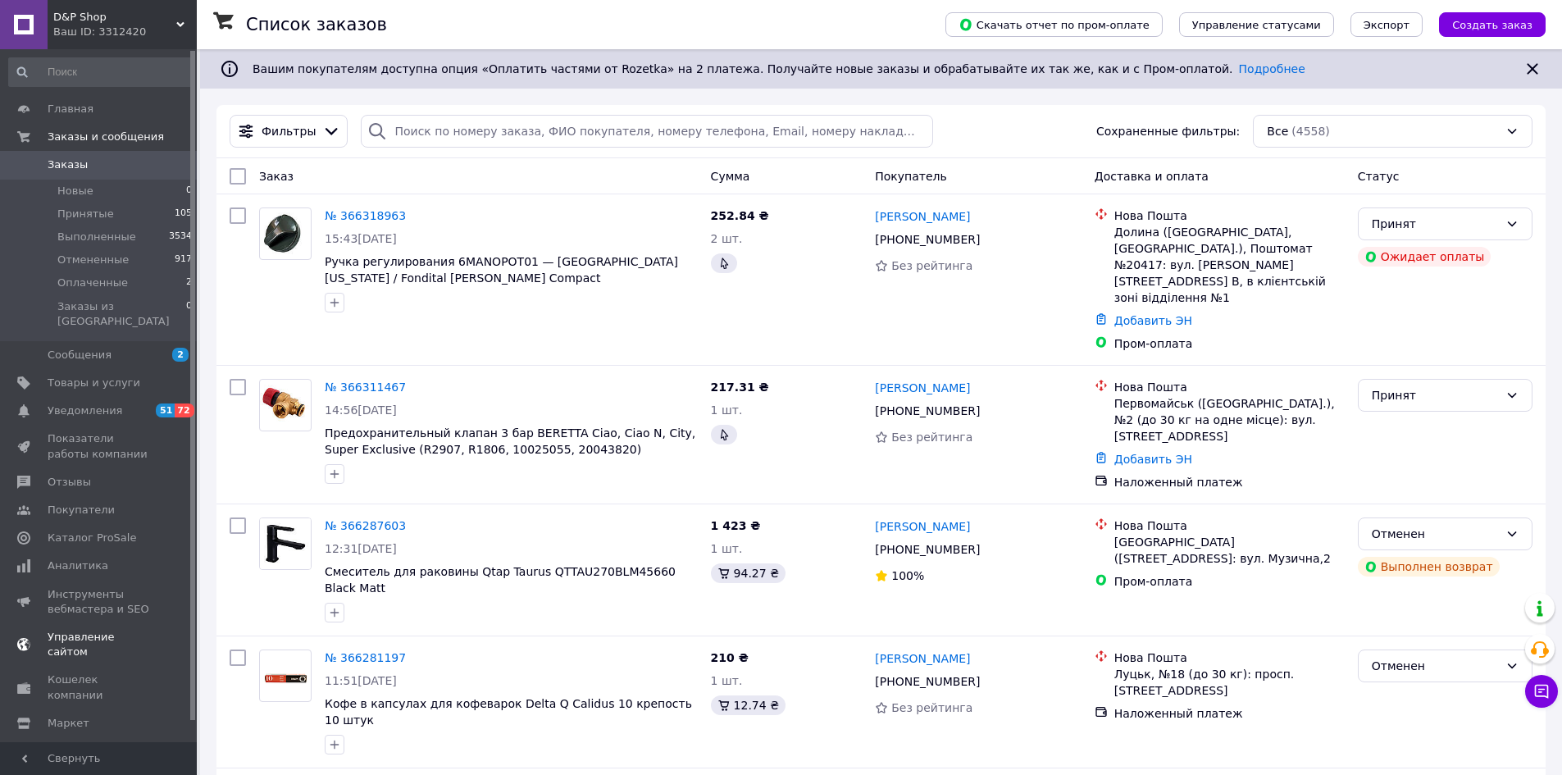
click at [133, 431] on span "Показатели работы компании" at bounding box center [100, 446] width 104 height 30
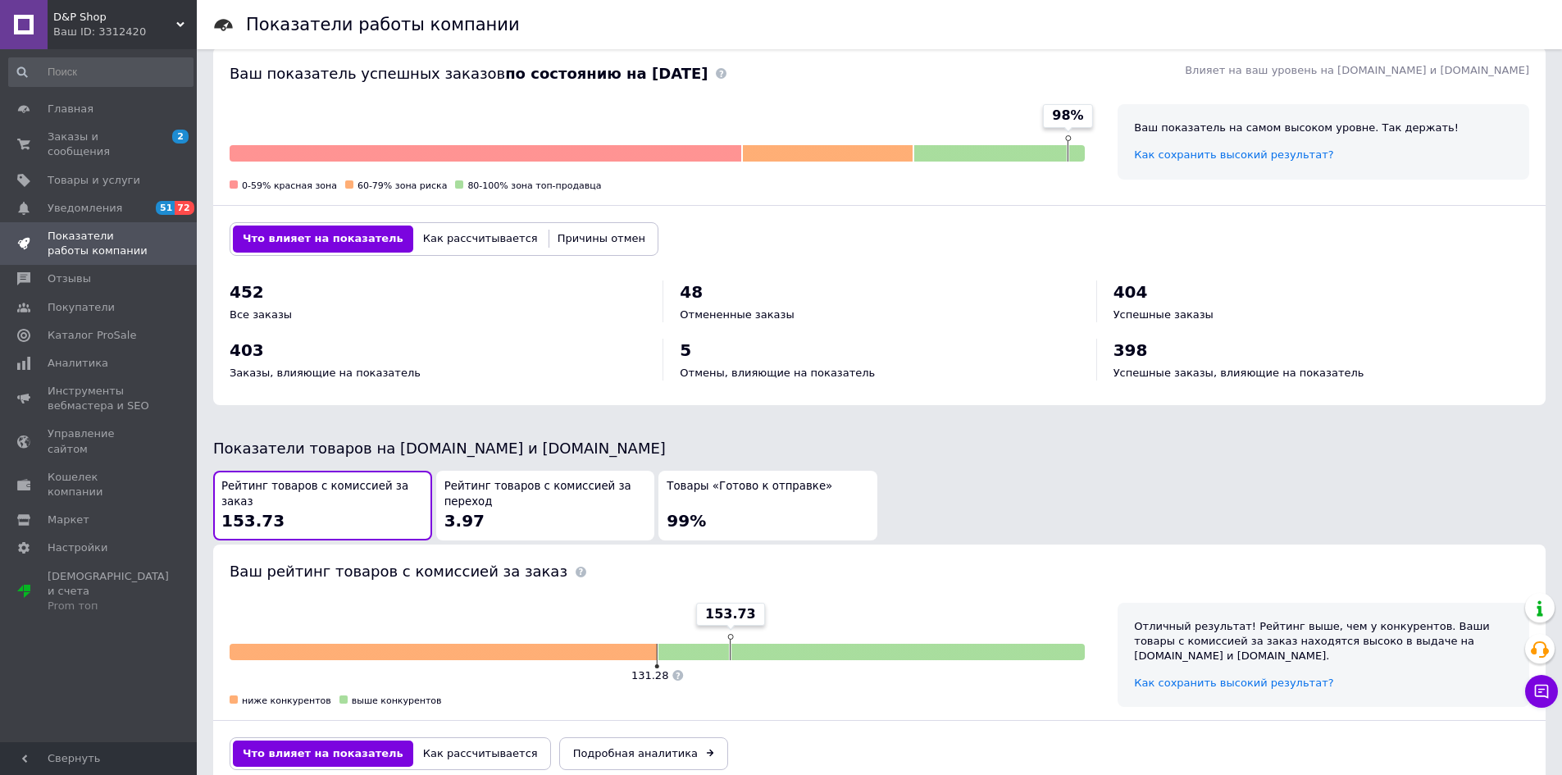
scroll to position [492, 0]
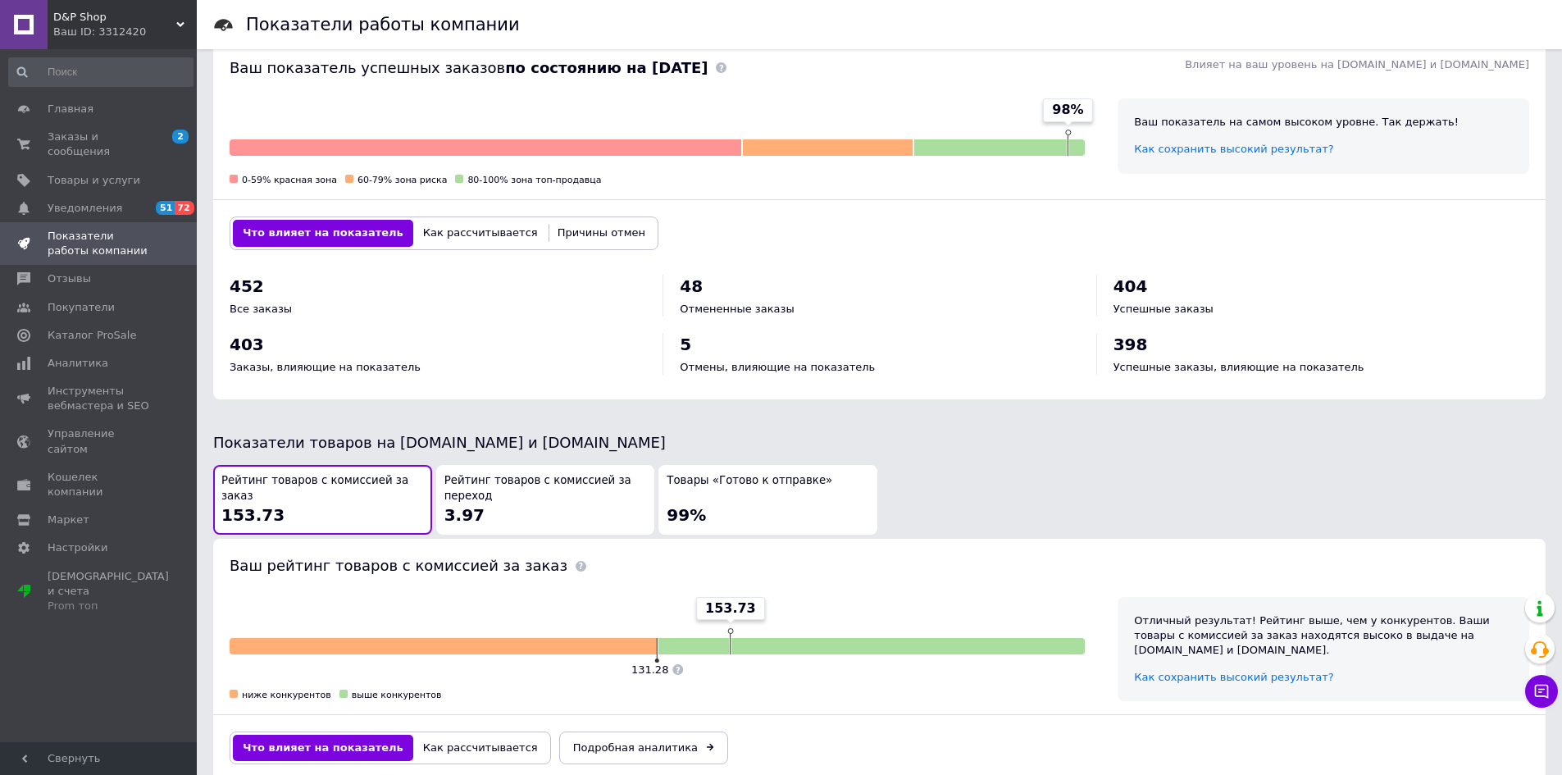
click at [554, 235] on button "Причины отмен" at bounding box center [601, 233] width 107 height 26
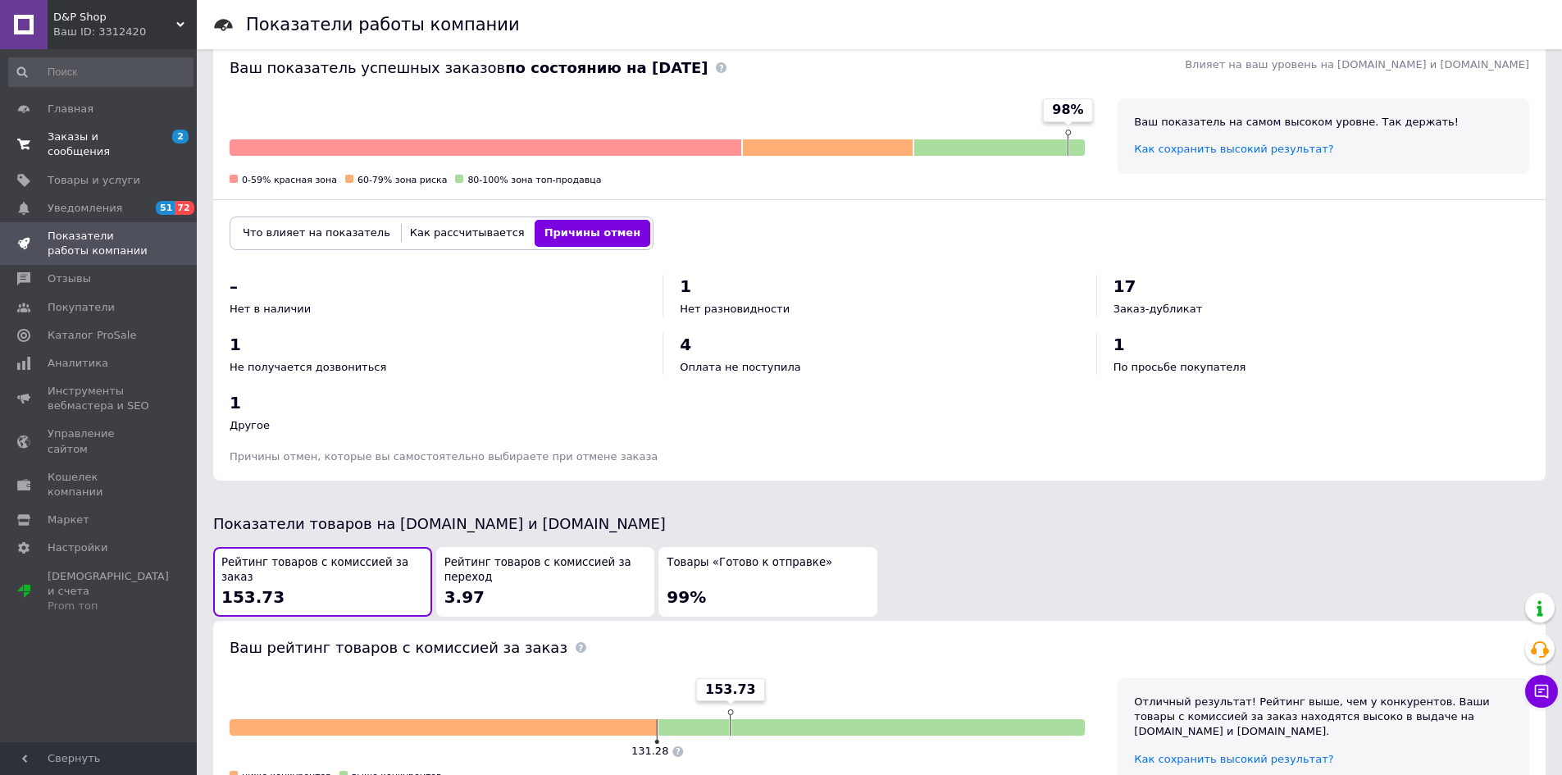
click at [98, 127] on link "Заказы и сообщения 2 0" at bounding box center [101, 144] width 202 height 43
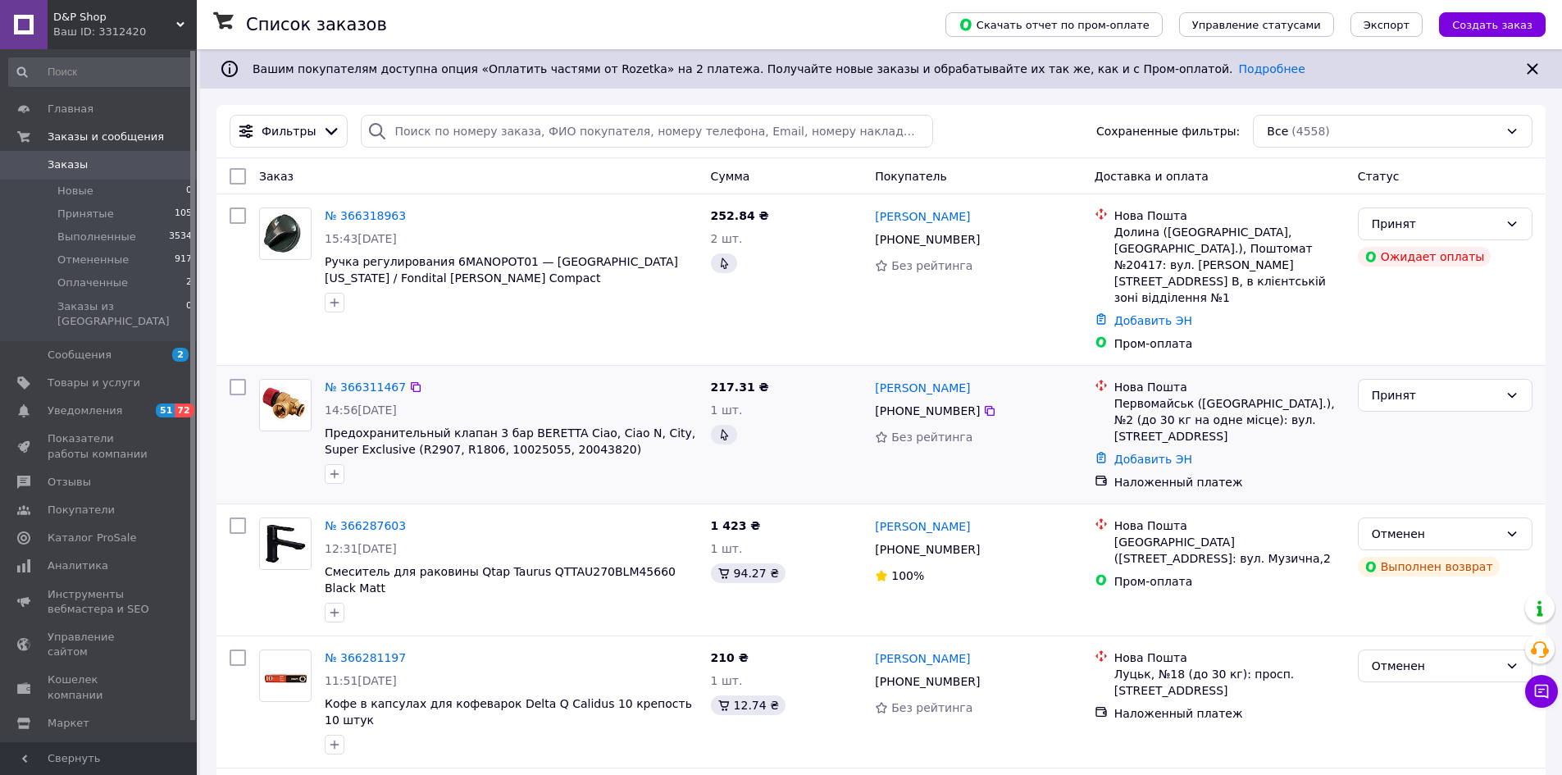
scroll to position [82, 0]
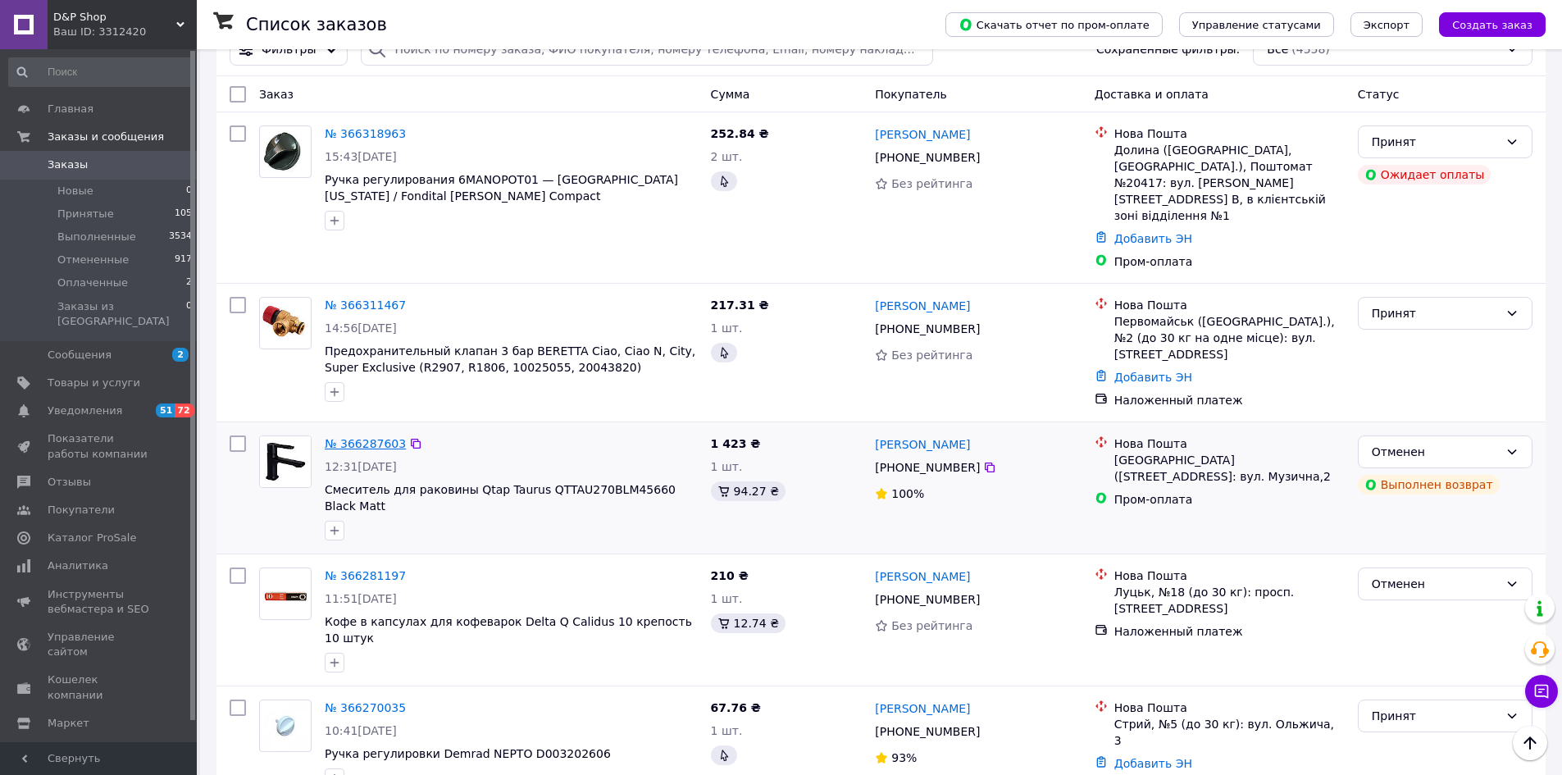
click at [384, 437] on link "№ 366287603" at bounding box center [365, 443] width 81 height 13
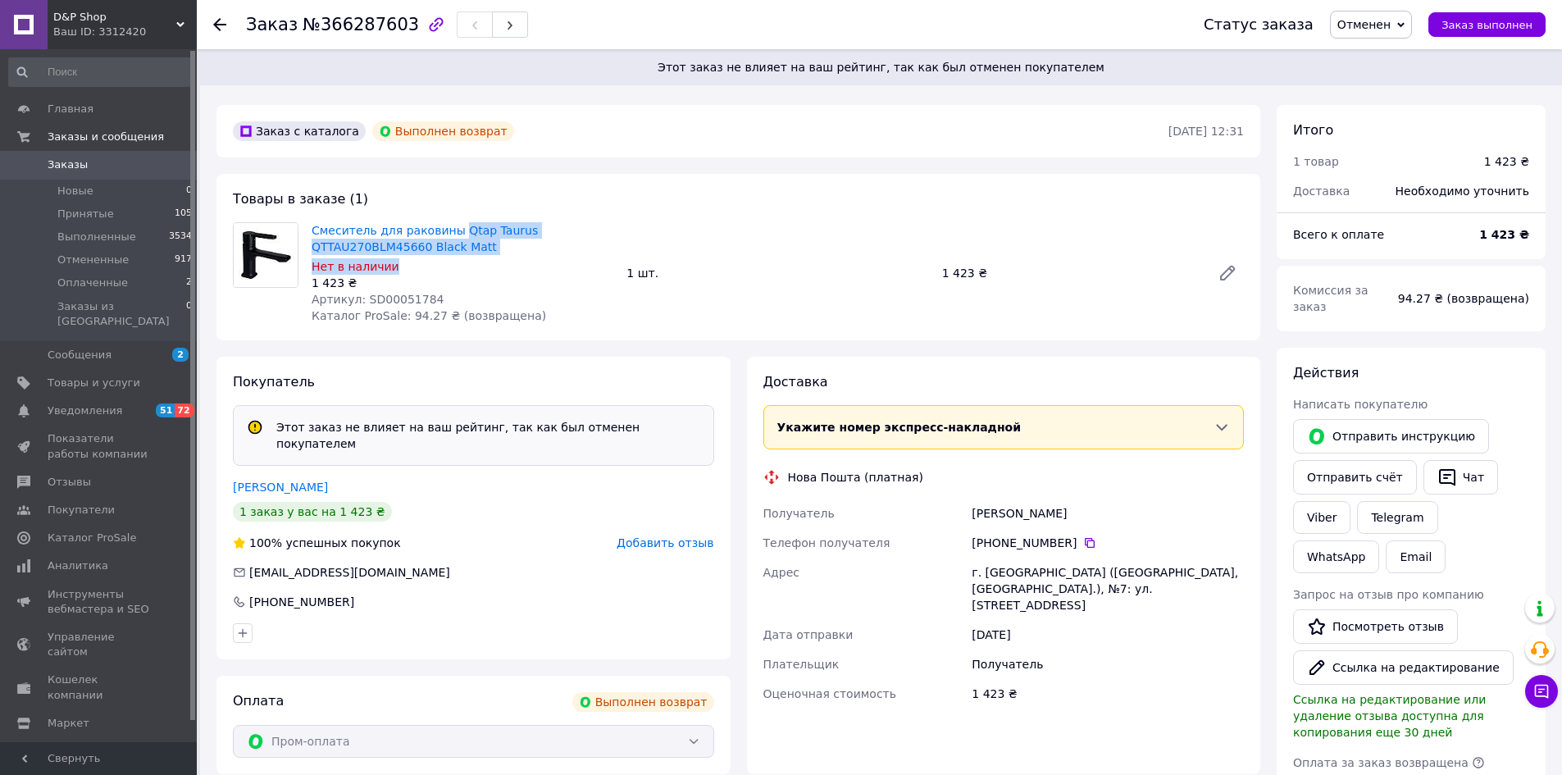
drag, startPoint x: 447, startPoint y: 216, endPoint x: 421, endPoint y: 255, distance: 46.2
click at [421, 255] on div "Товары в заказе (1) Смеситель для раковины Qtap Taurus QTTAU270BLM45660 Black M…" at bounding box center [738, 257] width 1044 height 166
copy div "Qtap Taurus QTTAU270BLM45660 Black Matt Нет в наличии"
